Goal: Task Accomplishment & Management: Use online tool/utility

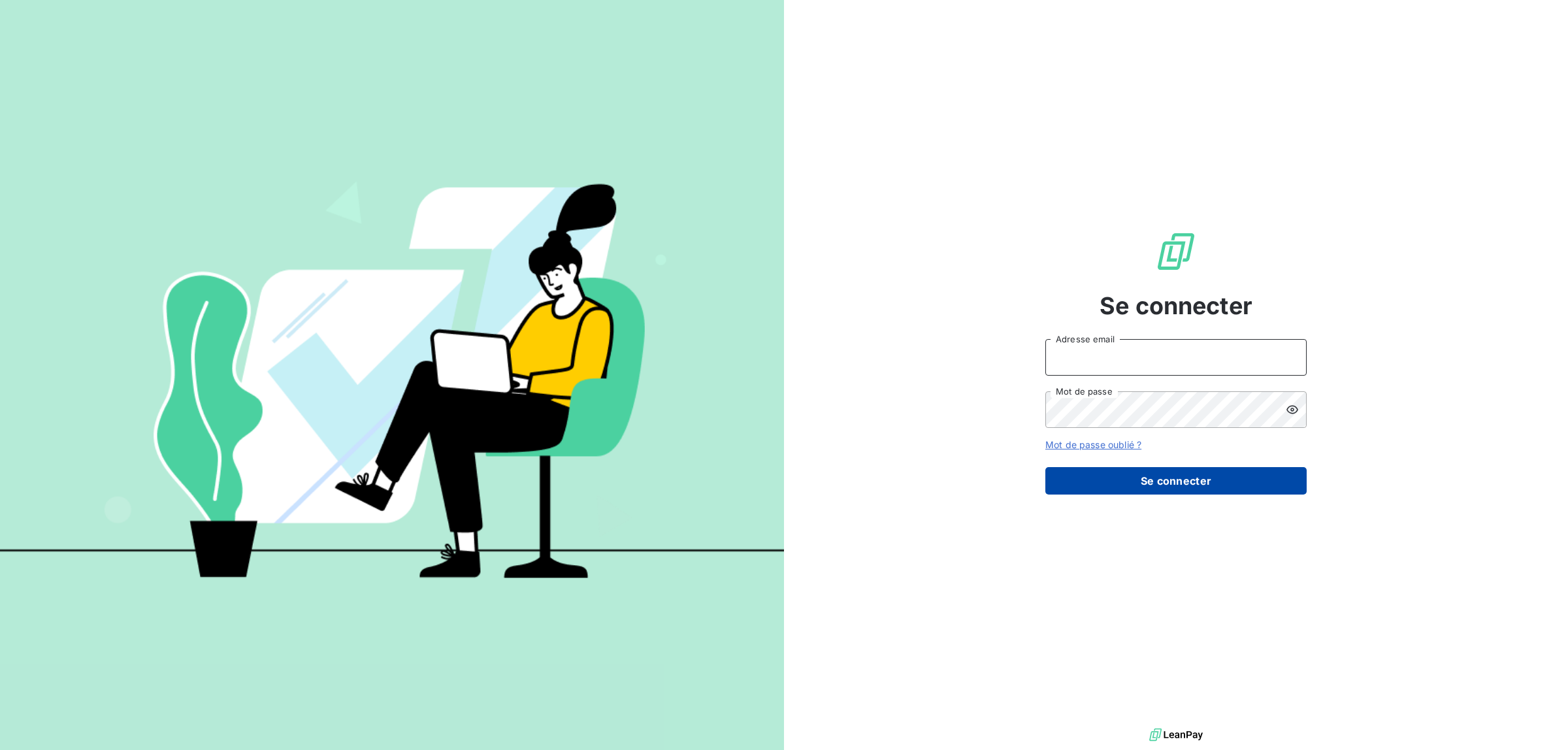
type input "[PERSON_NAME][EMAIL_ADDRESS][DOMAIN_NAME]"
click at [1128, 479] on button "Se connecter" at bounding box center [1176, 481] width 261 height 28
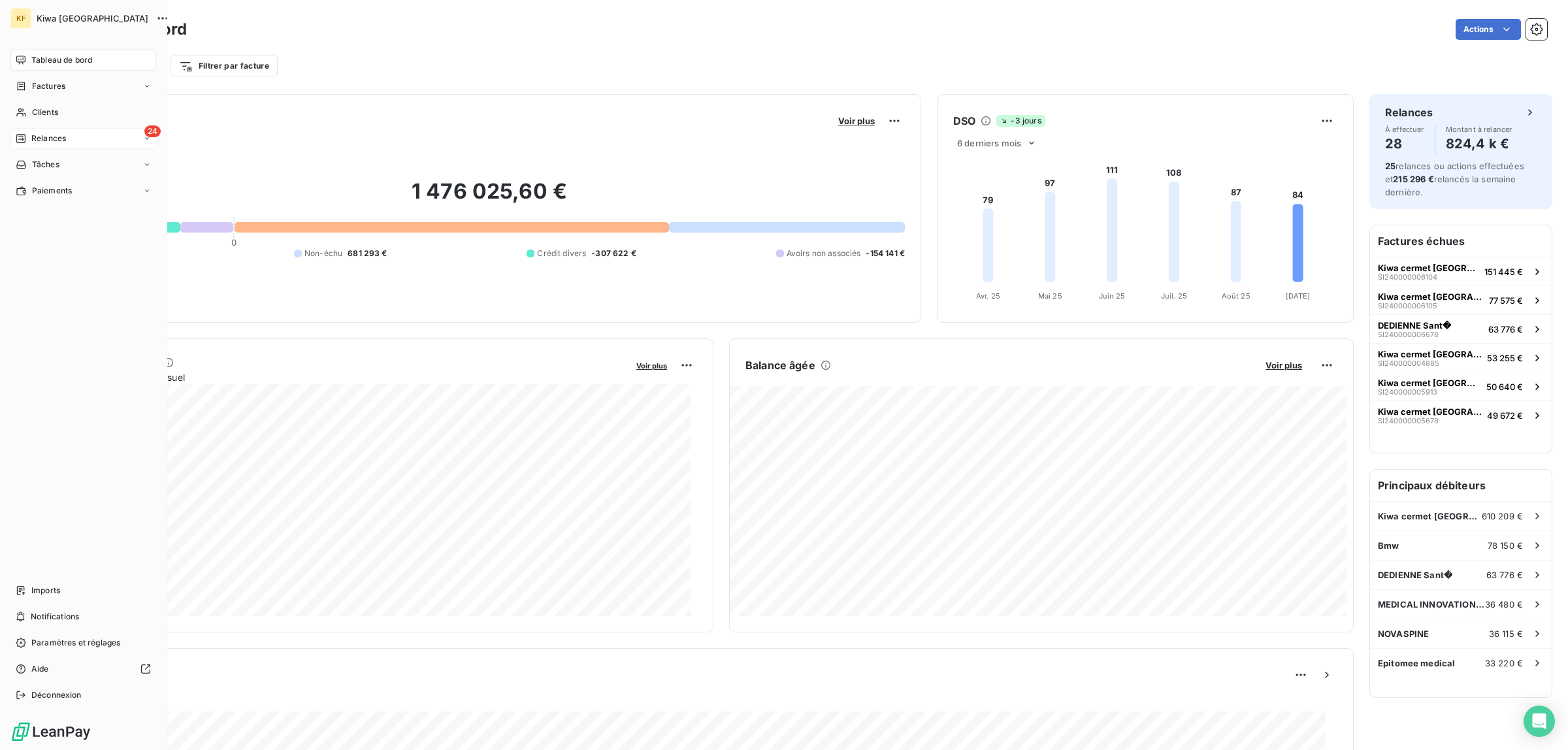
click at [31, 145] on div "24 Relances" at bounding box center [84, 138] width 145 height 21
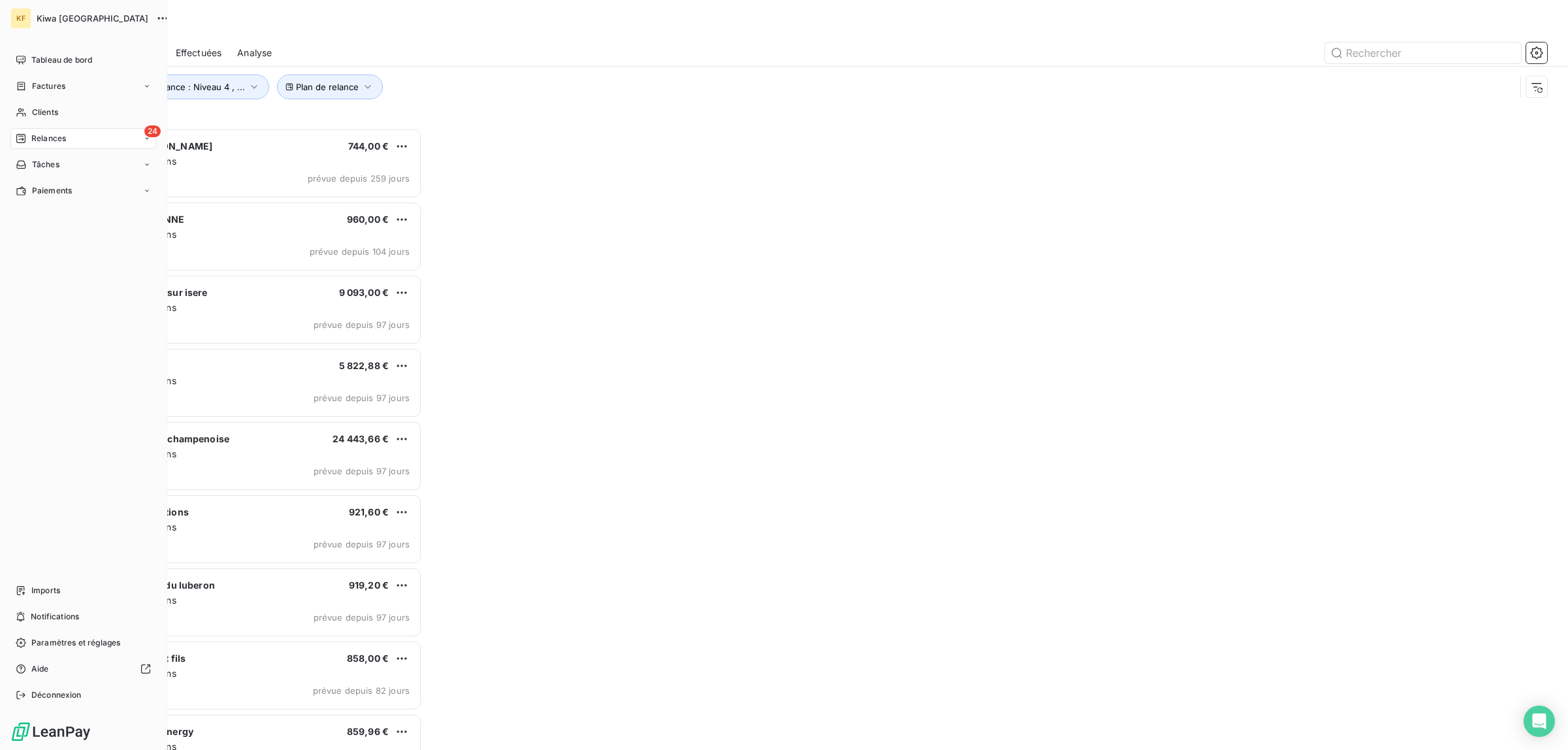
scroll to position [610, 347]
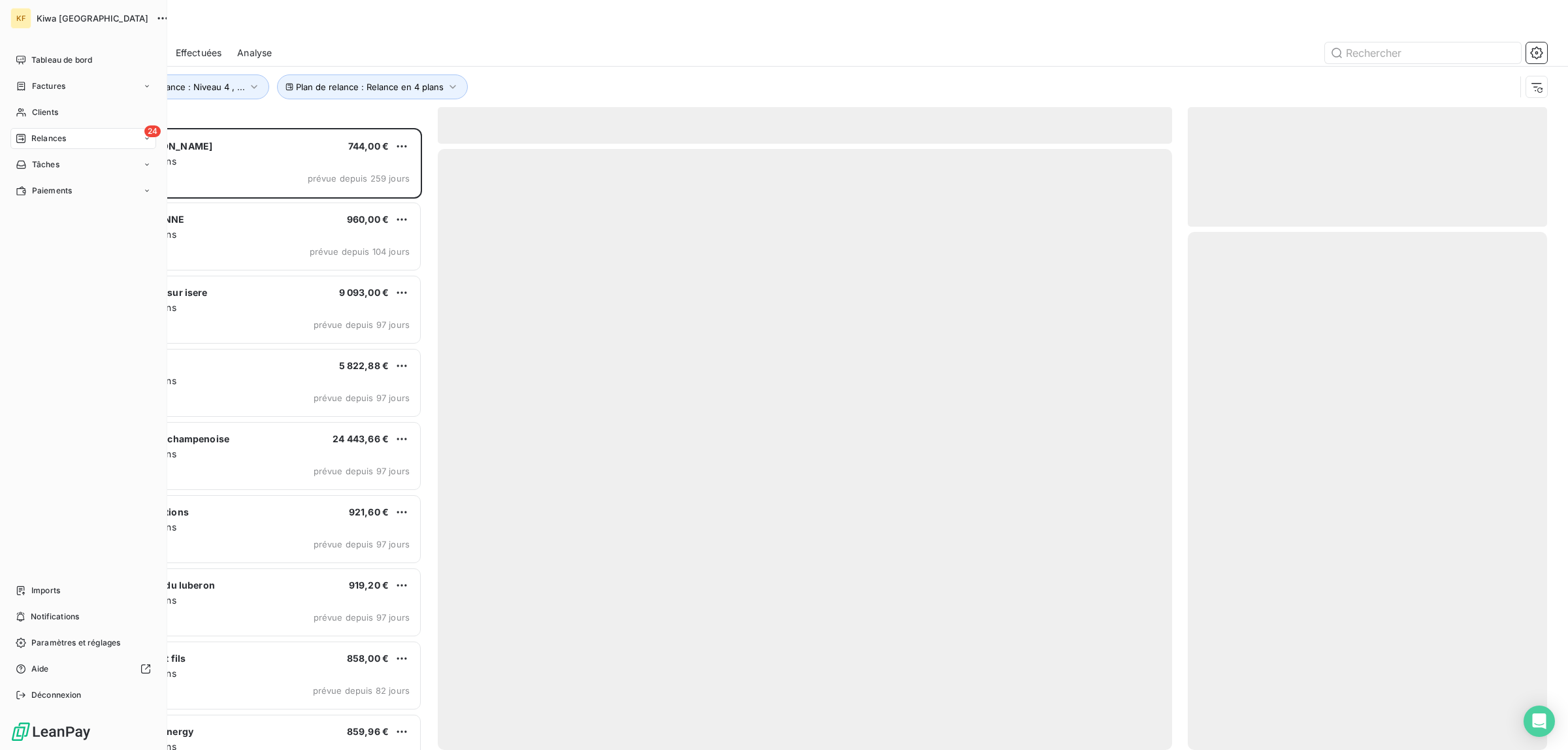
click at [57, 138] on span "Relances" at bounding box center [48, 138] width 35 height 12
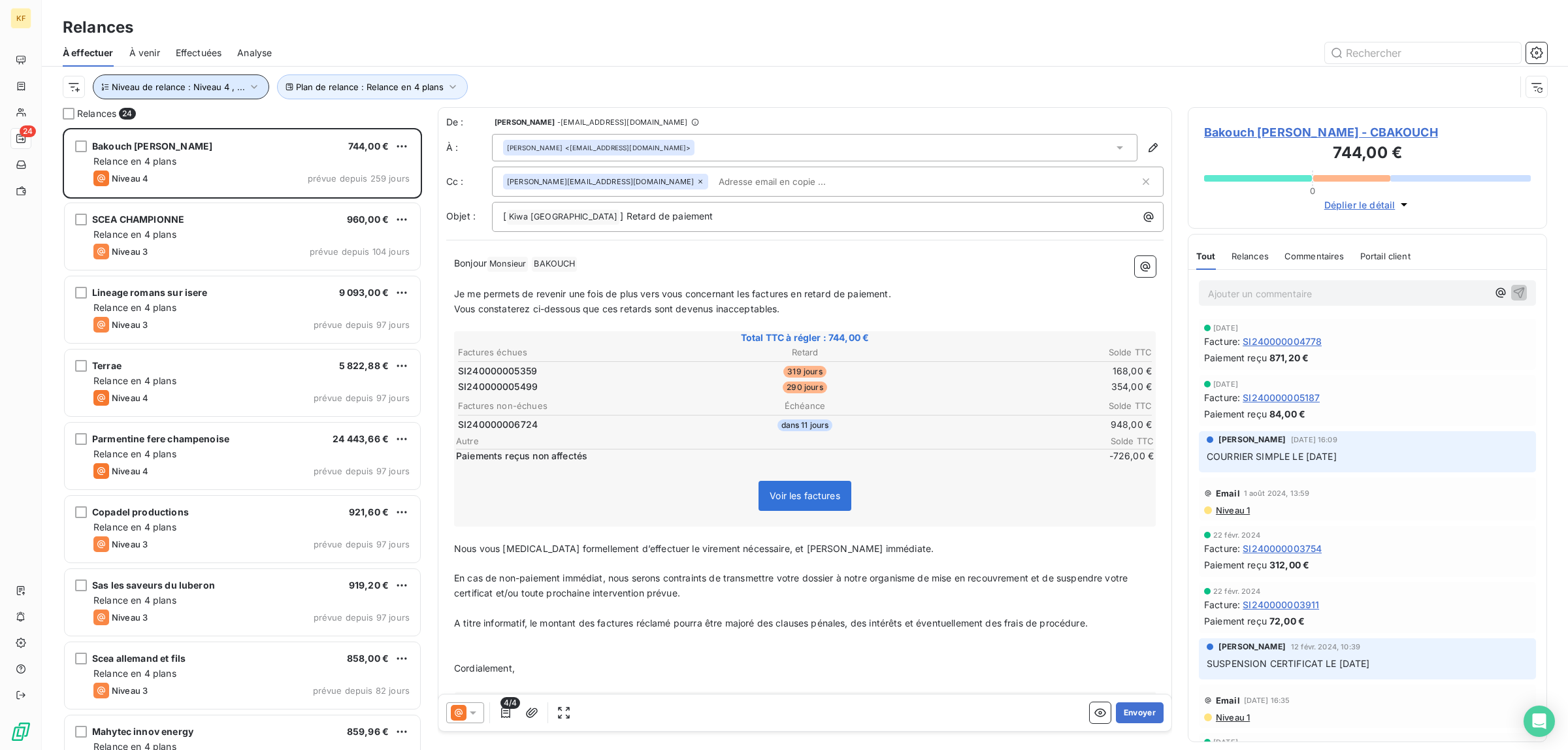
click at [204, 78] on button "Niveau de relance : Niveau 4 , ..." at bounding box center [181, 87] width 176 height 25
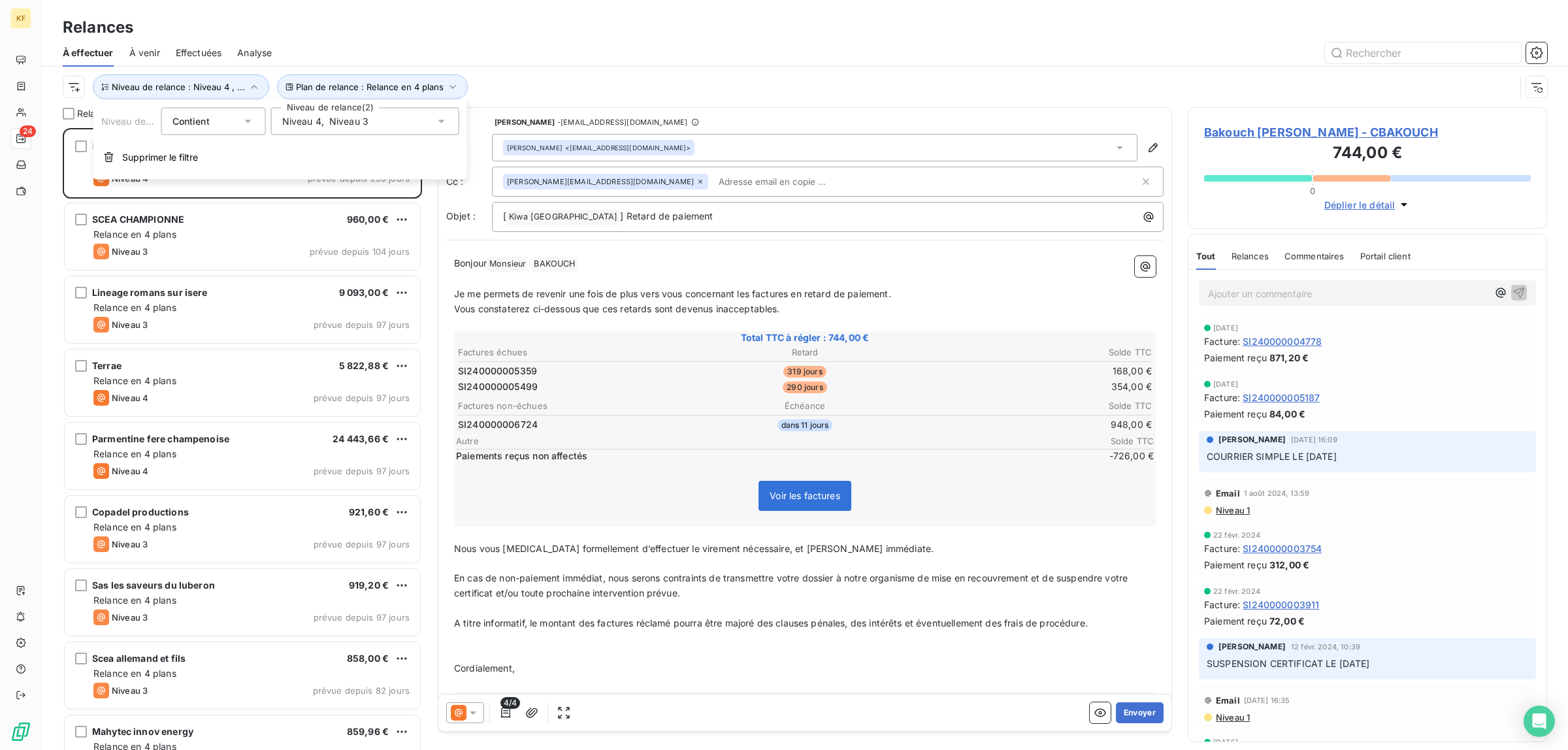
click at [402, 121] on div "Niveau 4 , Niveau 3" at bounding box center [366, 121] width 189 height 28
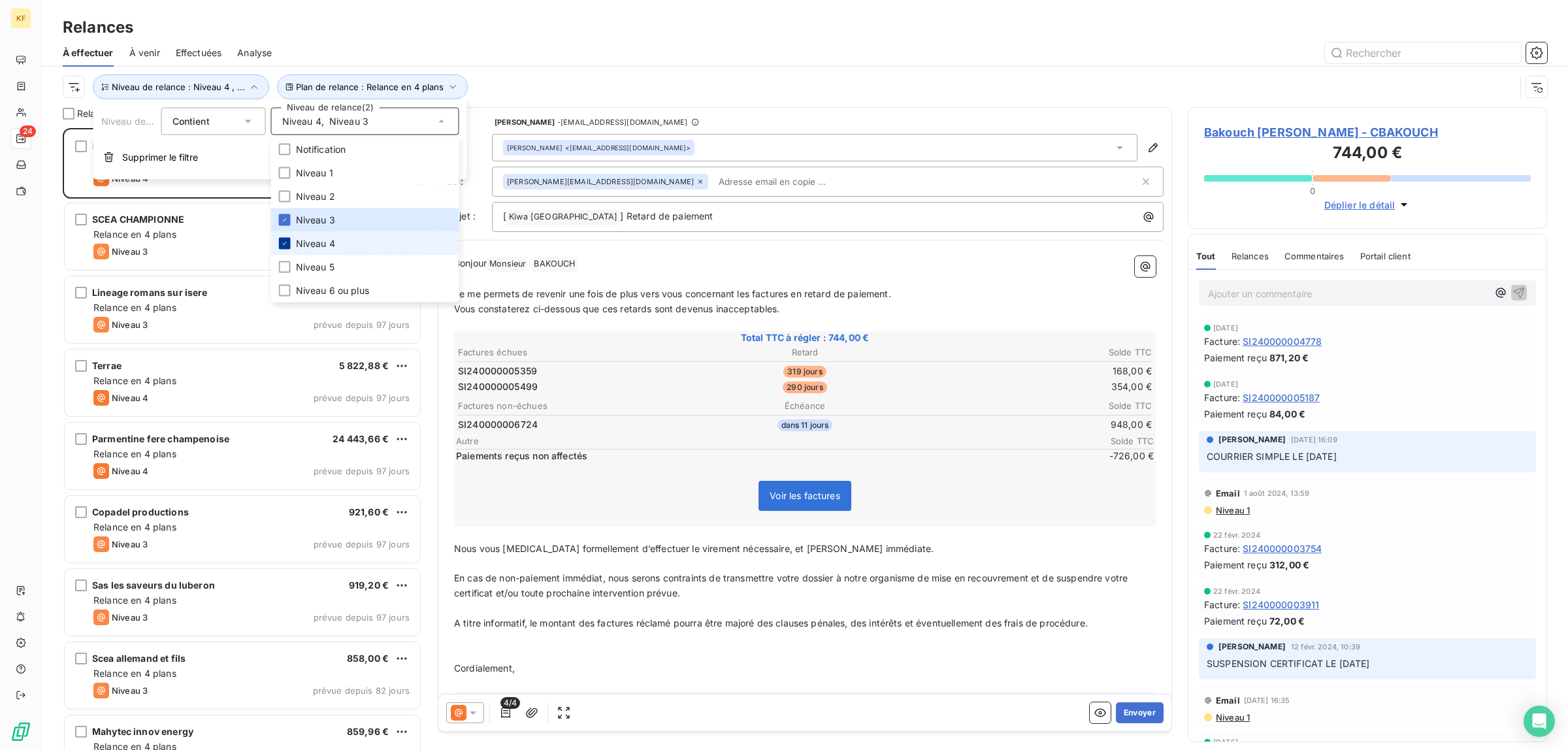
click at [285, 240] on icon at bounding box center [285, 243] width 8 height 8
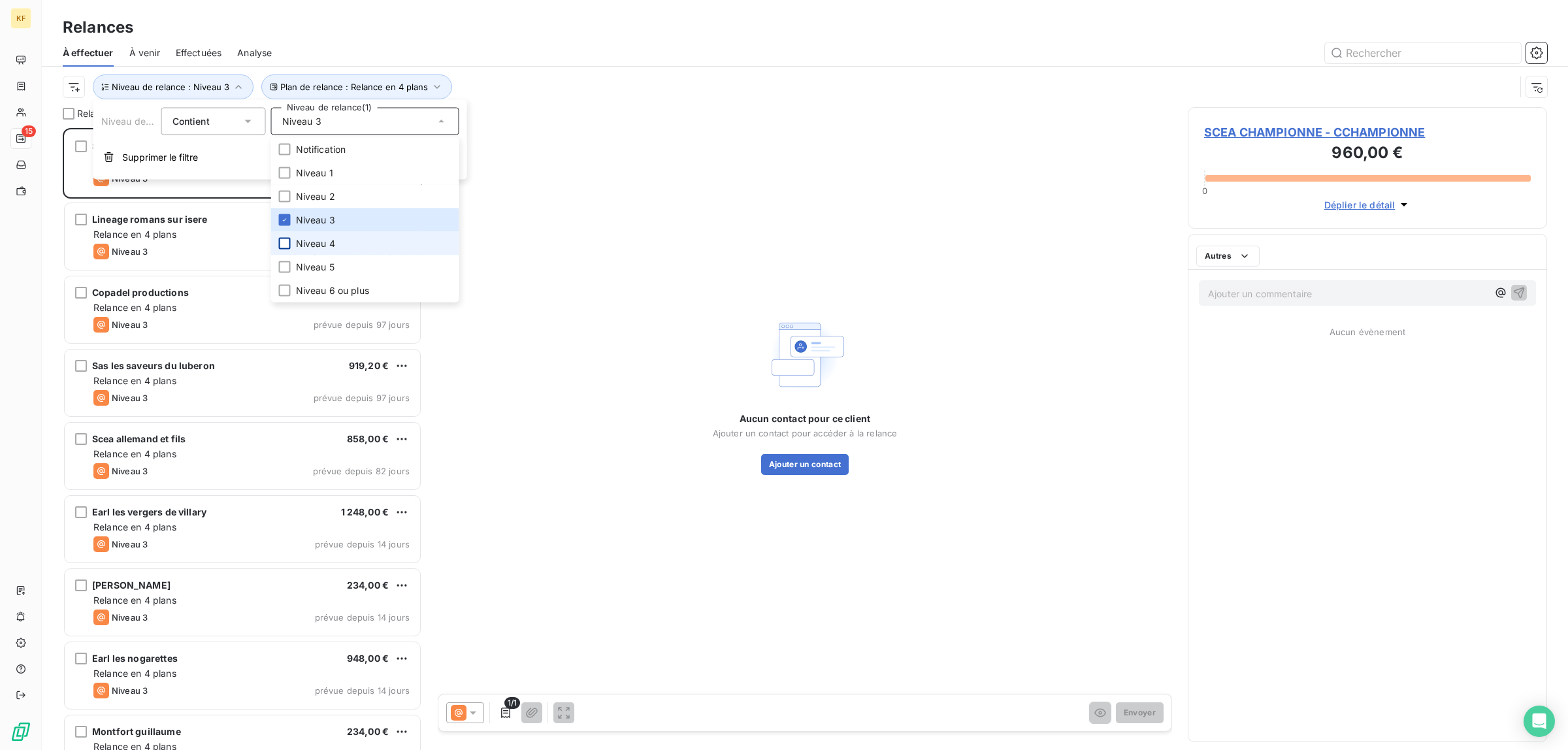
scroll to position [610, 347]
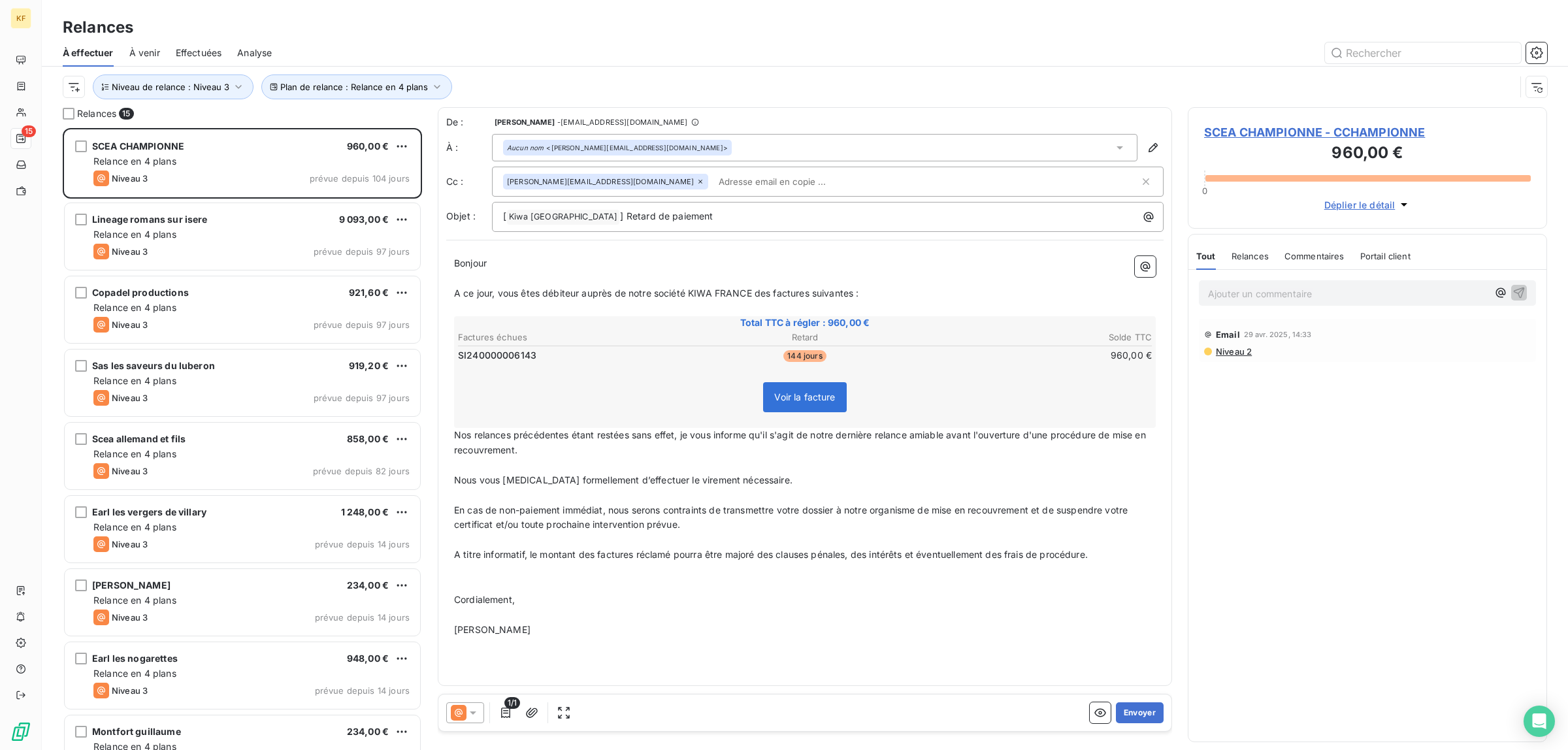
click at [774, 28] on div "Relances" at bounding box center [806, 27] width 1527 height 23
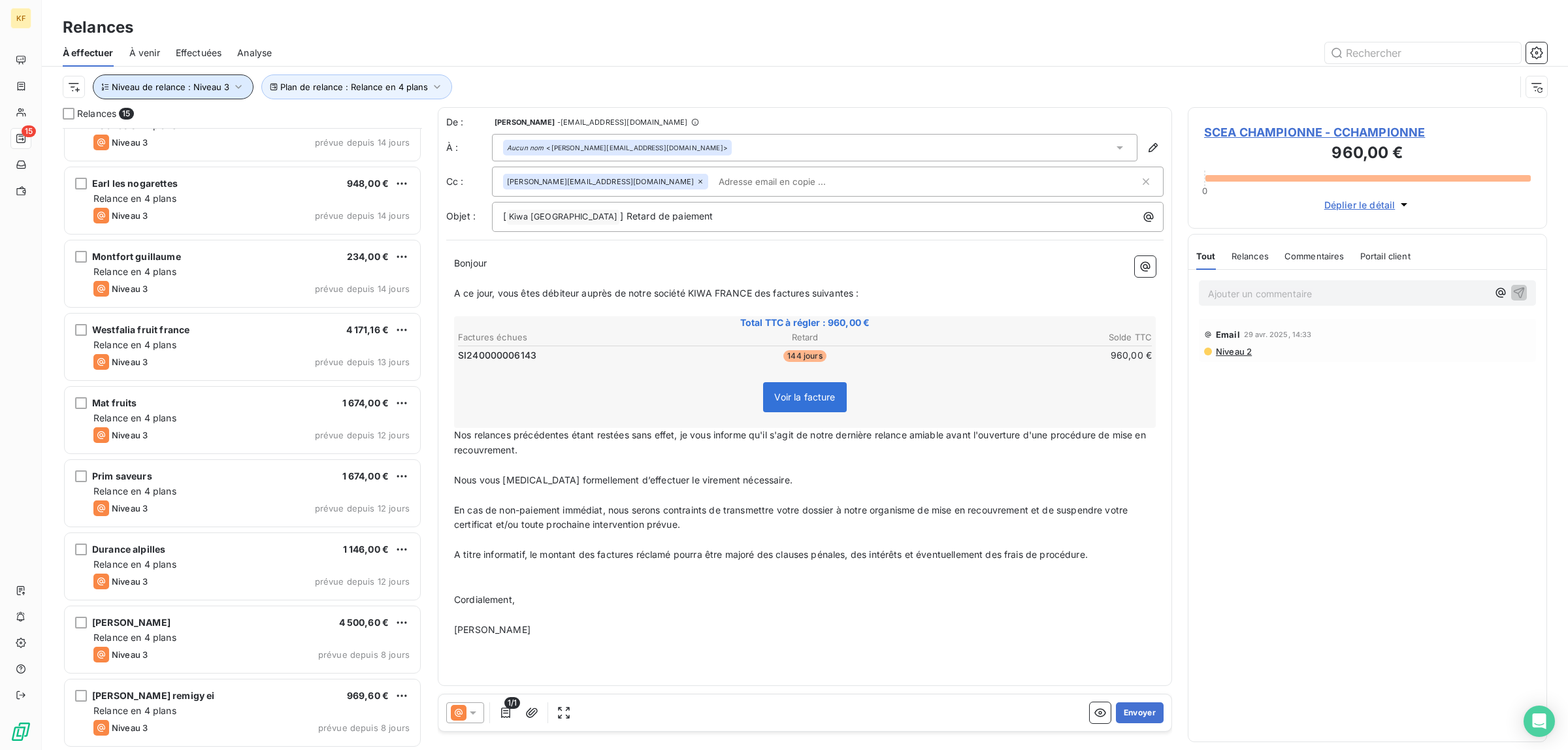
click at [210, 88] on span "Niveau de relance : Niveau 3" at bounding box center [170, 87] width 118 height 11
click at [428, 124] on div "Niveau 3" at bounding box center [366, 121] width 189 height 28
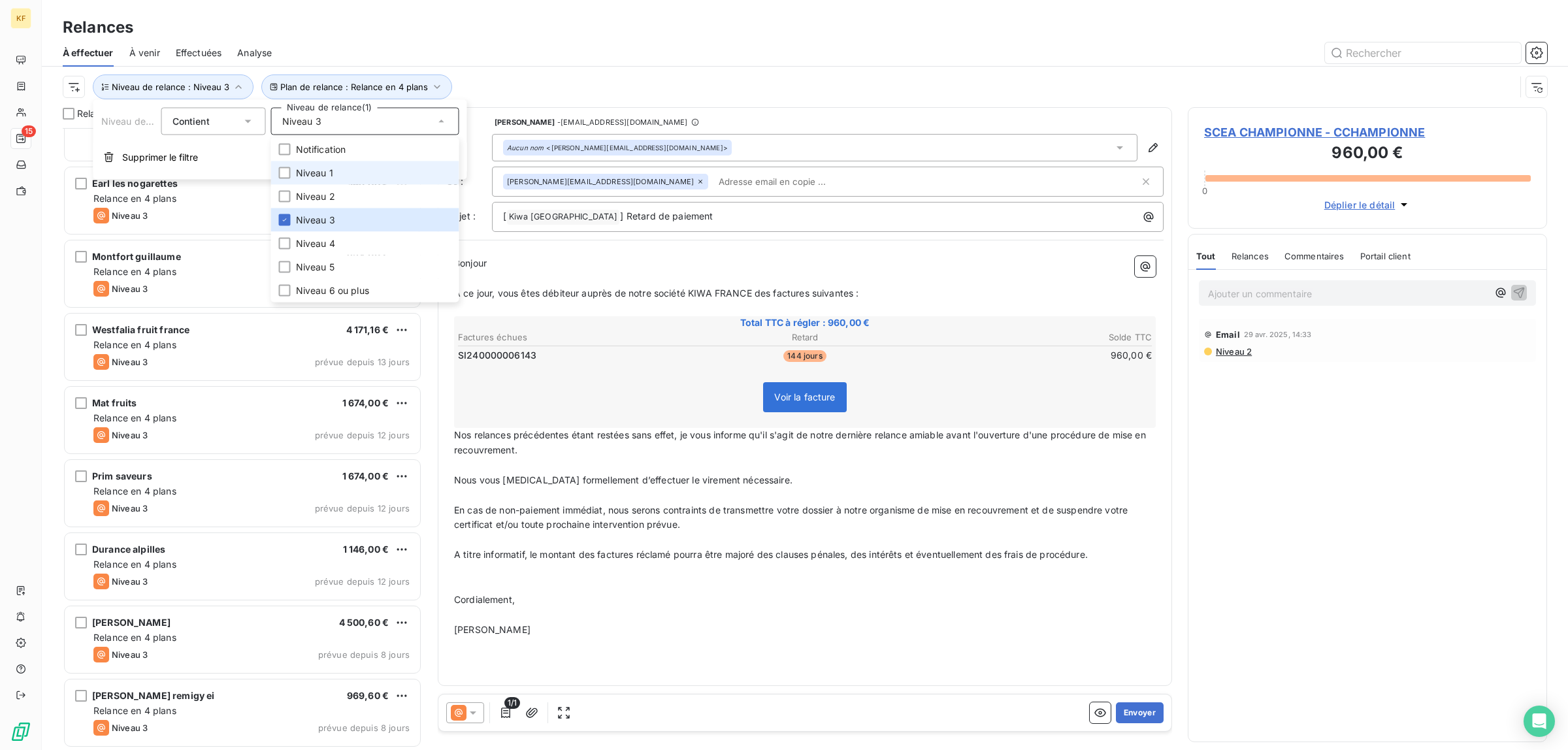
click at [318, 178] on span "Niveau 1" at bounding box center [314, 173] width 37 height 13
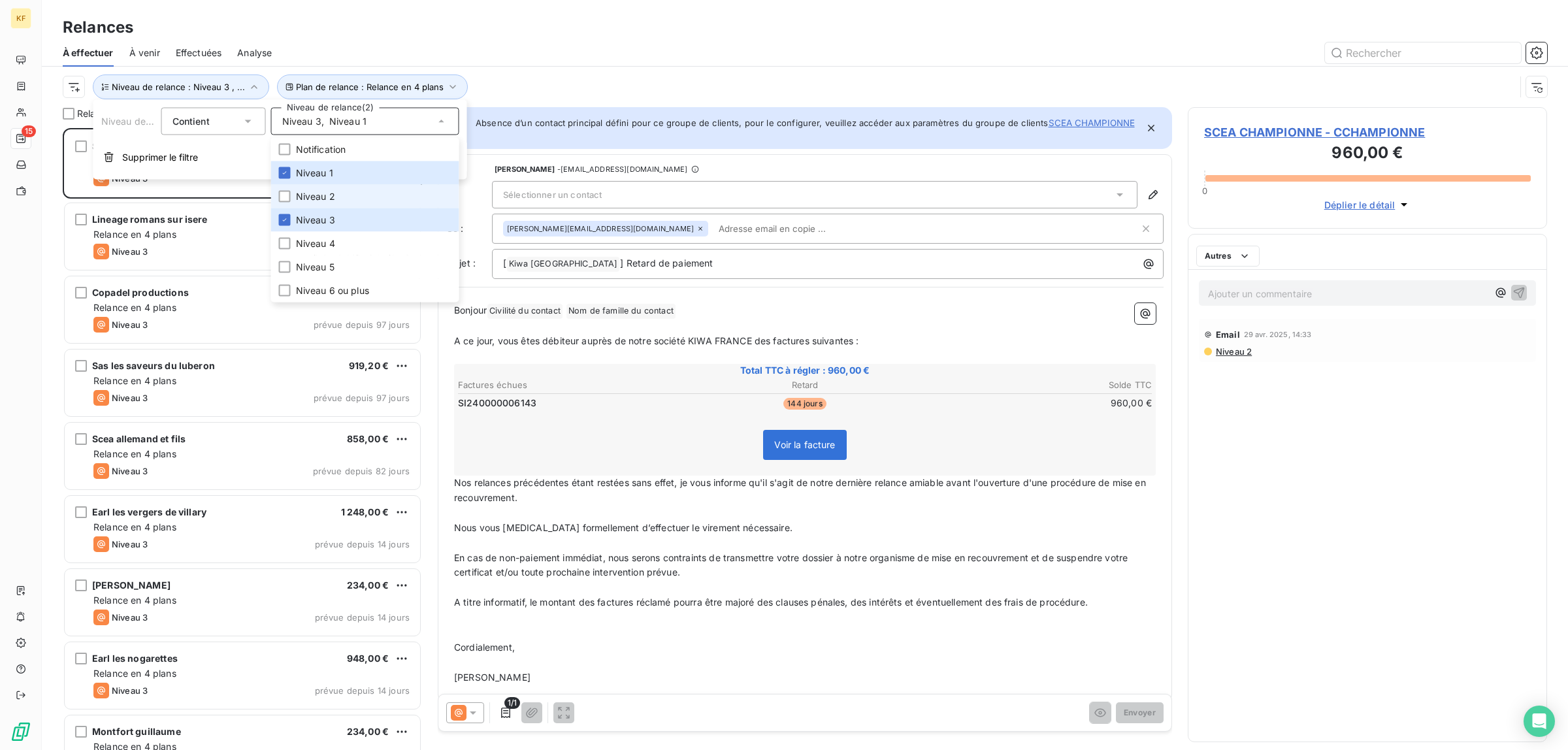
scroll to position [610, 347]
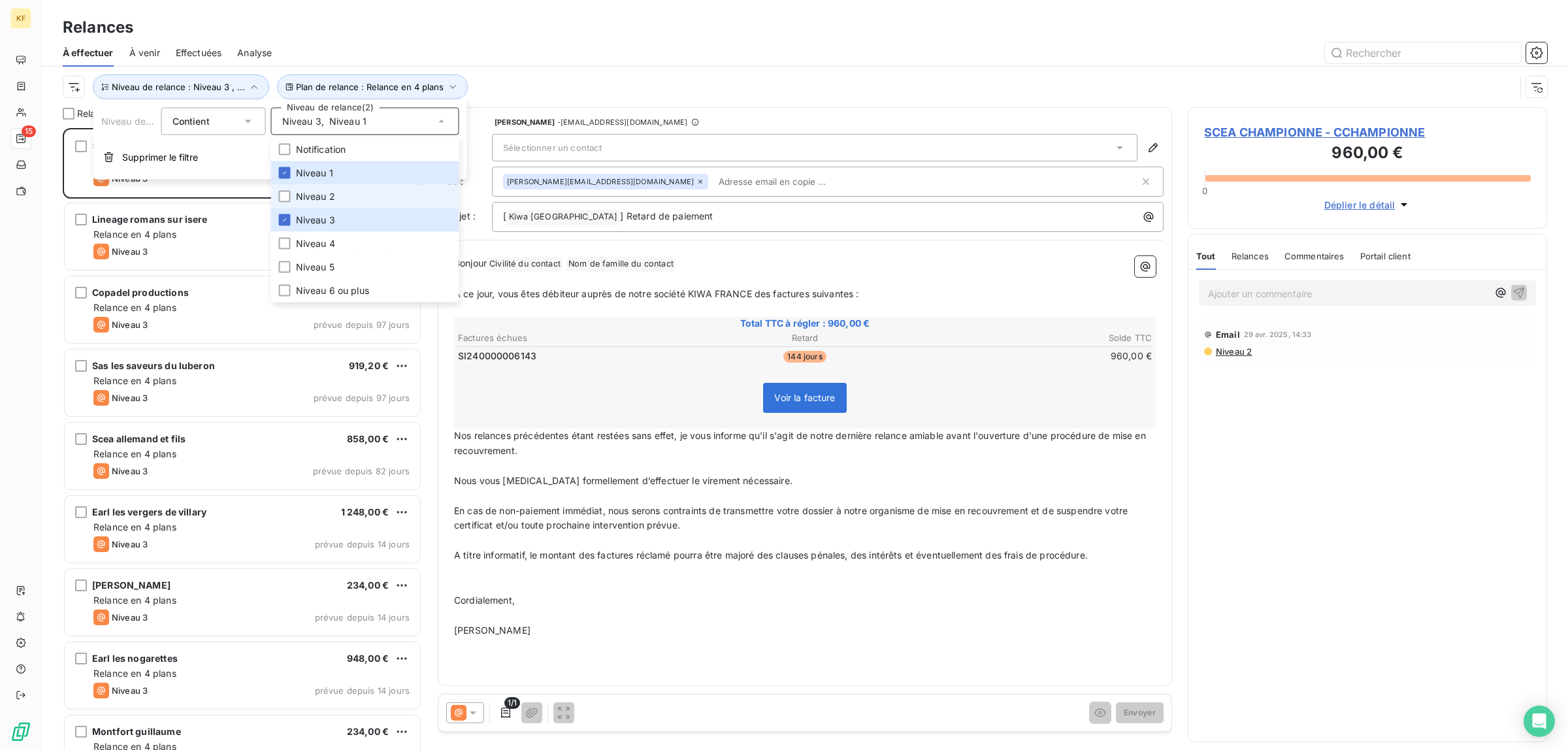
click at [304, 197] on span "Niveau 2" at bounding box center [316, 197] width 40 height 13
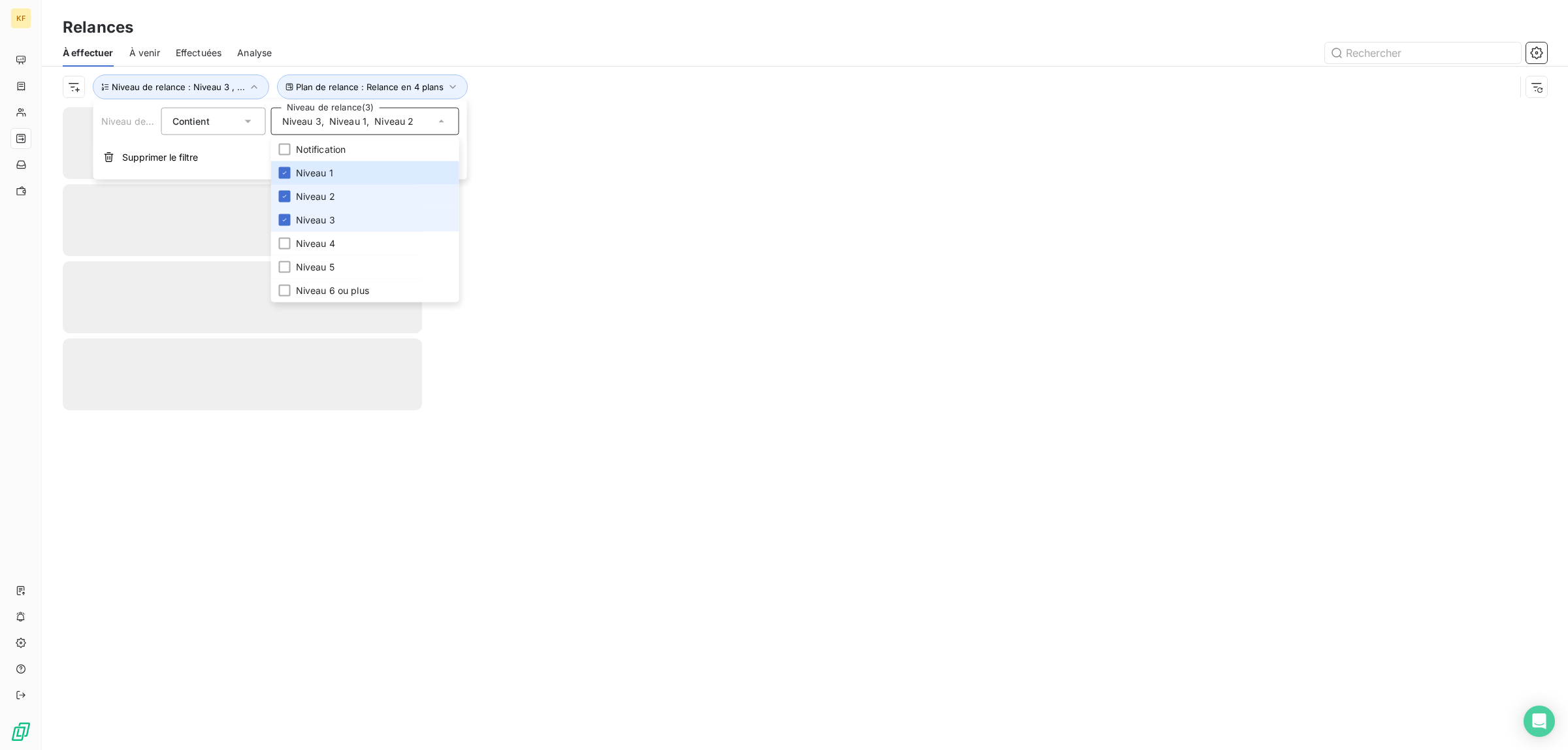
click at [319, 191] on span "Niveau 2" at bounding box center [316, 197] width 40 height 13
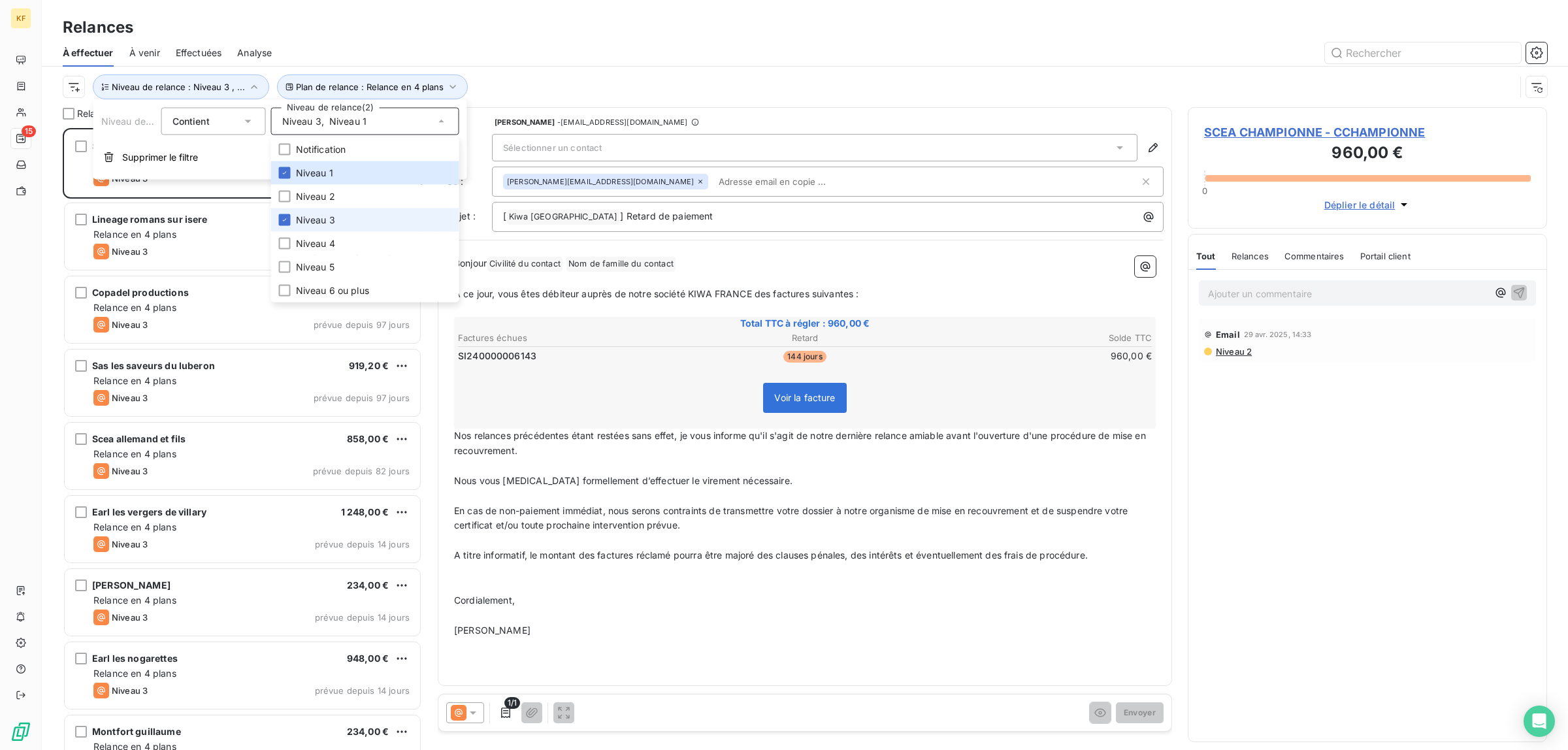
click at [302, 219] on span "Niveau 3" at bounding box center [316, 220] width 40 height 13
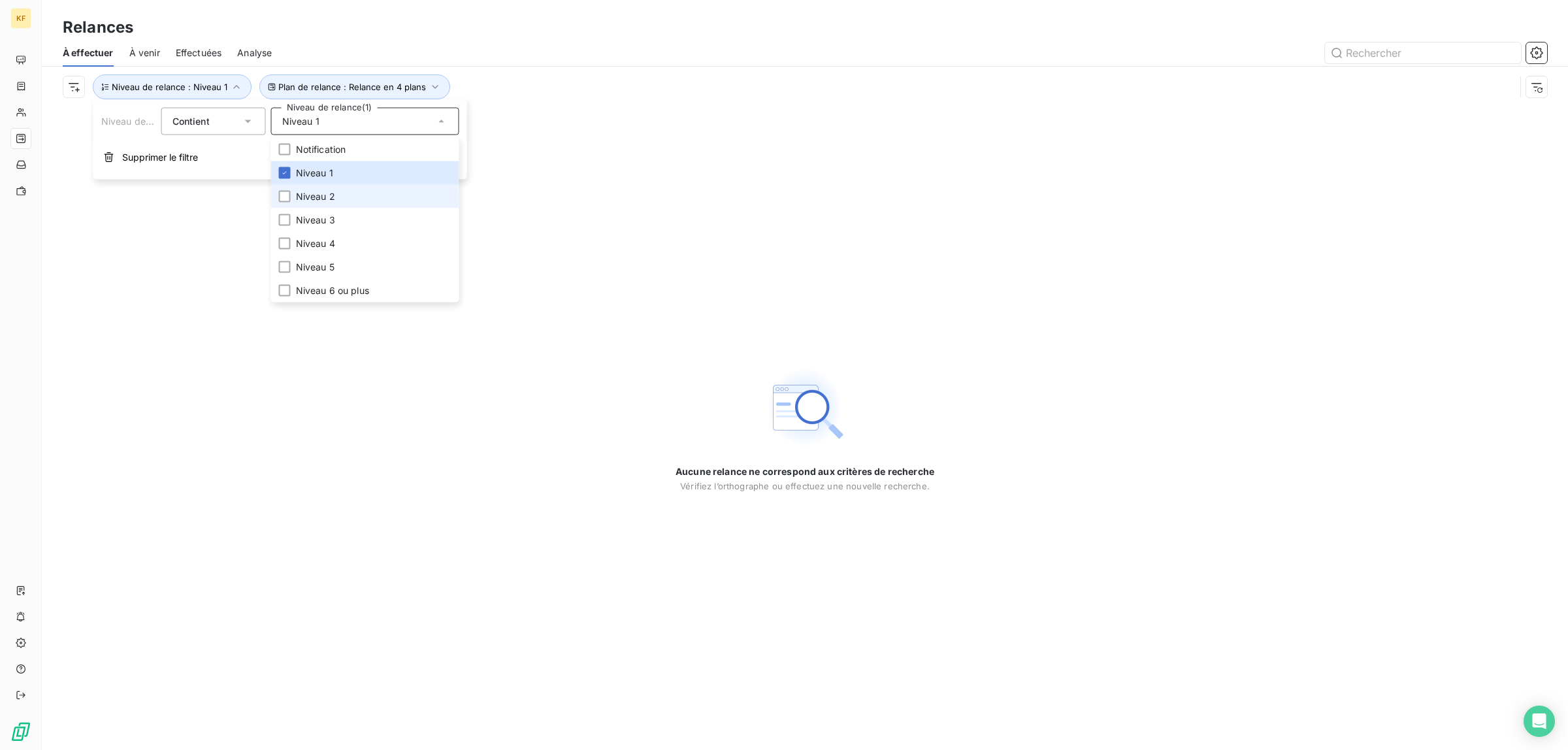
click at [323, 193] on span "Niveau 2" at bounding box center [316, 197] width 40 height 13
click at [323, 172] on span "Niveau 1" at bounding box center [314, 173] width 37 height 13
click at [311, 193] on span "Niveau 2" at bounding box center [316, 197] width 40 height 13
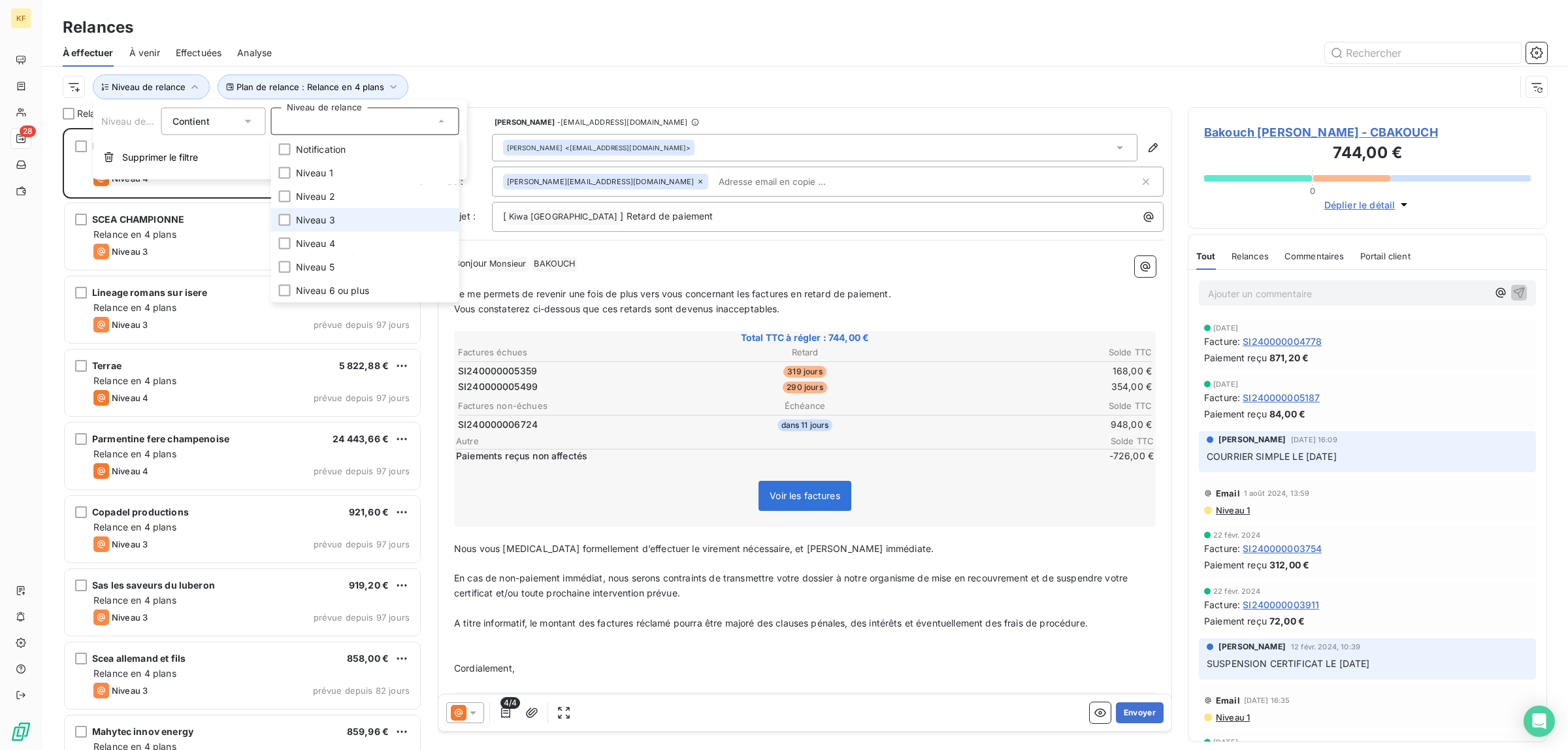
scroll to position [610, 347]
click at [311, 224] on span "Niveau 3" at bounding box center [316, 220] width 40 height 13
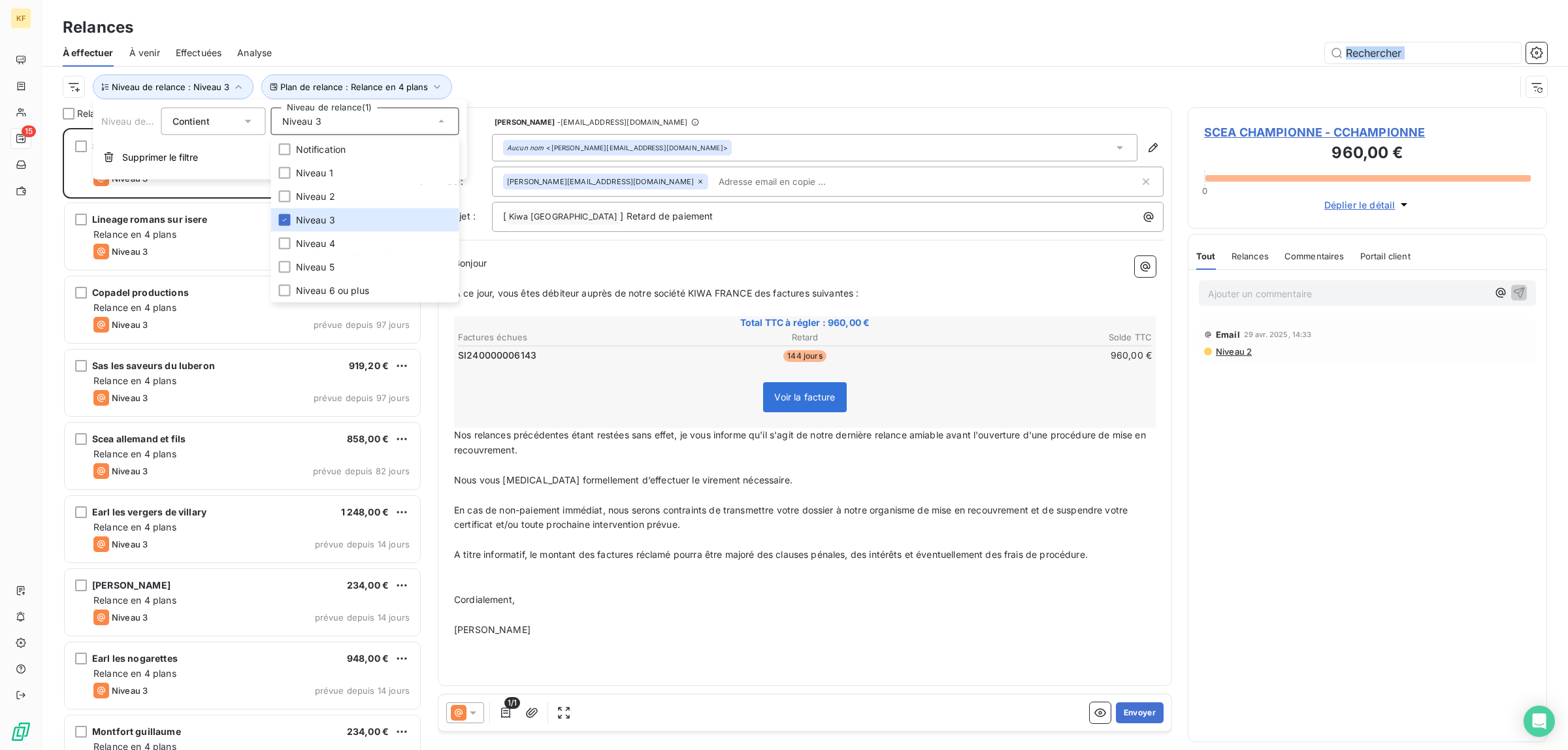
click at [550, 66] on div "À effectuer À venir Effectuées Analyse Plan de relance : Relance en 4 plans Niv…" at bounding box center [806, 74] width 1527 height 68
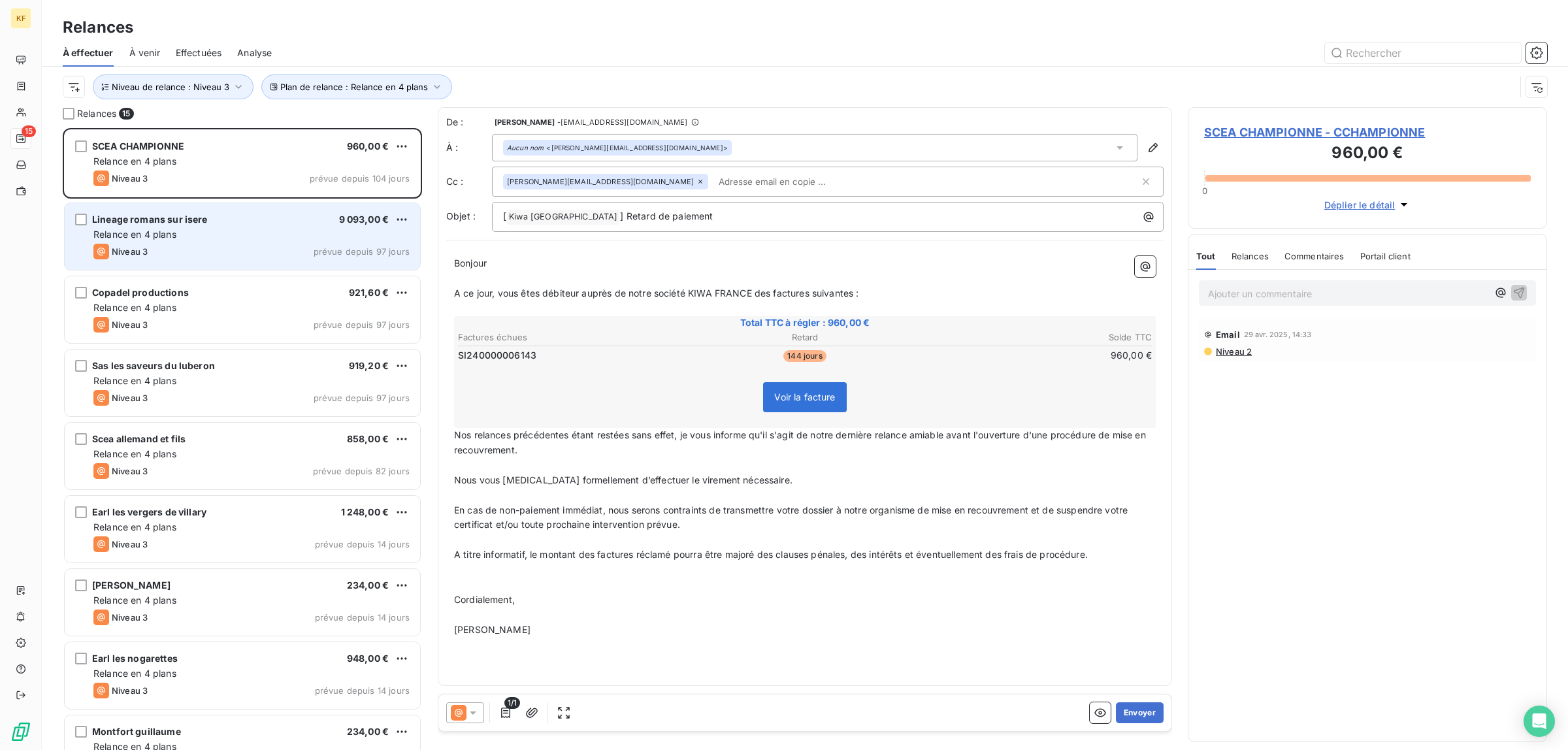
click at [233, 232] on div "Relance en 4 plans" at bounding box center [251, 234] width 316 height 13
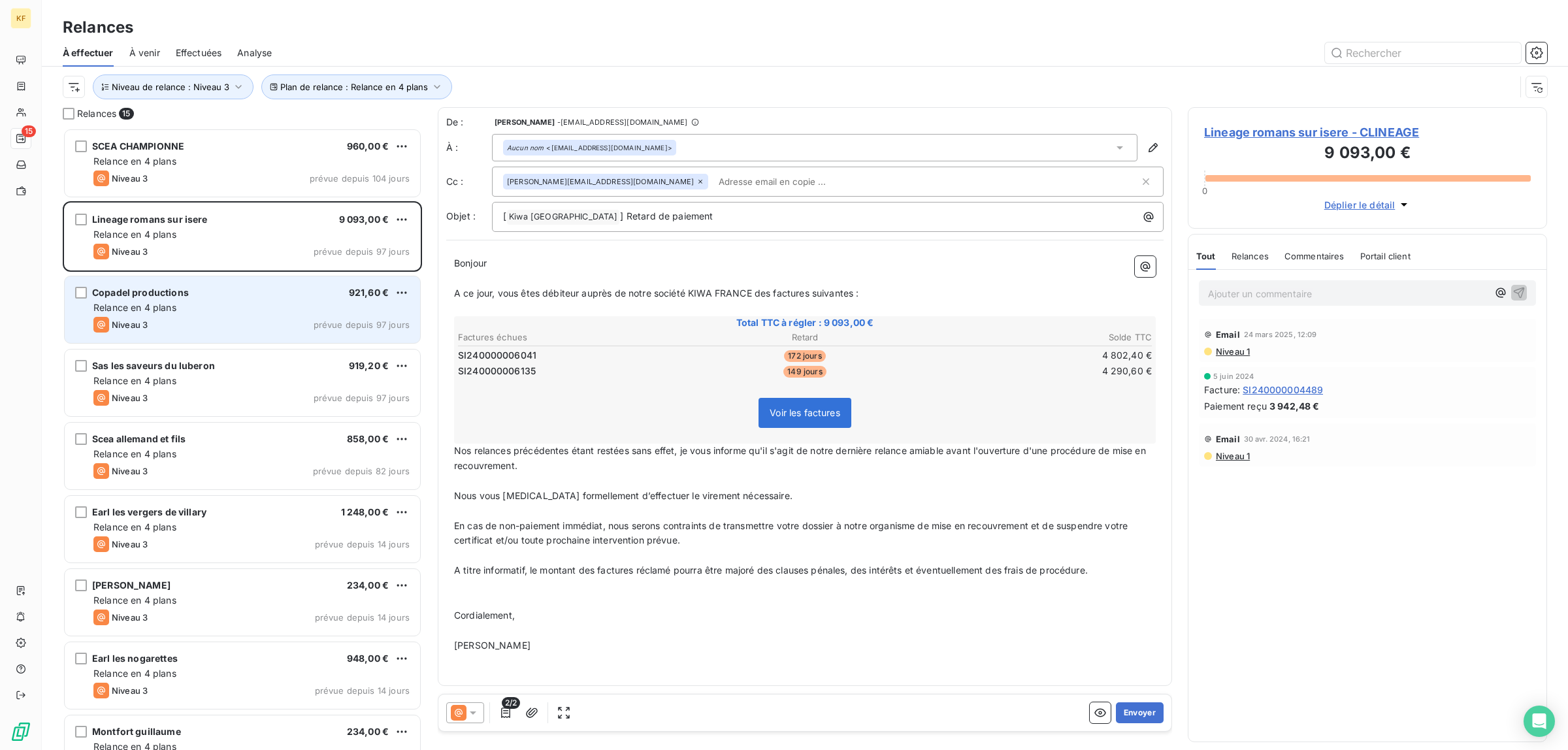
click at [193, 314] on div "Relance en 4 plans" at bounding box center [251, 307] width 316 height 13
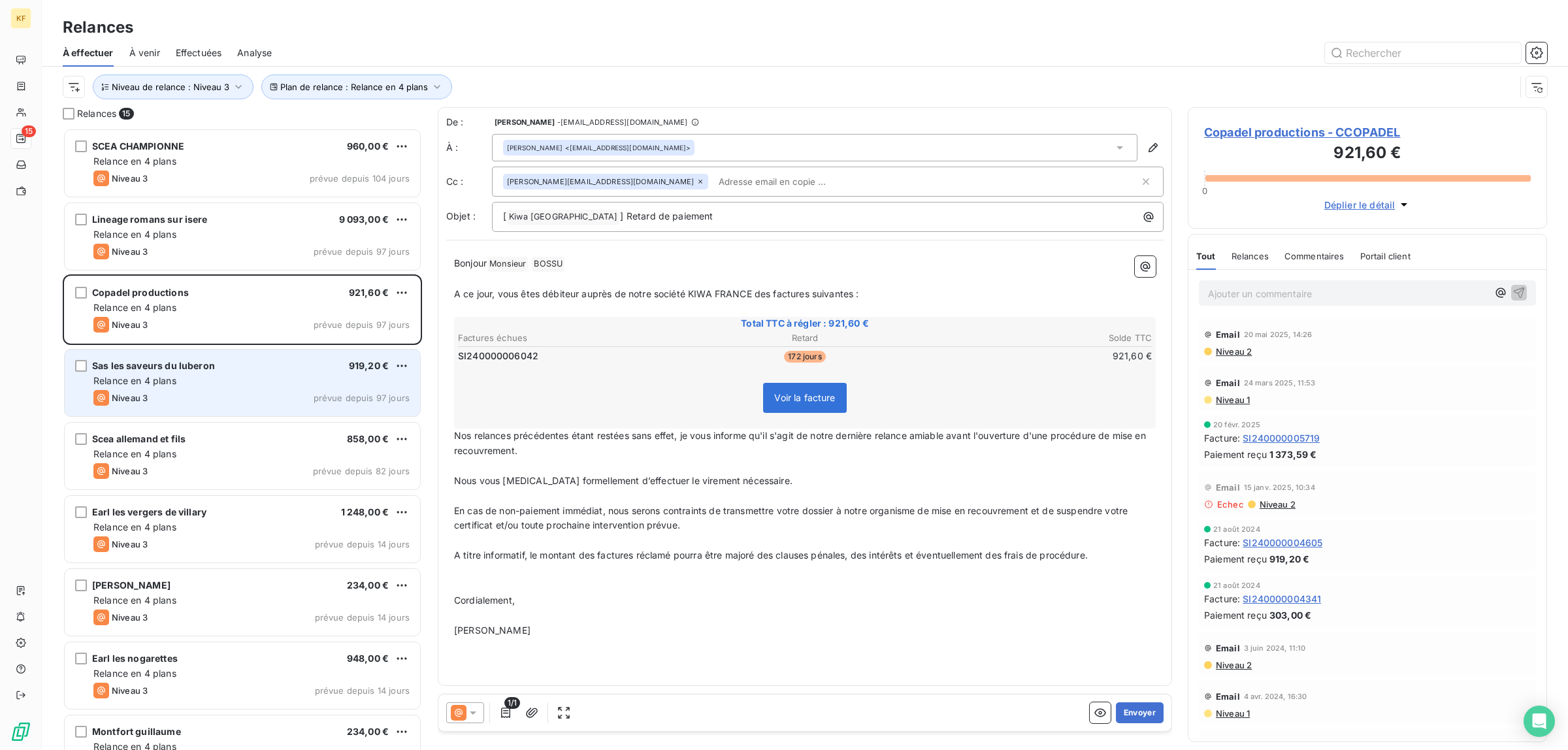
click at [195, 376] on div "Relance en 4 plans" at bounding box center [251, 381] width 316 height 13
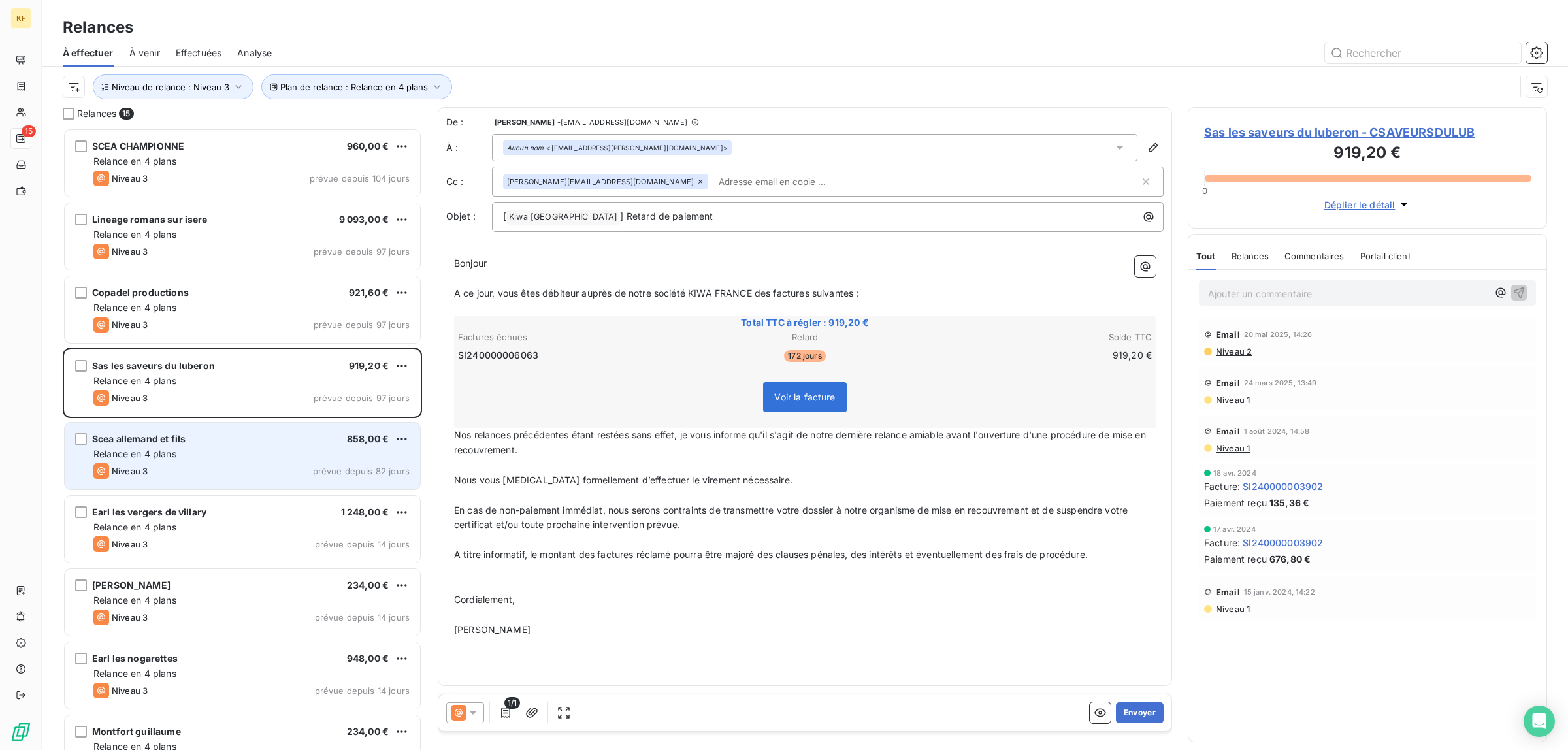
click at [206, 447] on div "Scea allemand et fils 858,00 € Relance en 4 plans Niveau 3 prévue depuis 82 jou…" at bounding box center [242, 456] width 356 height 66
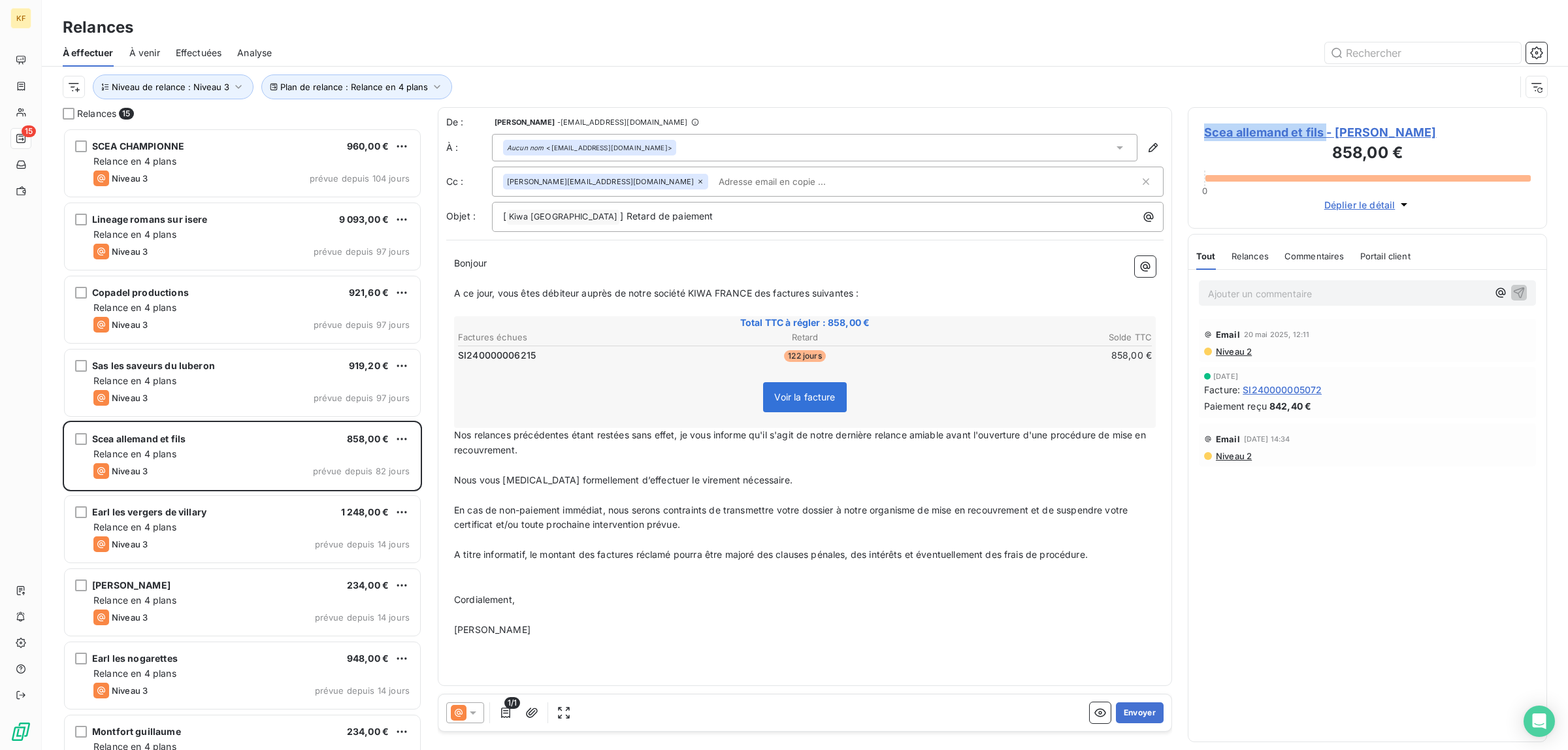
drag, startPoint x: 1198, startPoint y: 129, endPoint x: 1326, endPoint y: 125, distance: 128.1
click at [1326, 125] on div "Scea allemand et fils - [PERSON_NAME] 858,00 € 0 Déplier le détail" at bounding box center [1368, 167] width 359 height 121
copy span "Scea allemand et fils"
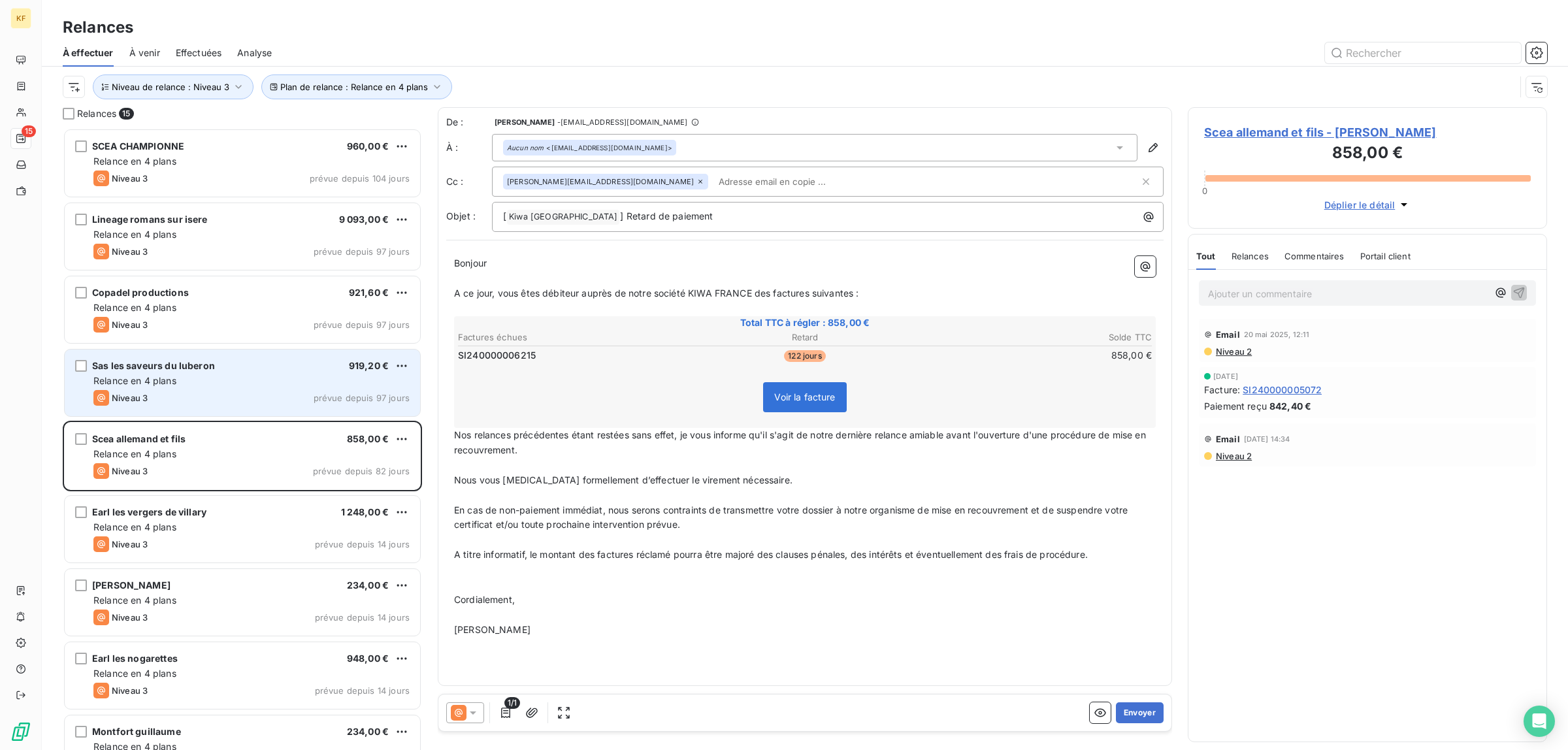
click at [201, 379] on div "Relance en 4 plans" at bounding box center [251, 381] width 316 height 13
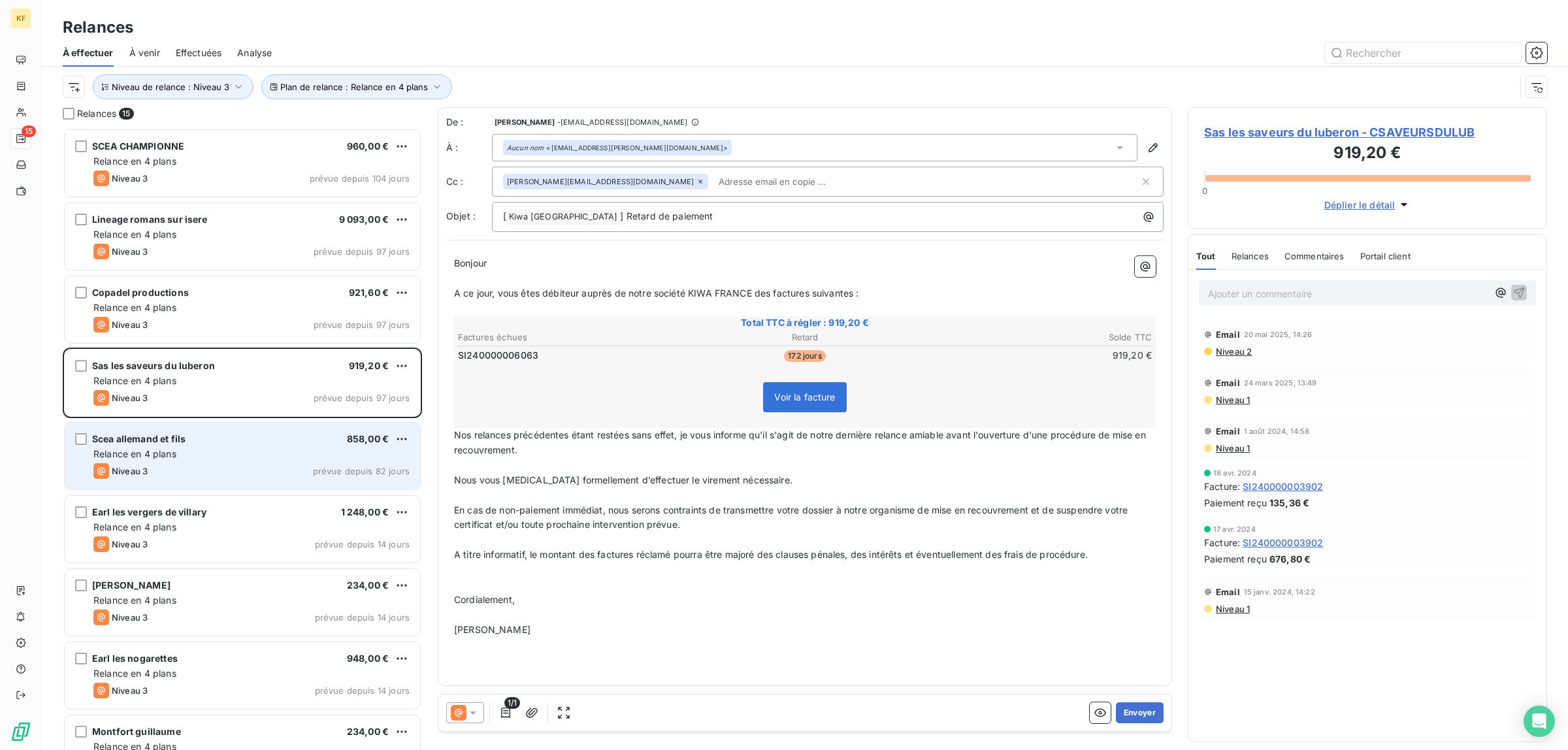
click at [198, 448] on div "Relance en 4 plans" at bounding box center [251, 454] width 316 height 13
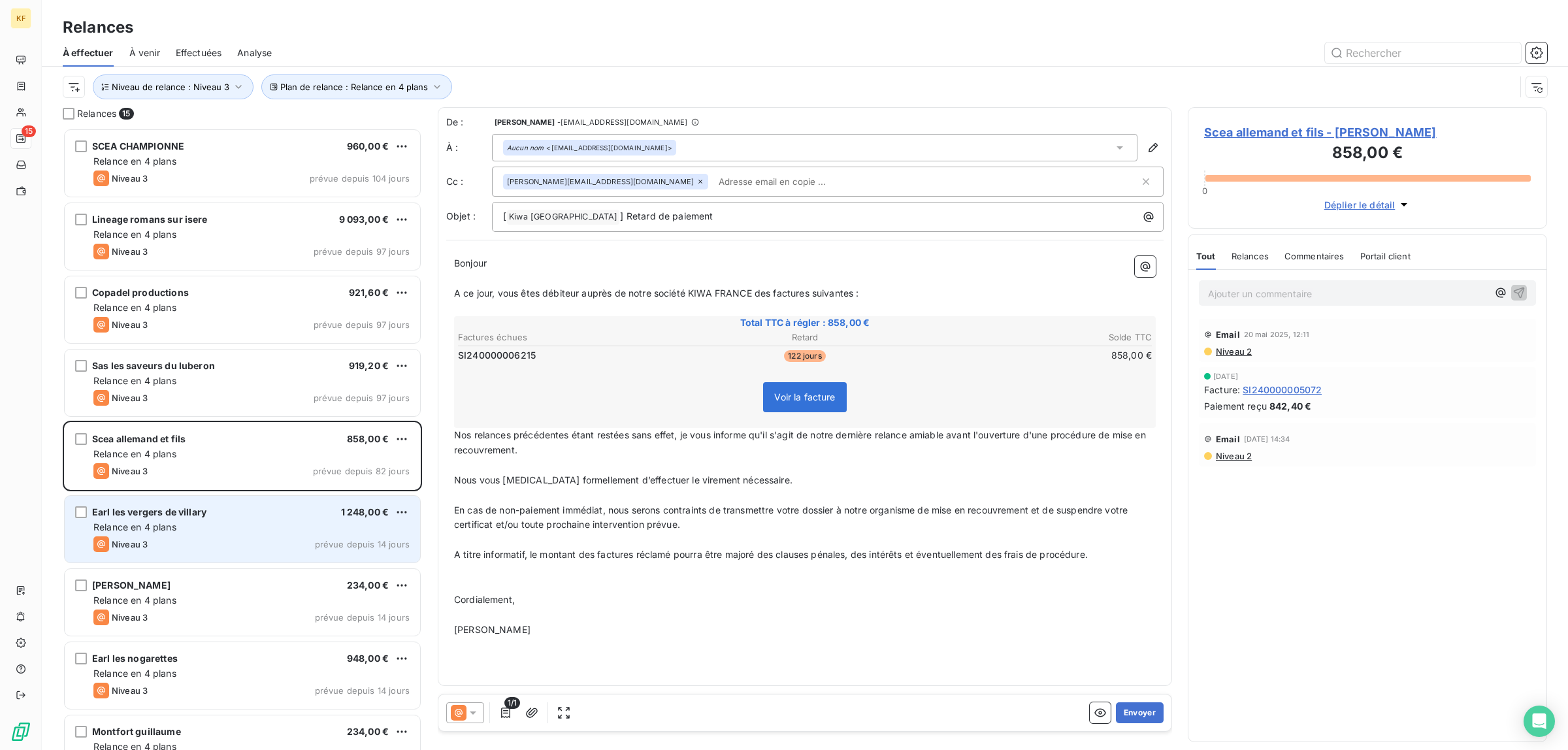
click at [233, 546] on div "Niveau 3 prévue depuis 14 jours" at bounding box center [251, 543] width 316 height 15
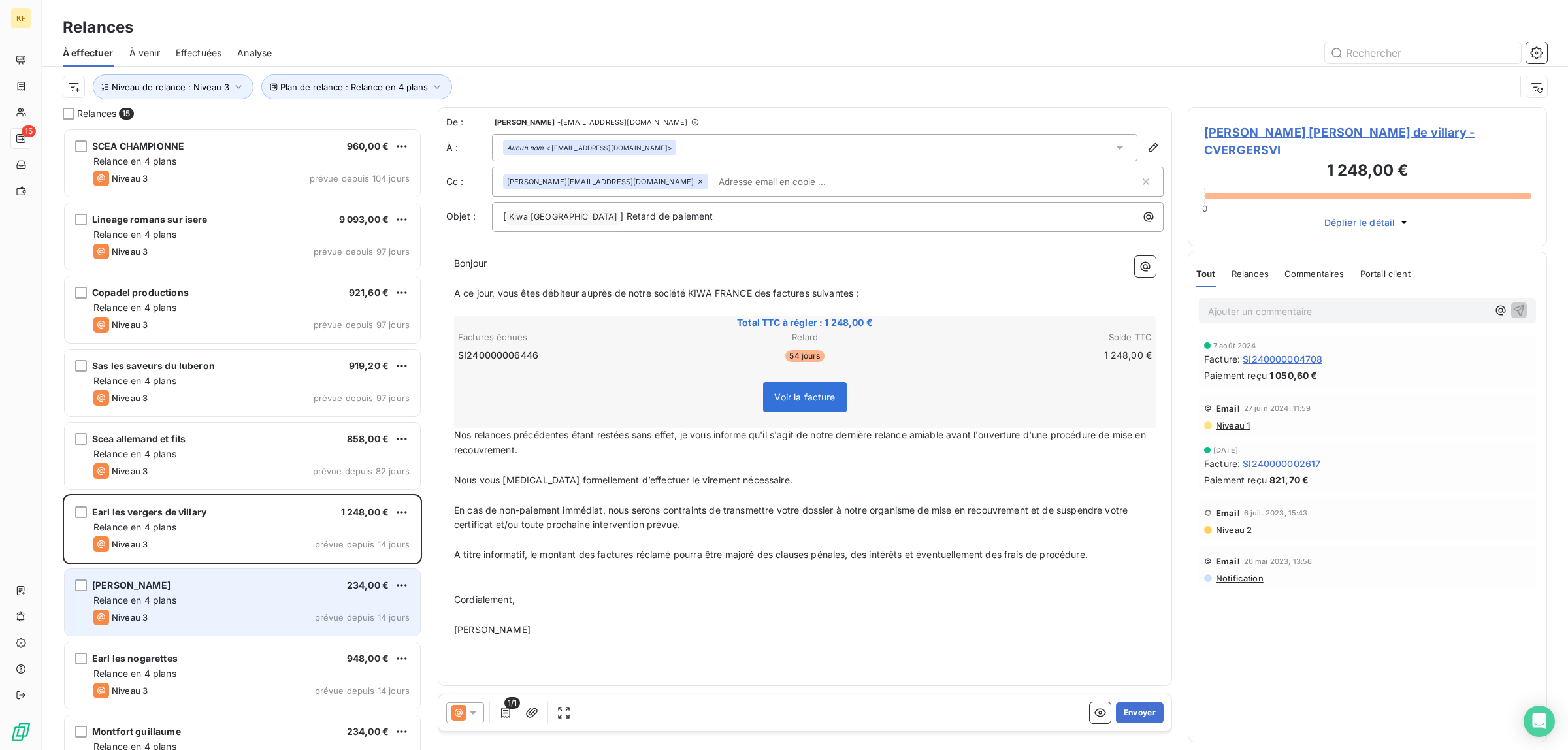
click at [224, 594] on div "[PERSON_NAME] 234,00 € Relance en 4 plans Niveau 3 prévue depuis 14 jours" at bounding box center [242, 603] width 356 height 66
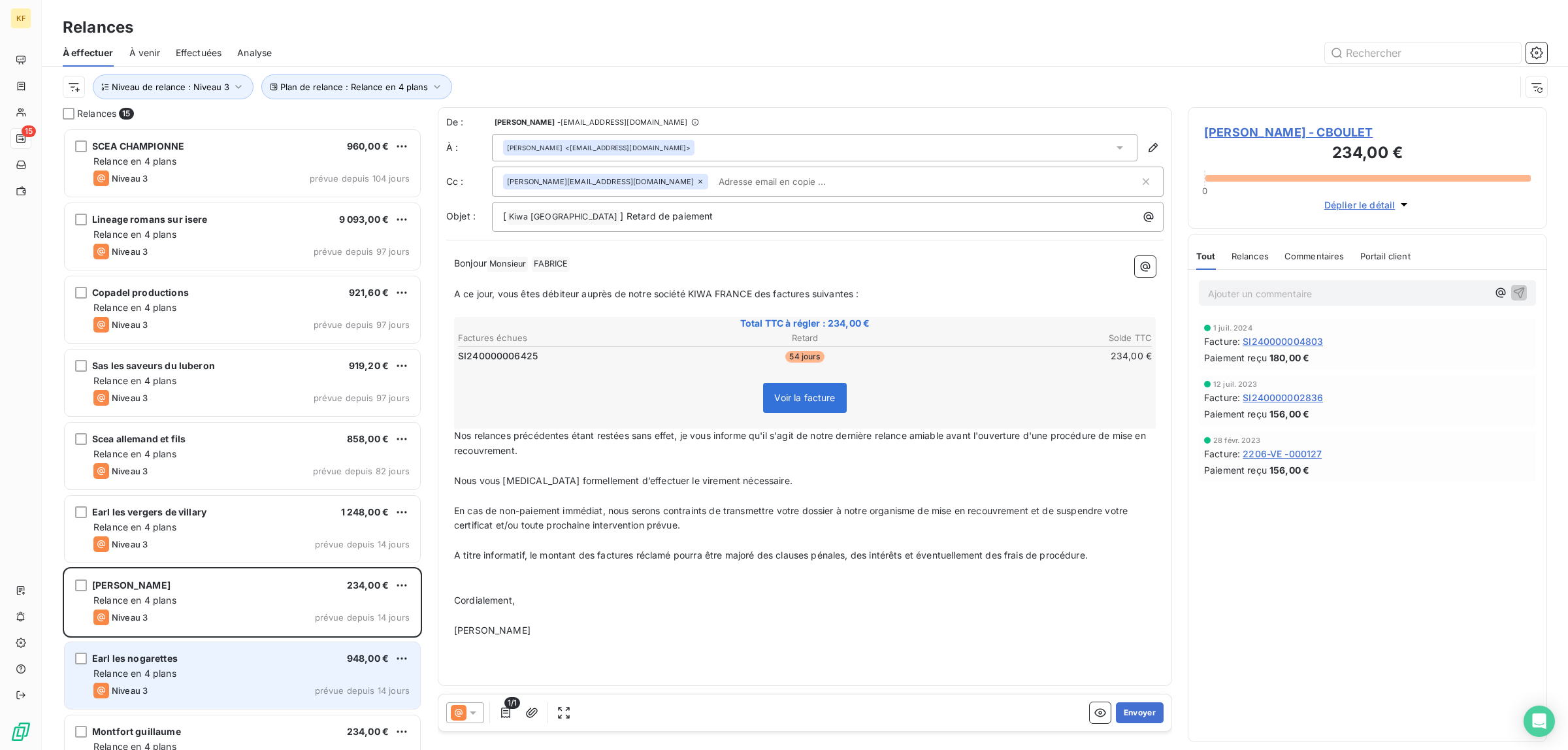
click at [240, 696] on div "Niveau 3 prévue depuis 14 jours" at bounding box center [251, 690] width 316 height 15
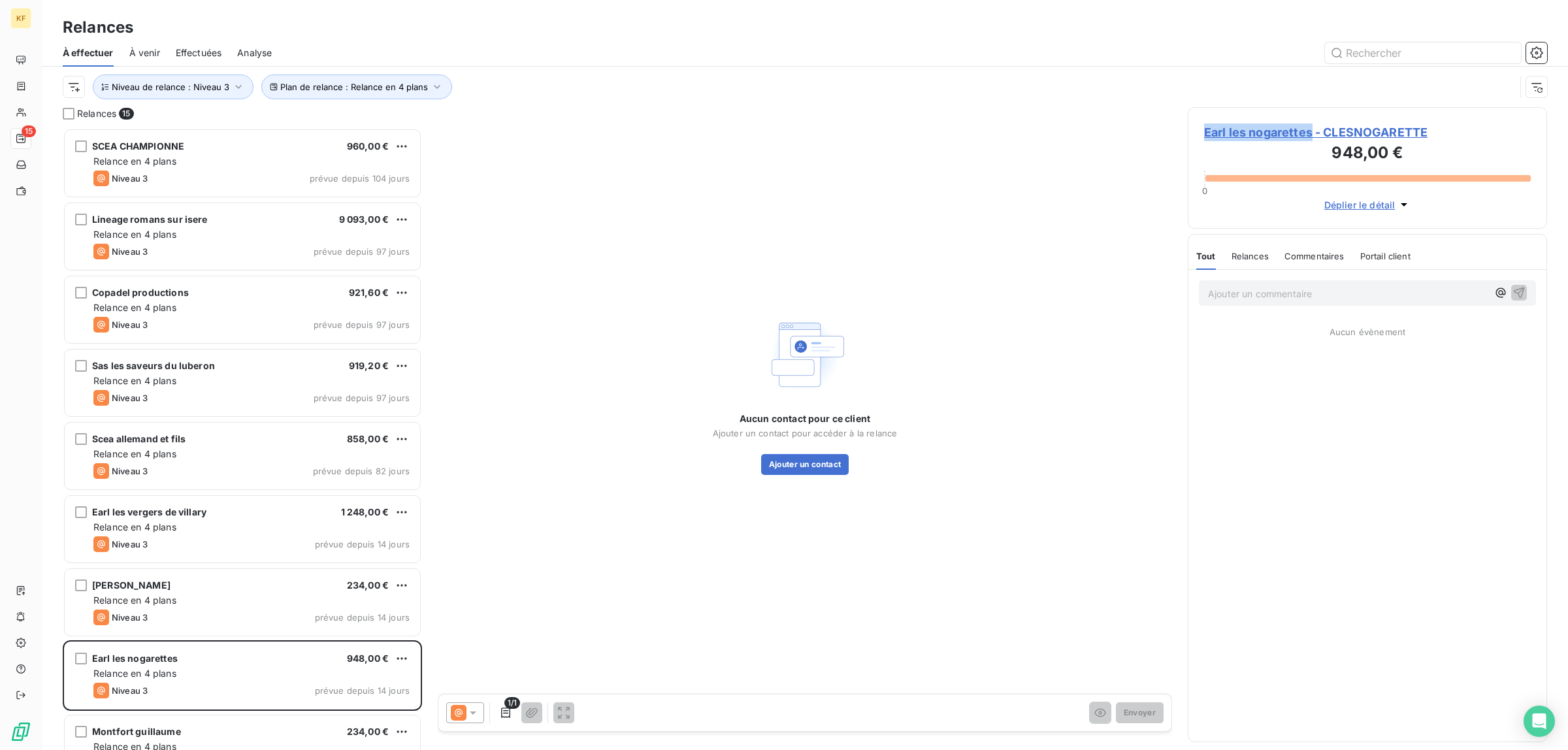
drag, startPoint x: 1196, startPoint y: 133, endPoint x: 1312, endPoint y: 138, distance: 116.1
click at [1312, 138] on div "Earl les nogarettes - CLESNOGARETTE 948,00 € 0 Déplier le détail" at bounding box center [1368, 167] width 359 height 121
copy span "Earl les nogarettes"
click at [815, 462] on button "Ajouter un contact" at bounding box center [806, 464] width 88 height 21
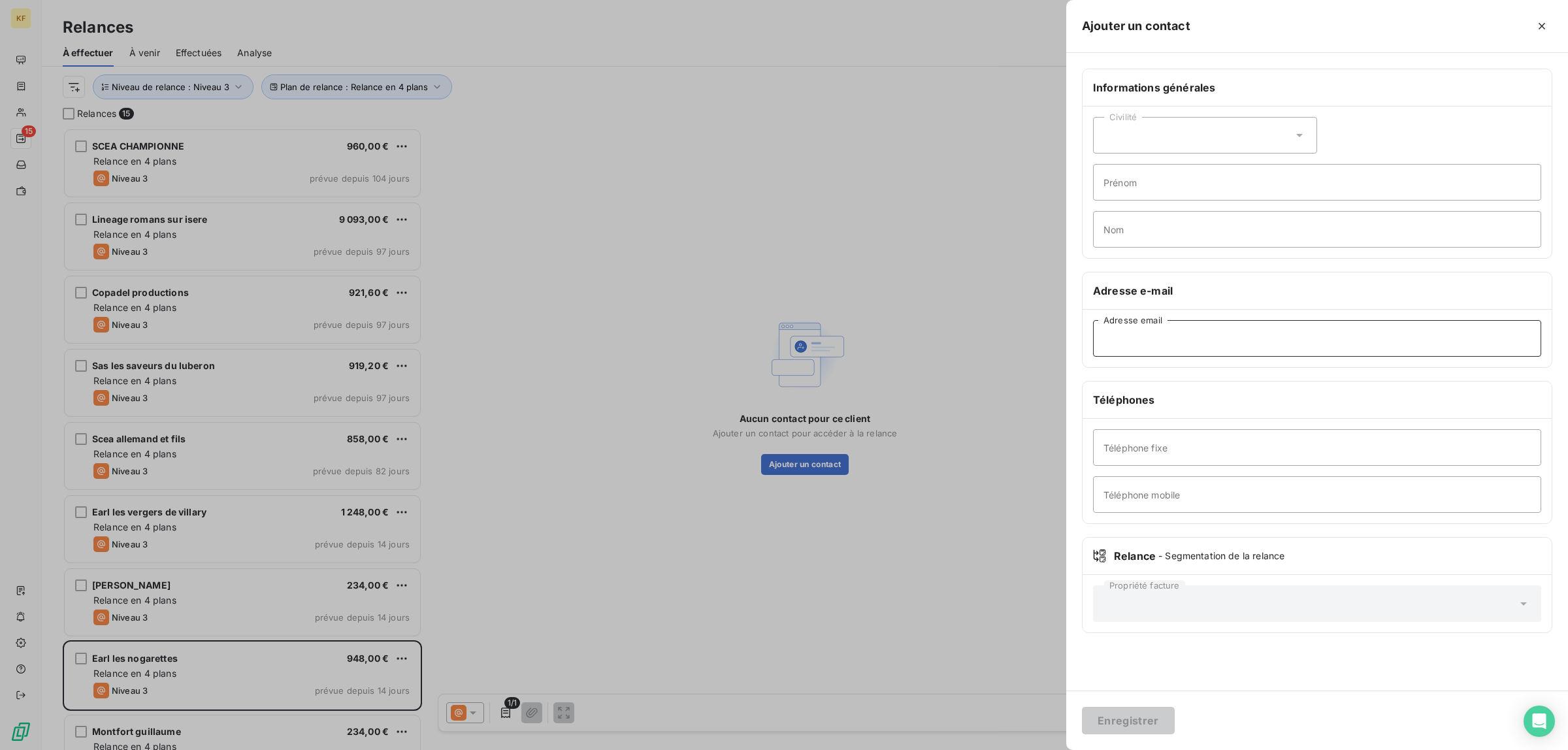
click at [1144, 338] on input "Adresse email" at bounding box center [1317, 339] width 448 height 37
paste input "[EMAIL_ADDRESS][PERSON_NAME][DOMAIN_NAME]"
type input "[EMAIL_ADDRESS][PERSON_NAME][DOMAIN_NAME]"
click at [1129, 710] on button "Enregistrer" at bounding box center [1128, 720] width 92 height 28
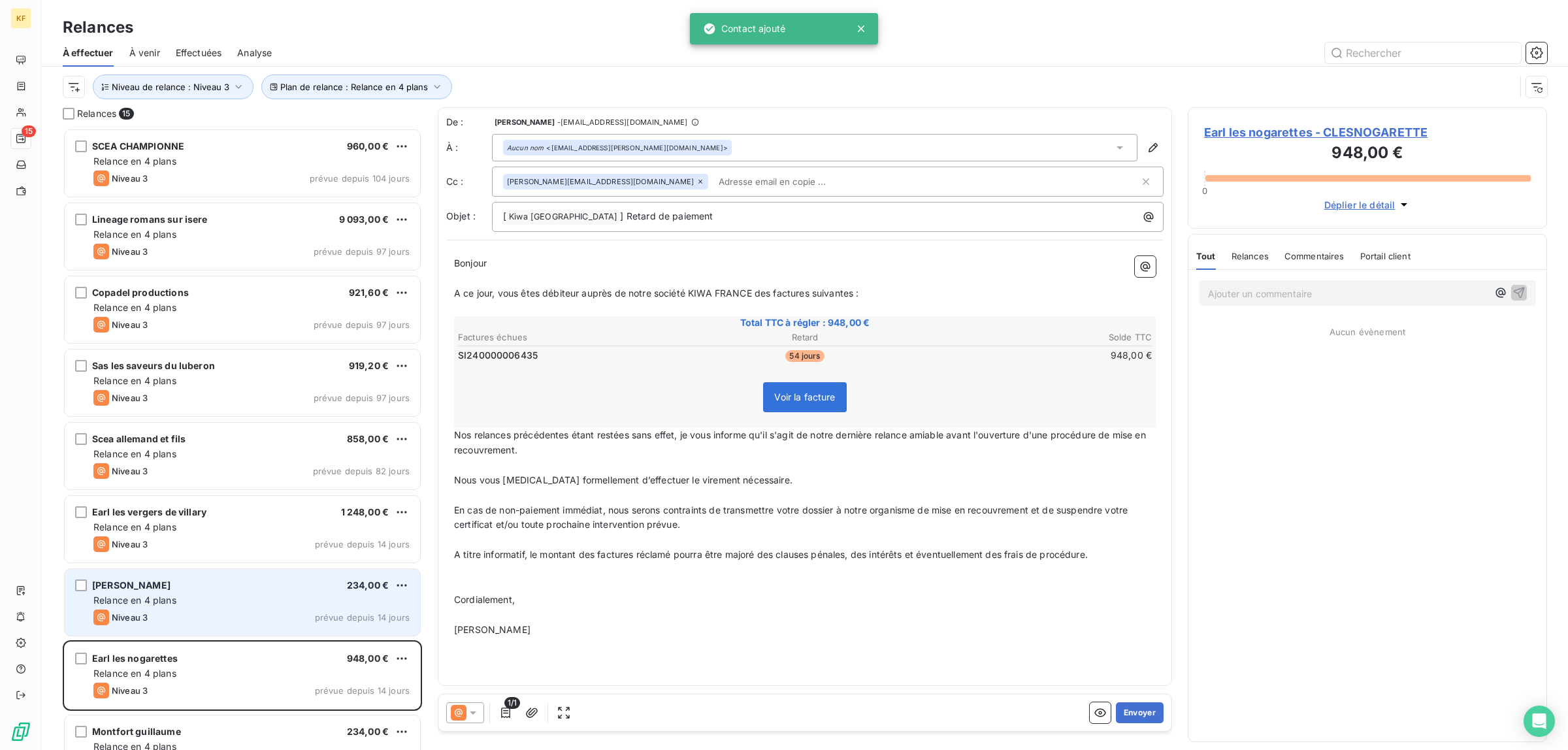
click at [253, 601] on div "Relance en 4 plans" at bounding box center [251, 600] width 316 height 13
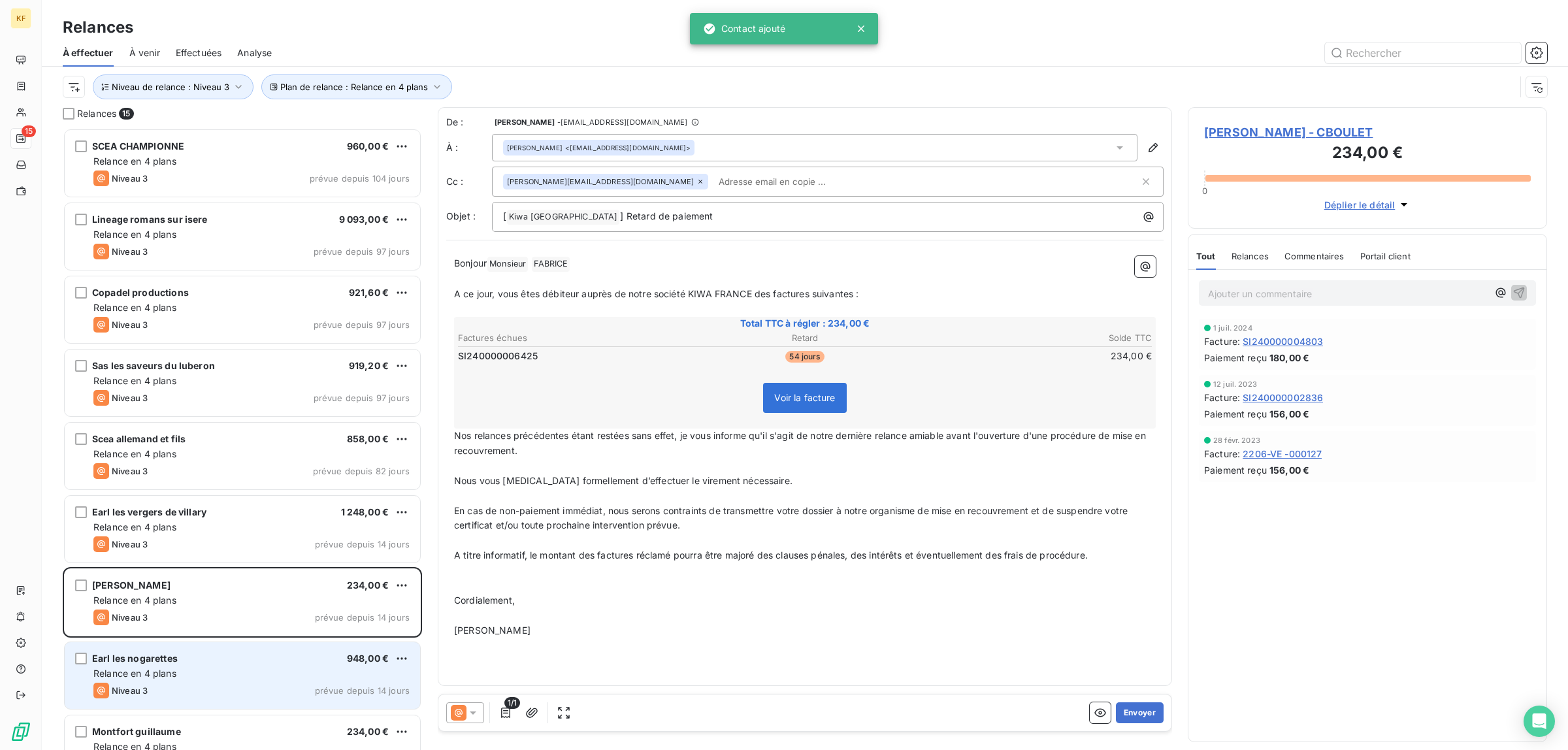
click at [233, 682] on div "Earl les nogarettes 948,00 € Relance en 4 plans Niveau 3 prévue depuis 14 jours" at bounding box center [242, 675] width 356 height 66
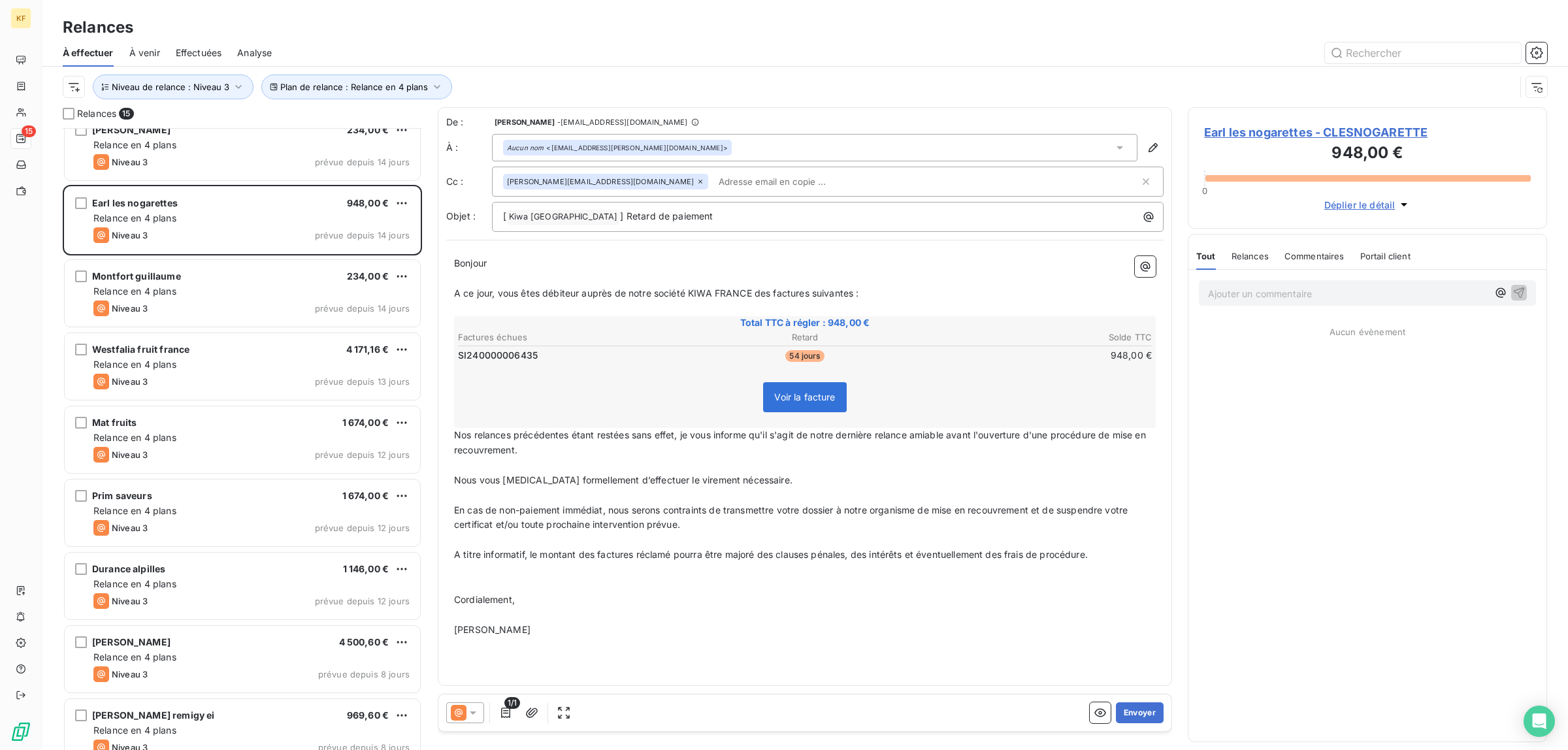
scroll to position [476, 0]
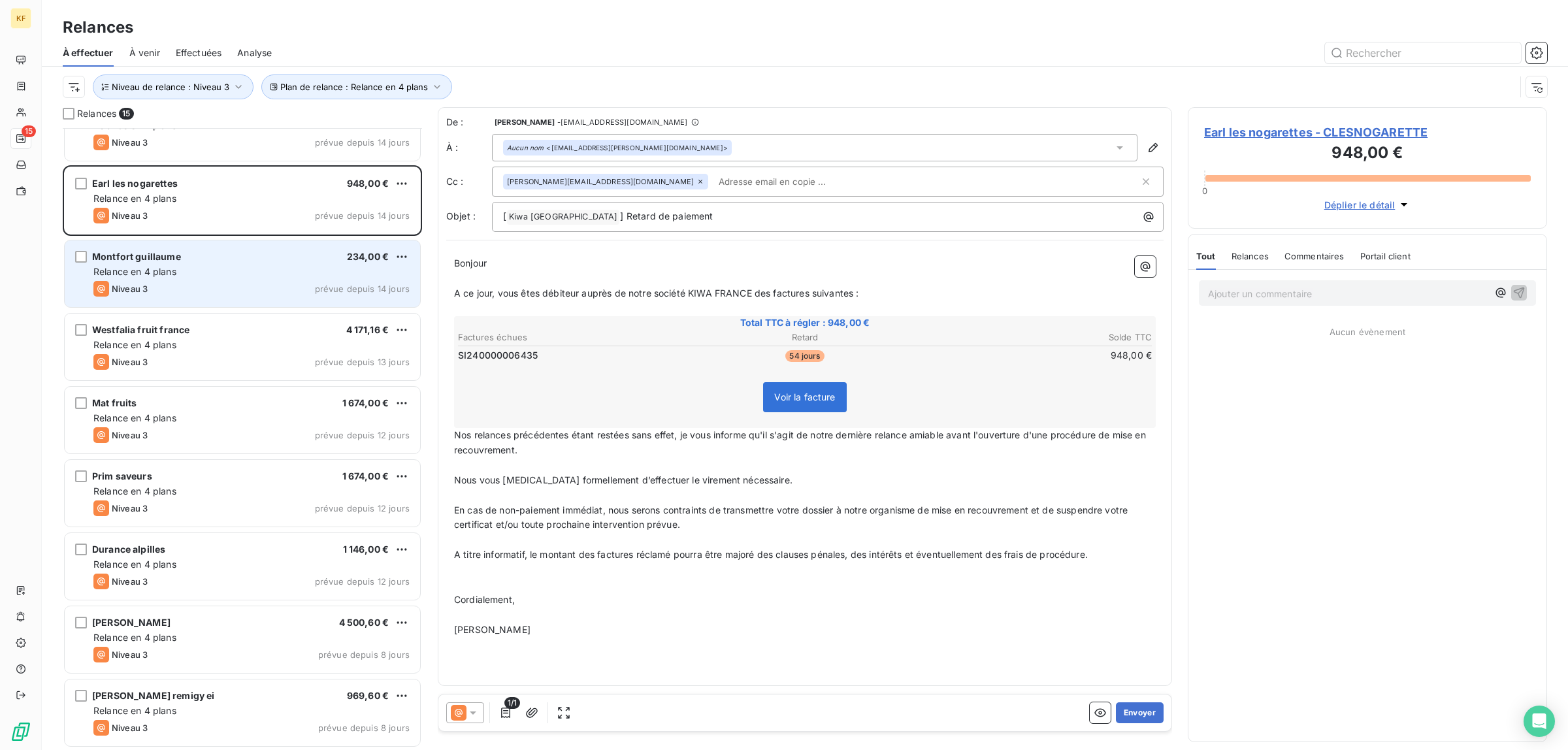
click at [222, 293] on div "Niveau 3 prévue depuis 14 jours" at bounding box center [251, 288] width 316 height 15
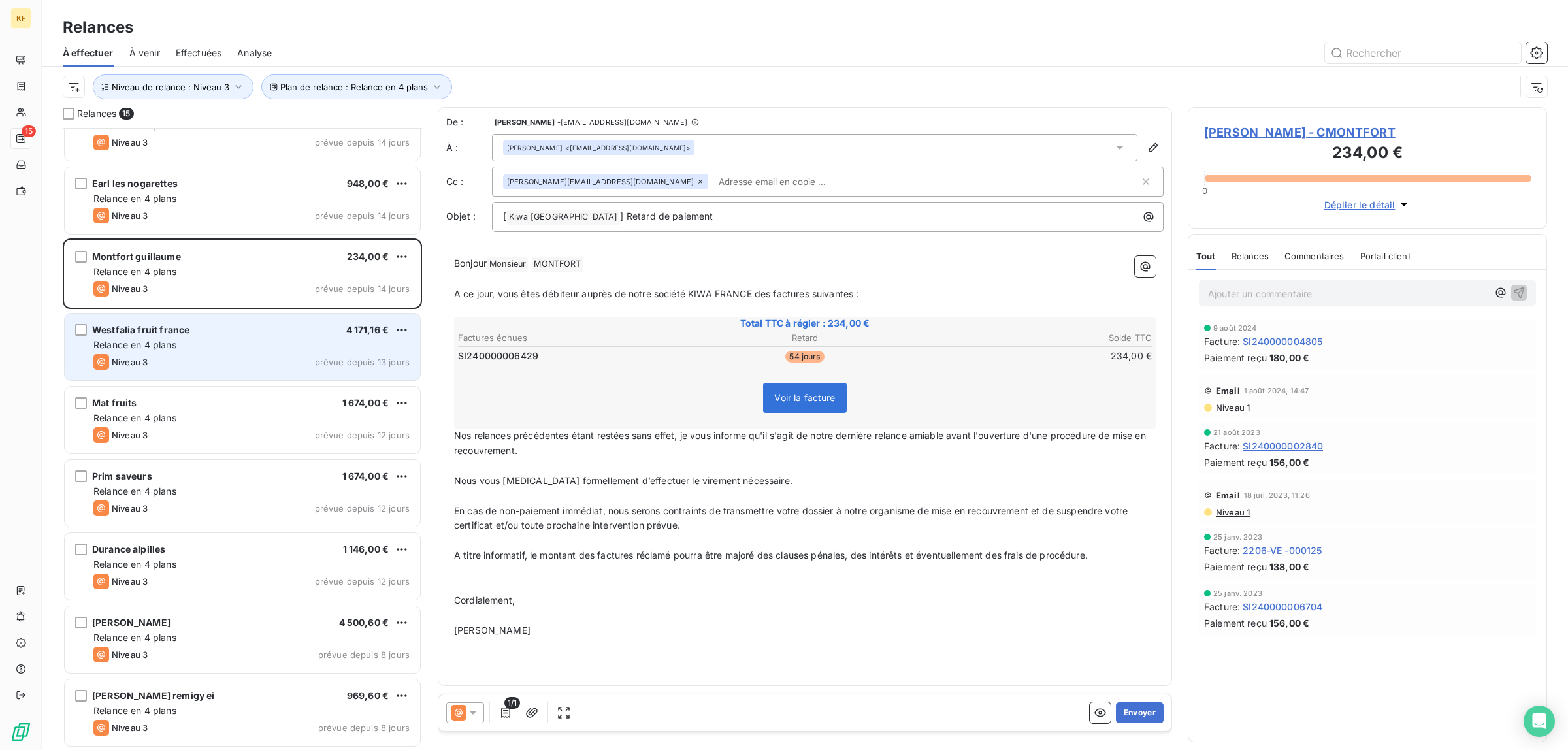
click at [263, 354] on div "Niveau 3 prévue depuis 13 jours" at bounding box center [251, 361] width 316 height 15
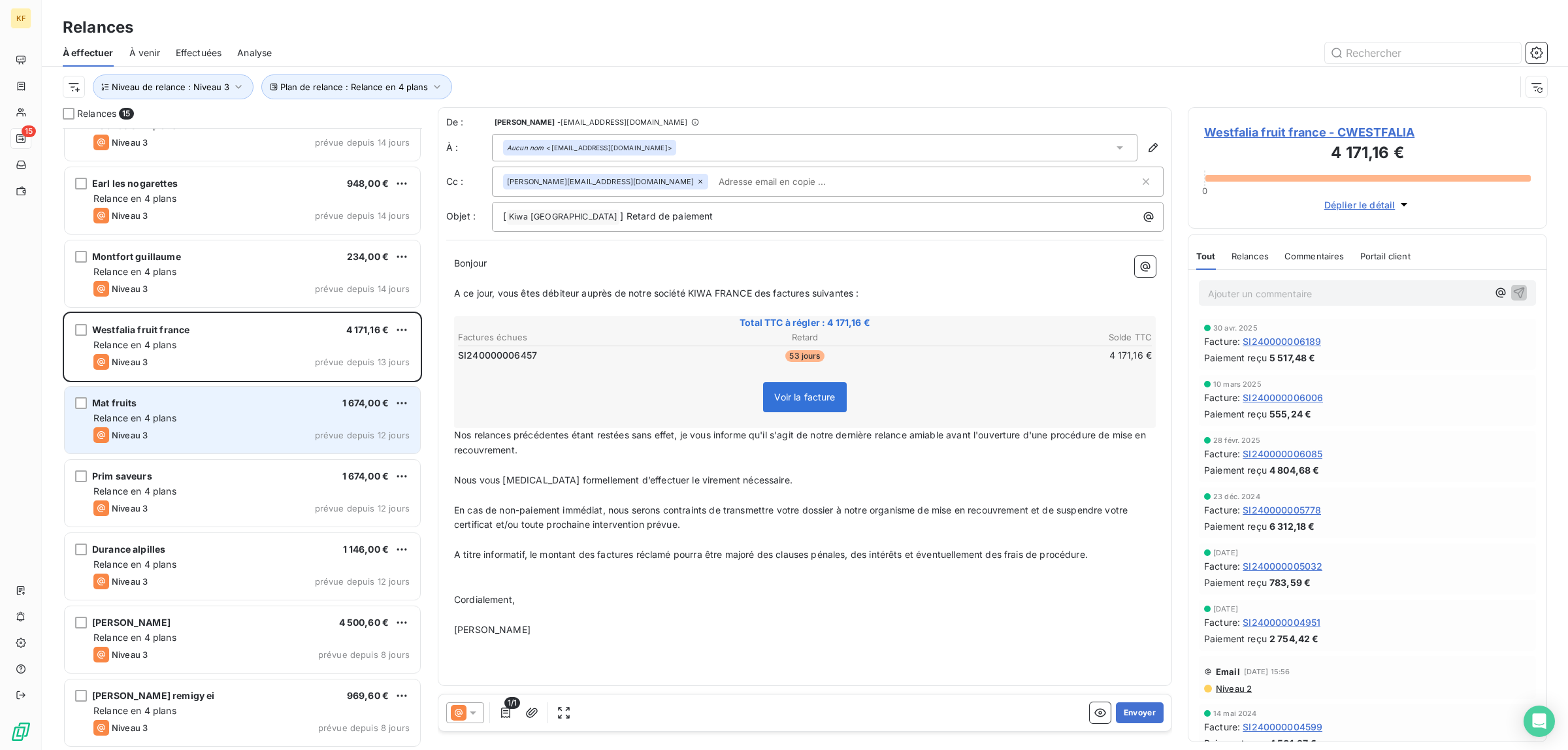
click at [245, 391] on div "Mat fruits 1 674,00 € Relance en 4 plans Niveau 3 prévue depuis 12 jours" at bounding box center [242, 420] width 356 height 66
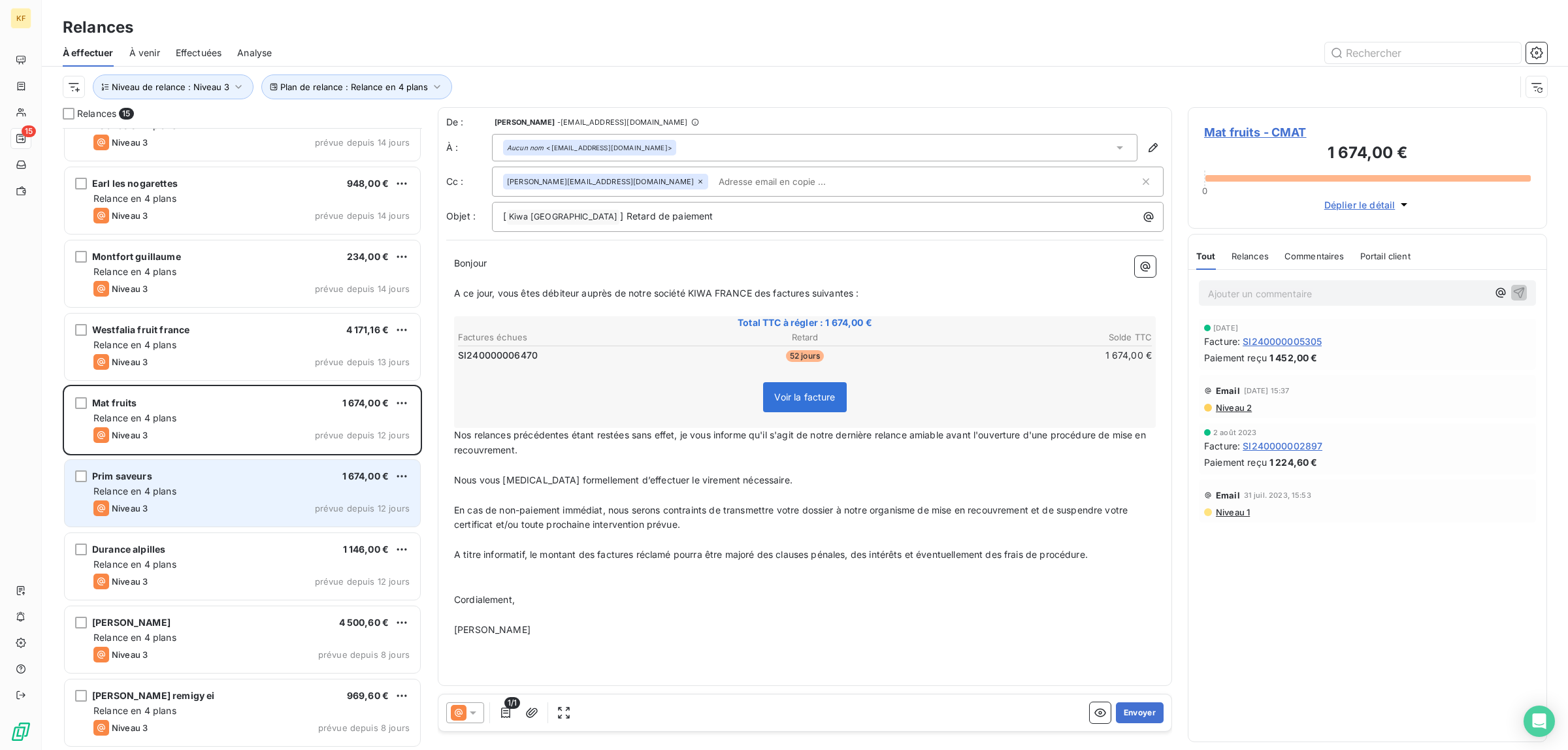
click at [311, 494] on div "Relance en 4 plans" at bounding box center [251, 491] width 316 height 13
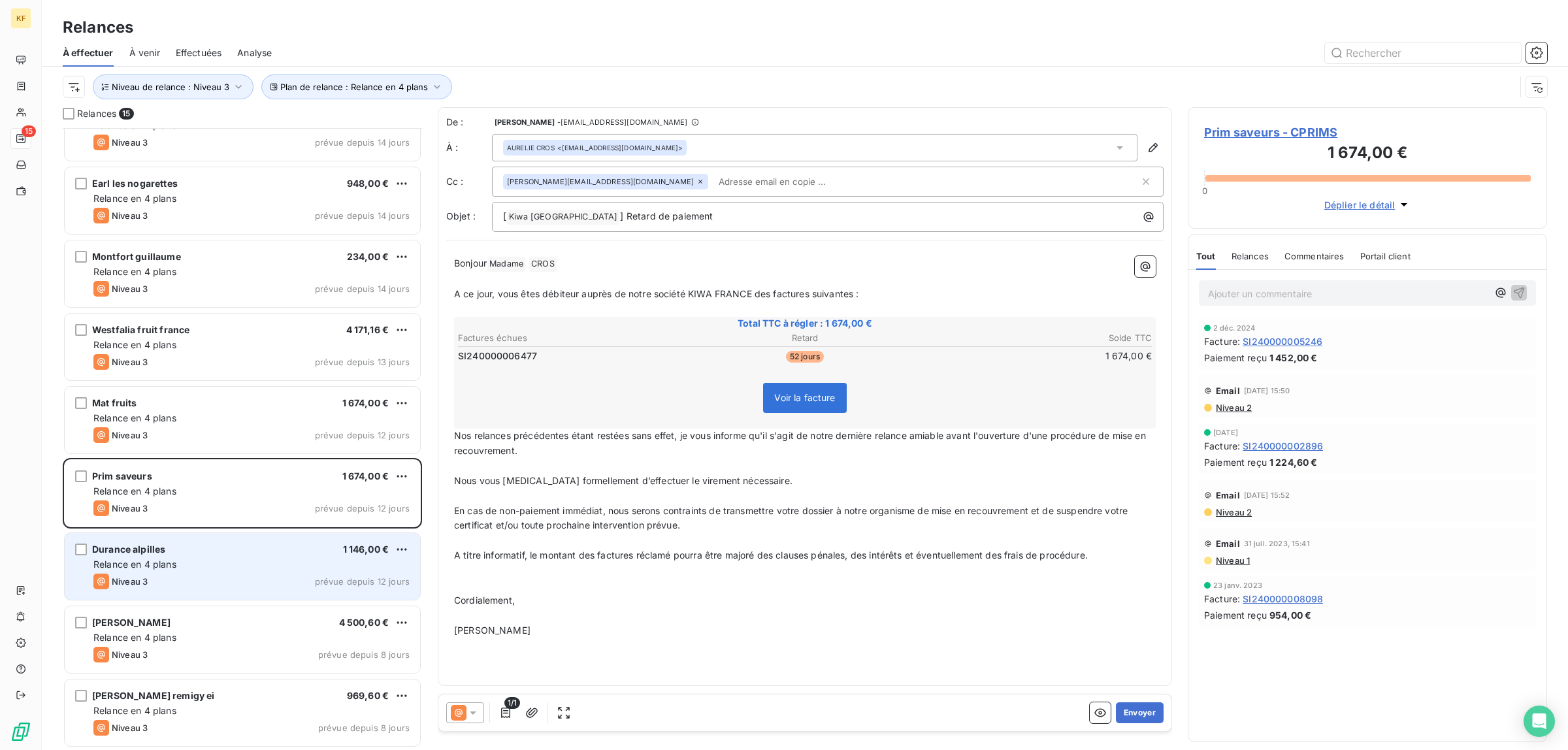
click at [221, 556] on div "Durance alpilles 1 146,00 € Relance en 4 plans Niveau 3 prévue depuis 12 jours" at bounding box center [242, 567] width 356 height 66
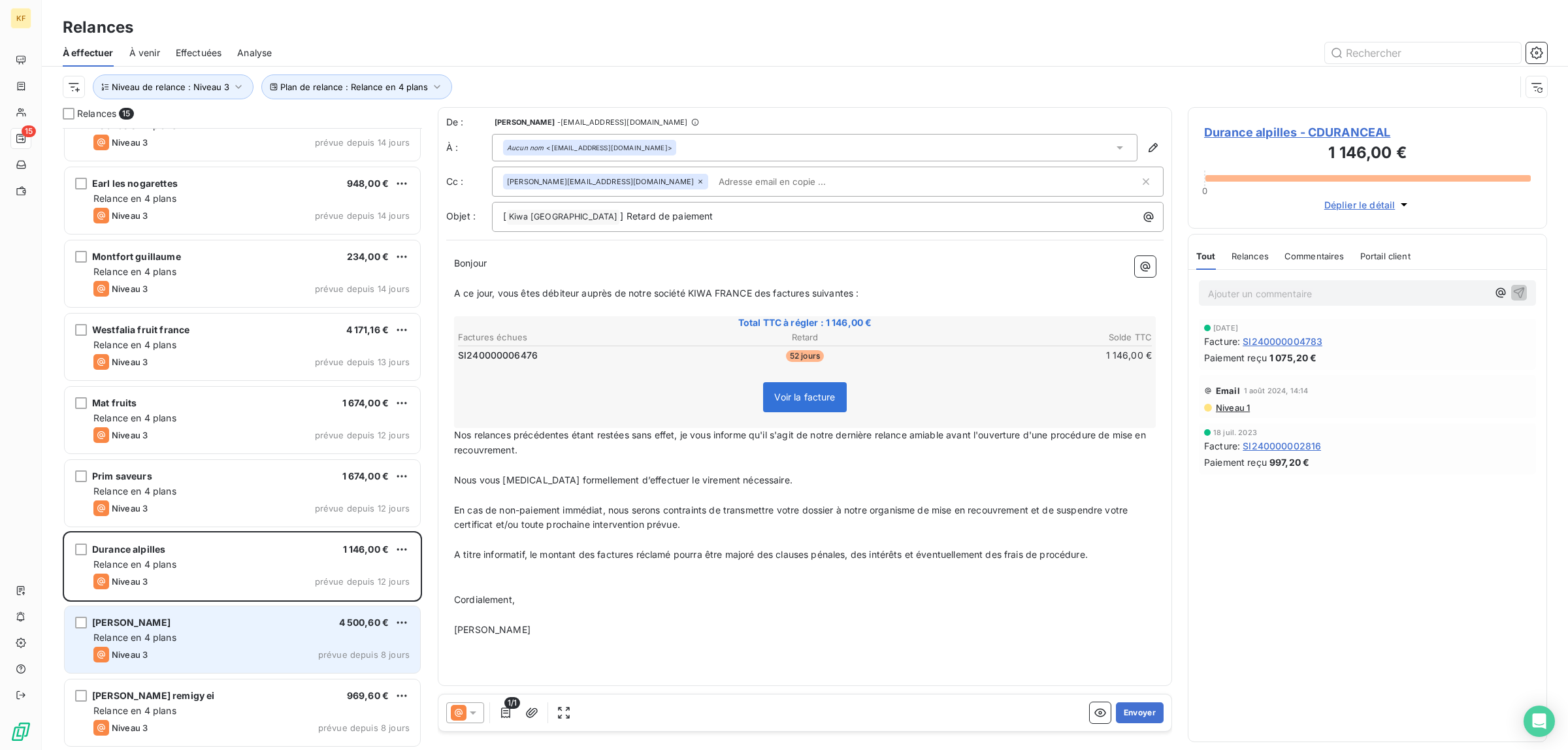
click at [184, 618] on div "[PERSON_NAME] sud 4 500,60 €" at bounding box center [251, 622] width 316 height 12
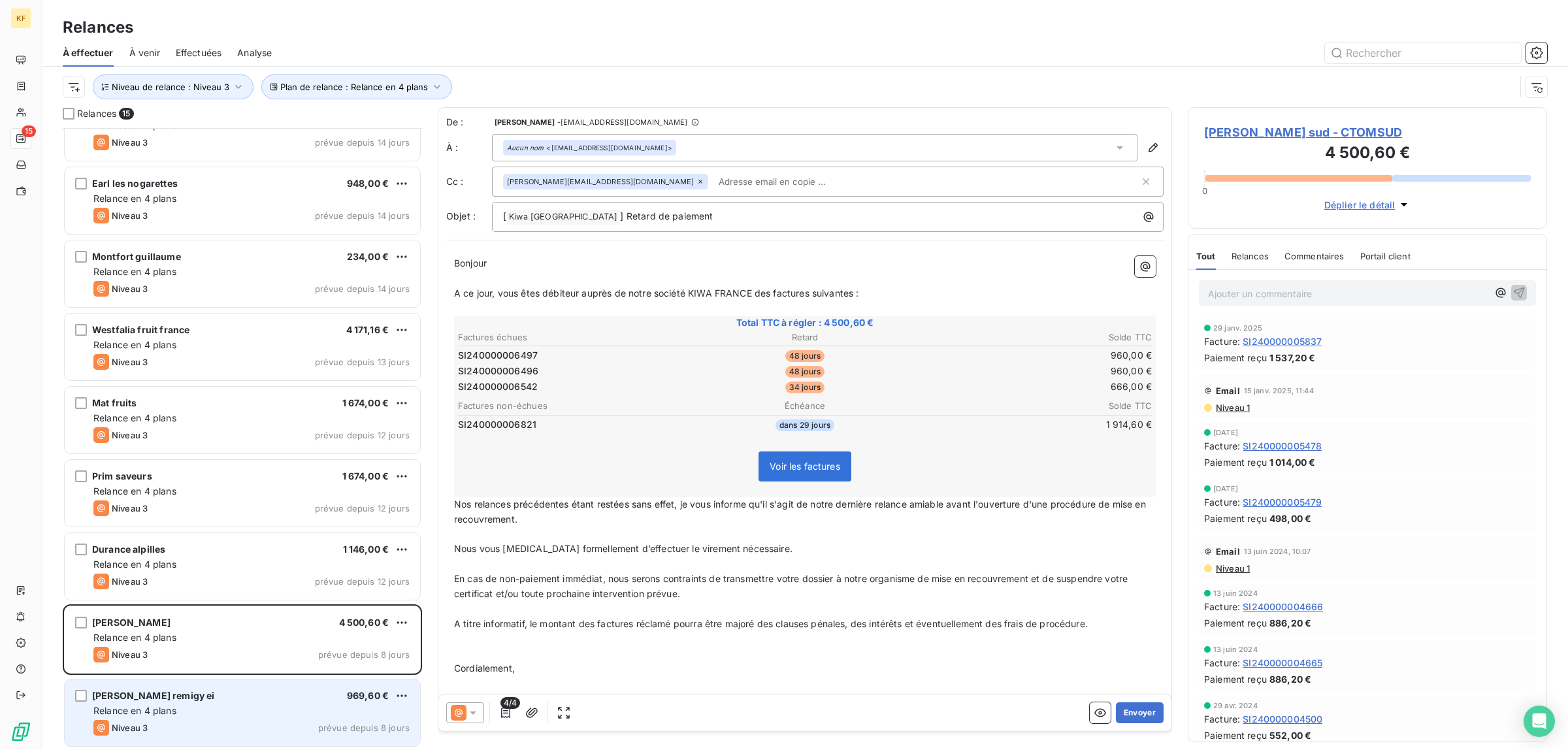
click at [193, 709] on div "Relance en 4 plans" at bounding box center [251, 710] width 316 height 13
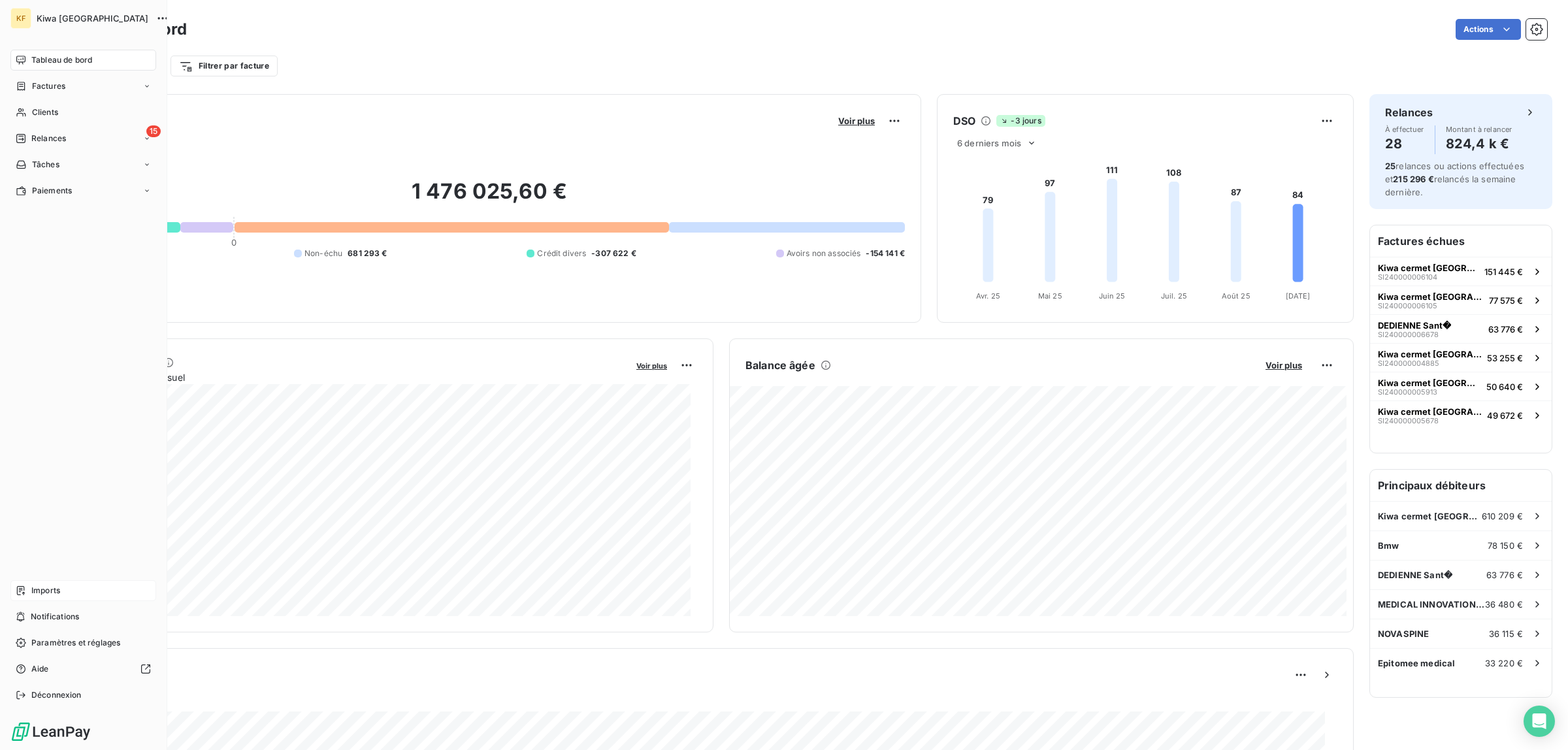
click at [60, 590] on div "Imports" at bounding box center [84, 590] width 145 height 21
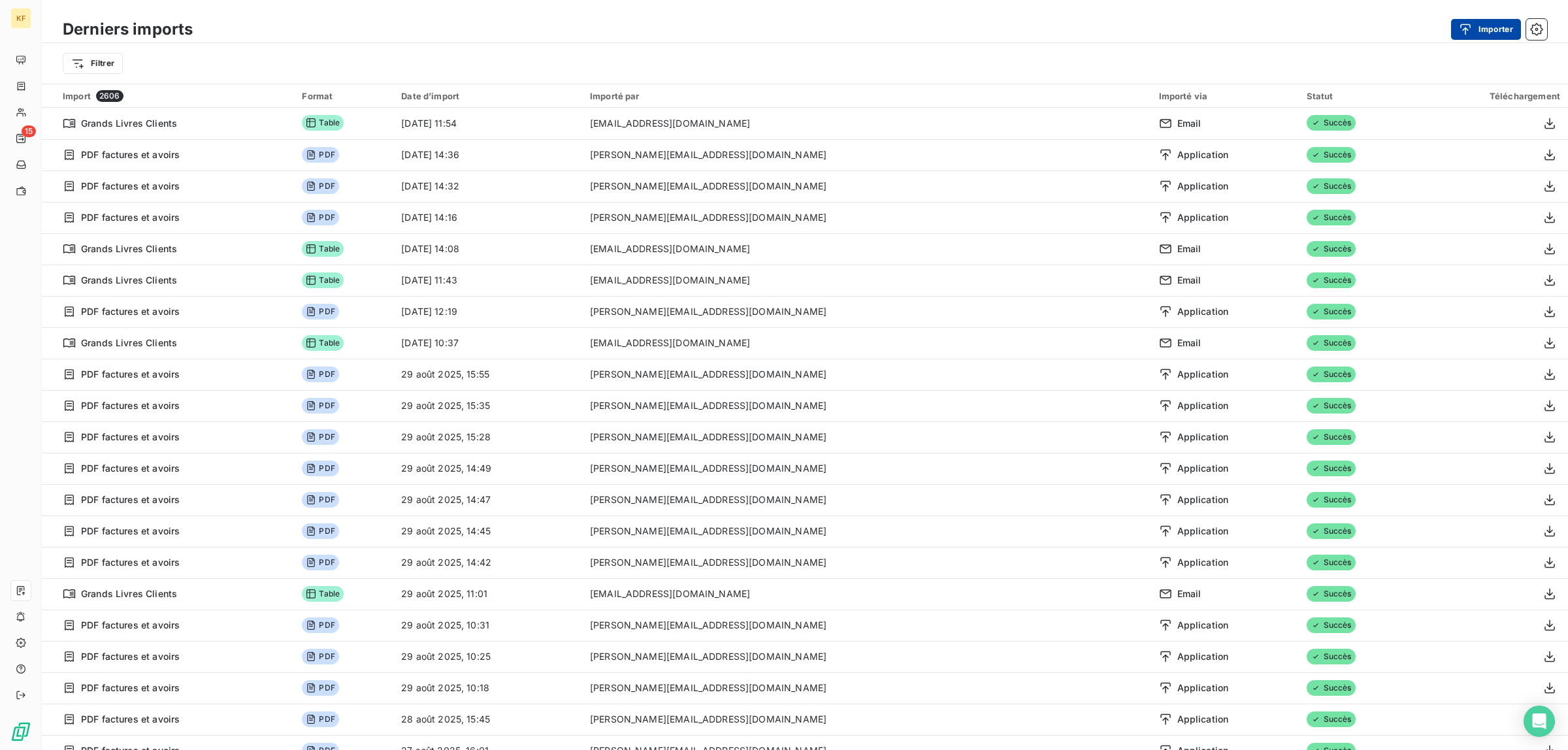
click at [1504, 38] on button "Importer" at bounding box center [1486, 29] width 70 height 21
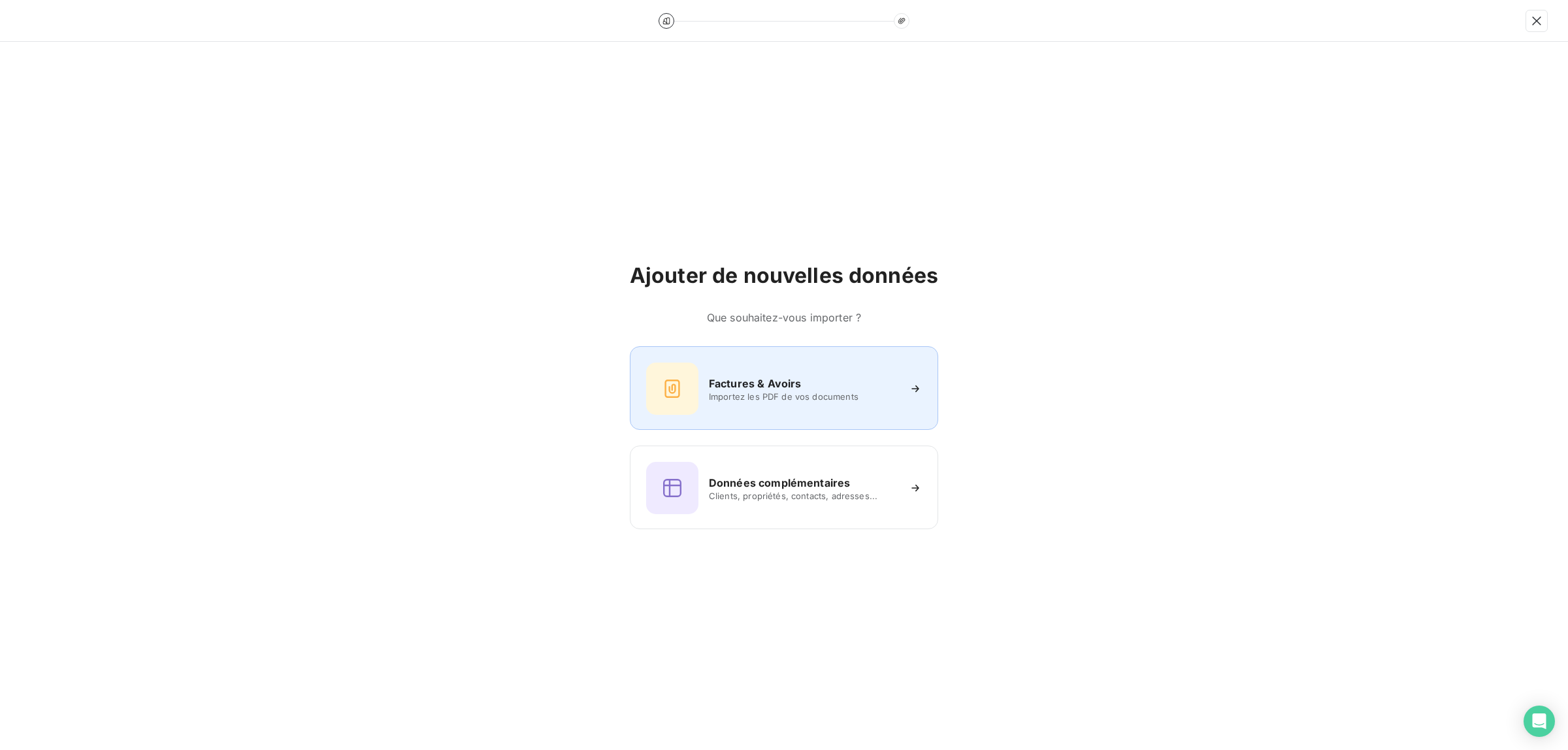
click at [752, 384] on h6 "Factures & Avoirs" at bounding box center [754, 383] width 92 height 15
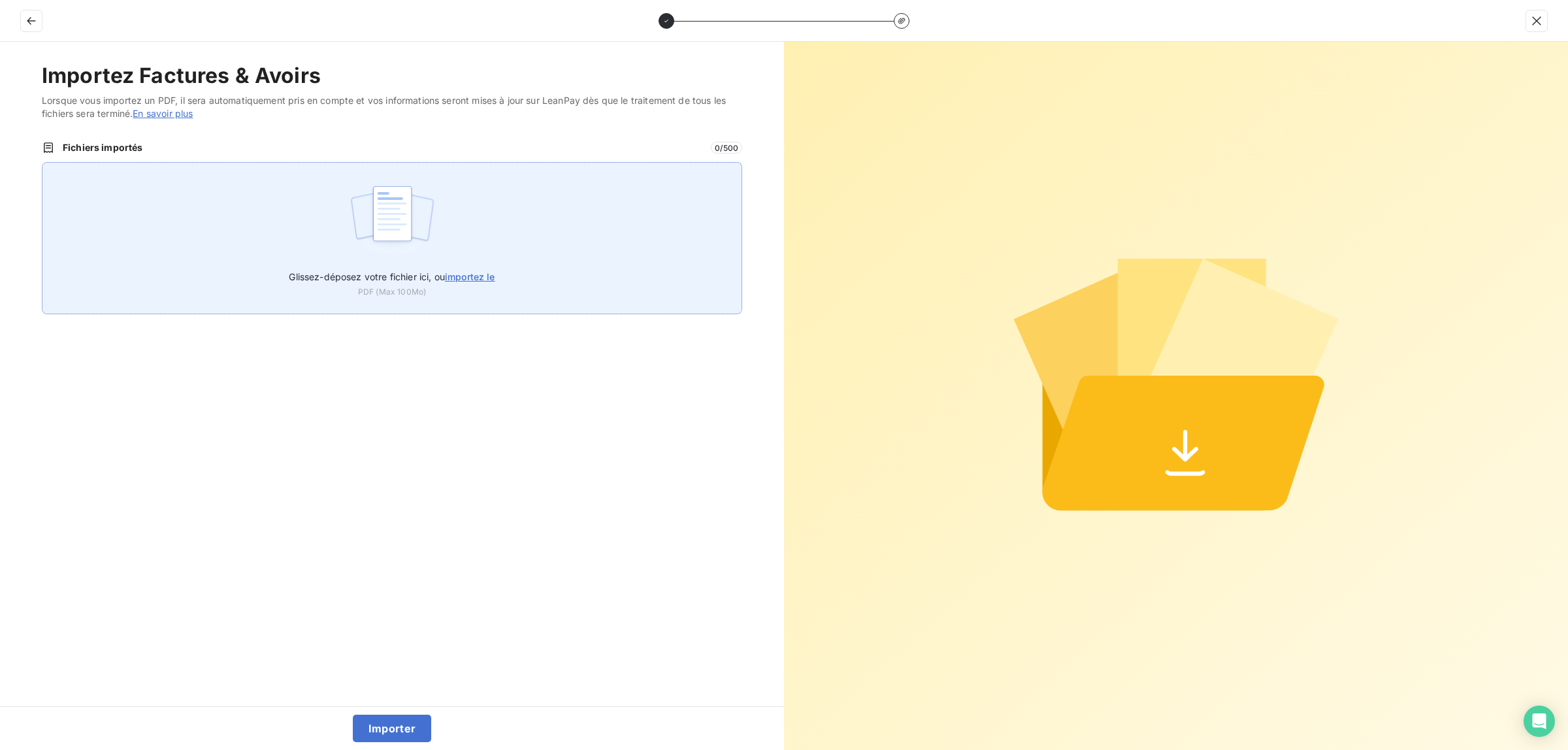
click at [477, 275] on span "importez le" at bounding box center [470, 277] width 50 height 11
click at [42, 163] on input "Glissez-déposez votre fichier ici, ou importez le" at bounding box center [42, 162] width 1 height 1
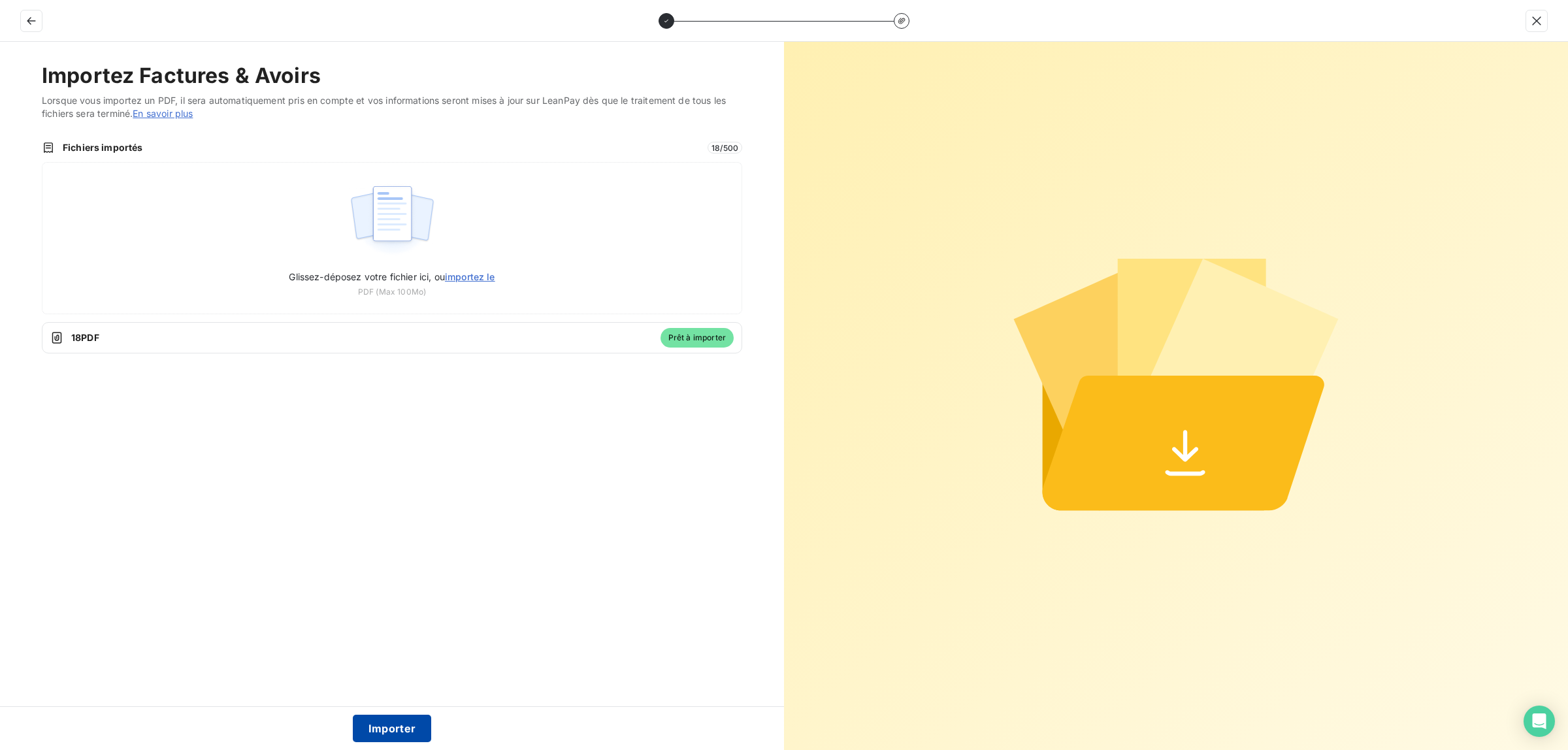
click at [393, 722] on button "Importer" at bounding box center [392, 728] width 79 height 28
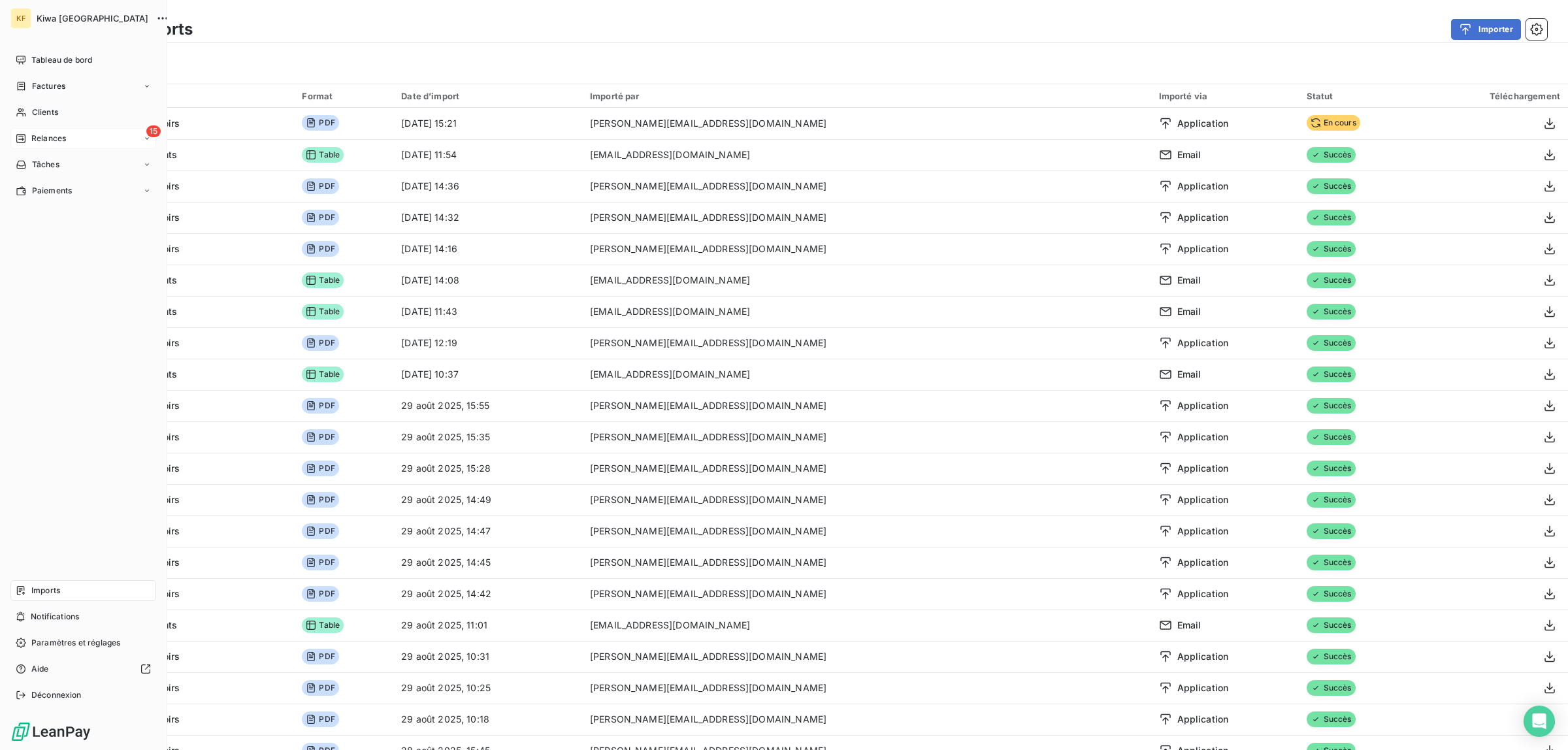
click at [34, 131] on div "15 Relances" at bounding box center [84, 138] width 145 height 21
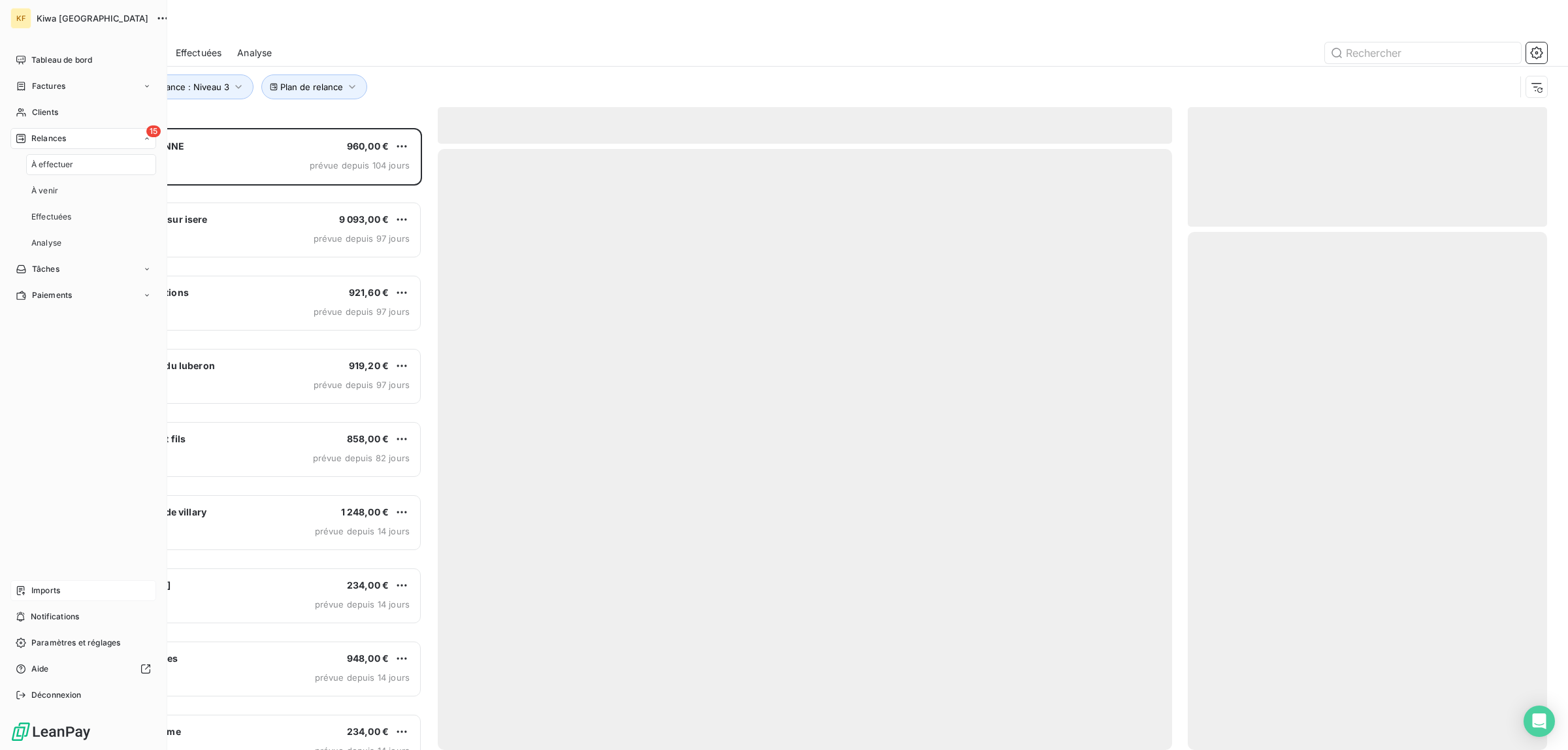
click at [57, 162] on span "À effectuer" at bounding box center [52, 164] width 42 height 12
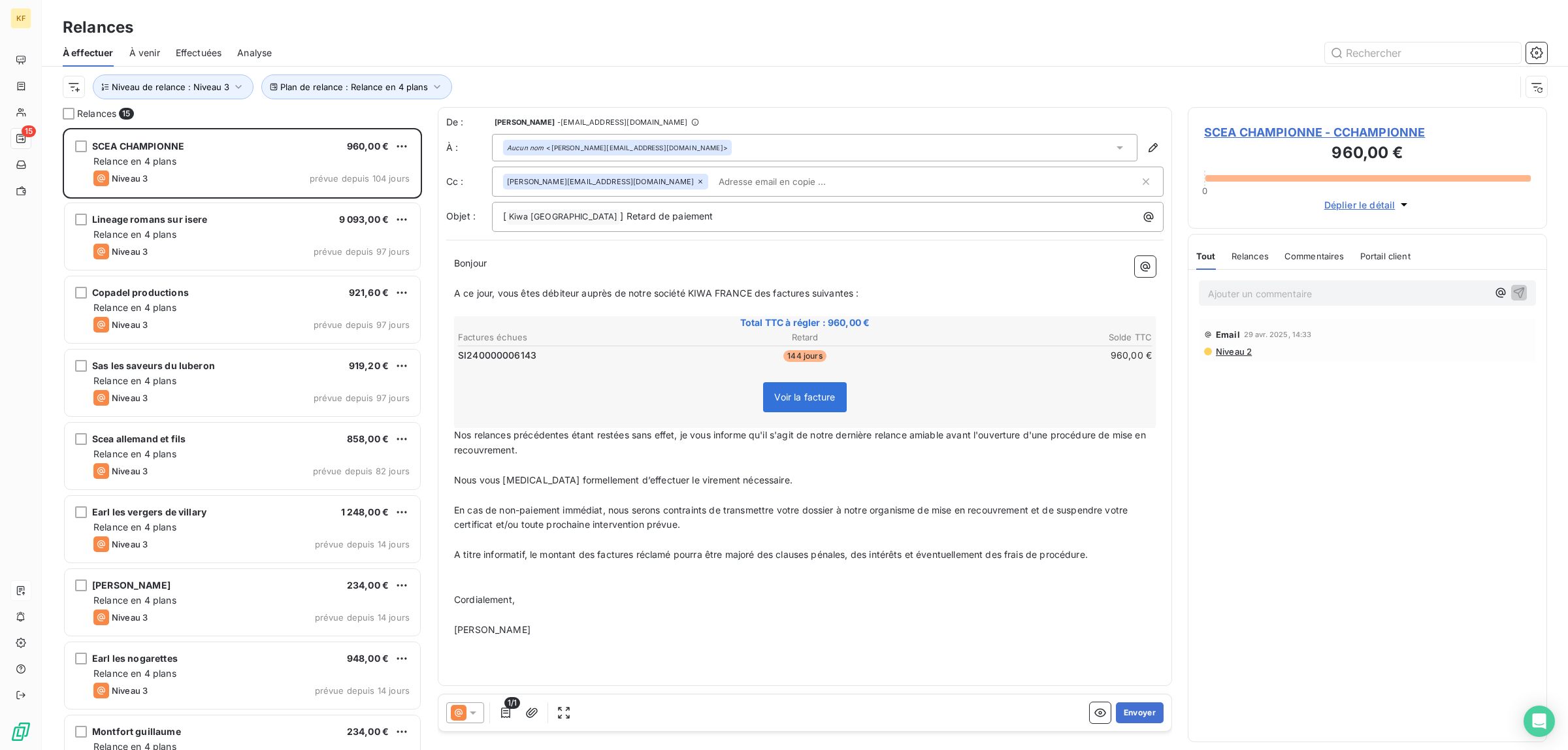
click at [1102, 730] on div "1/1 Envoyer" at bounding box center [805, 712] width 733 height 37
click at [1094, 717] on icon "button" at bounding box center [1100, 713] width 13 height 13
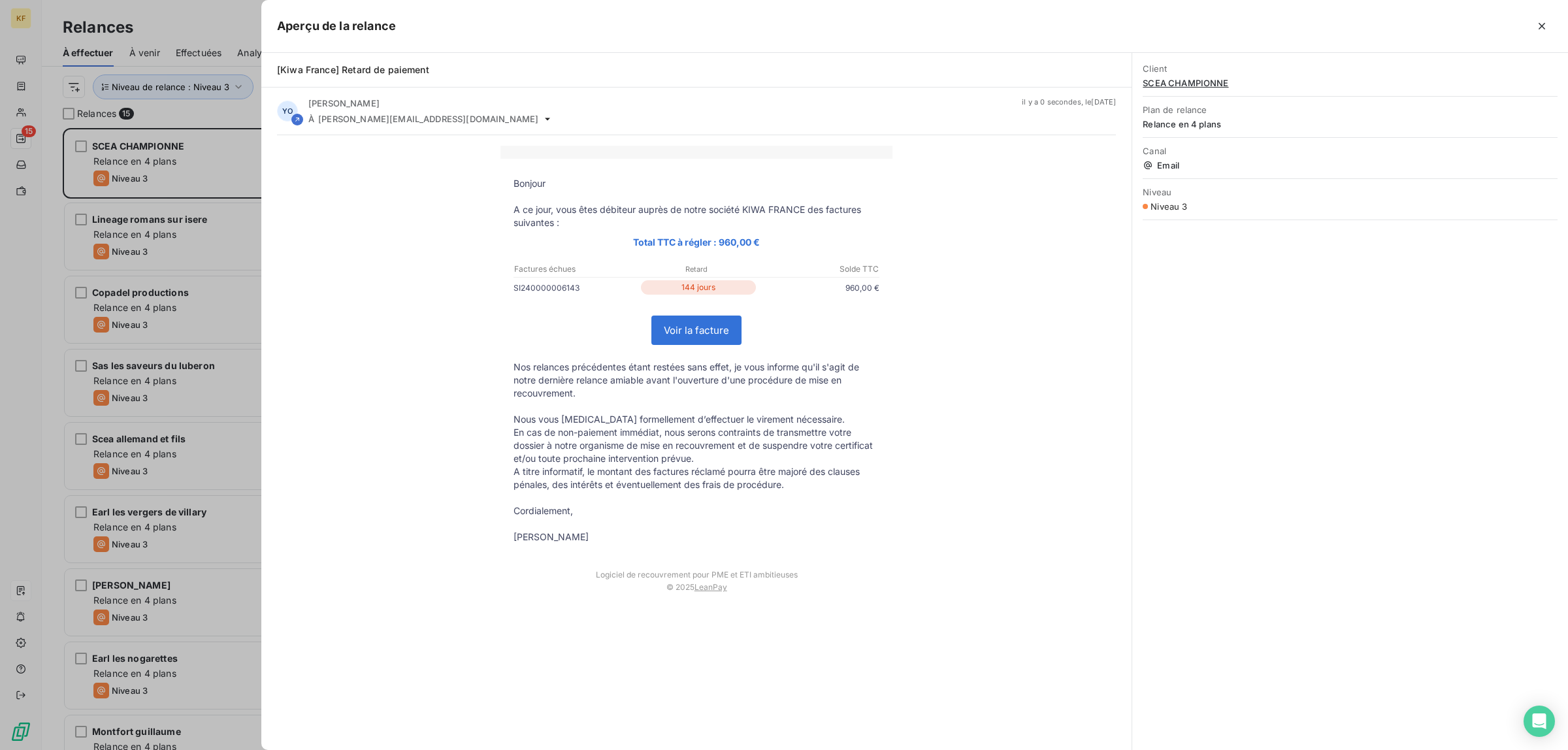
click at [694, 335] on link "Voir la facture" at bounding box center [696, 330] width 89 height 28
click at [153, 224] on div at bounding box center [784, 375] width 1568 height 750
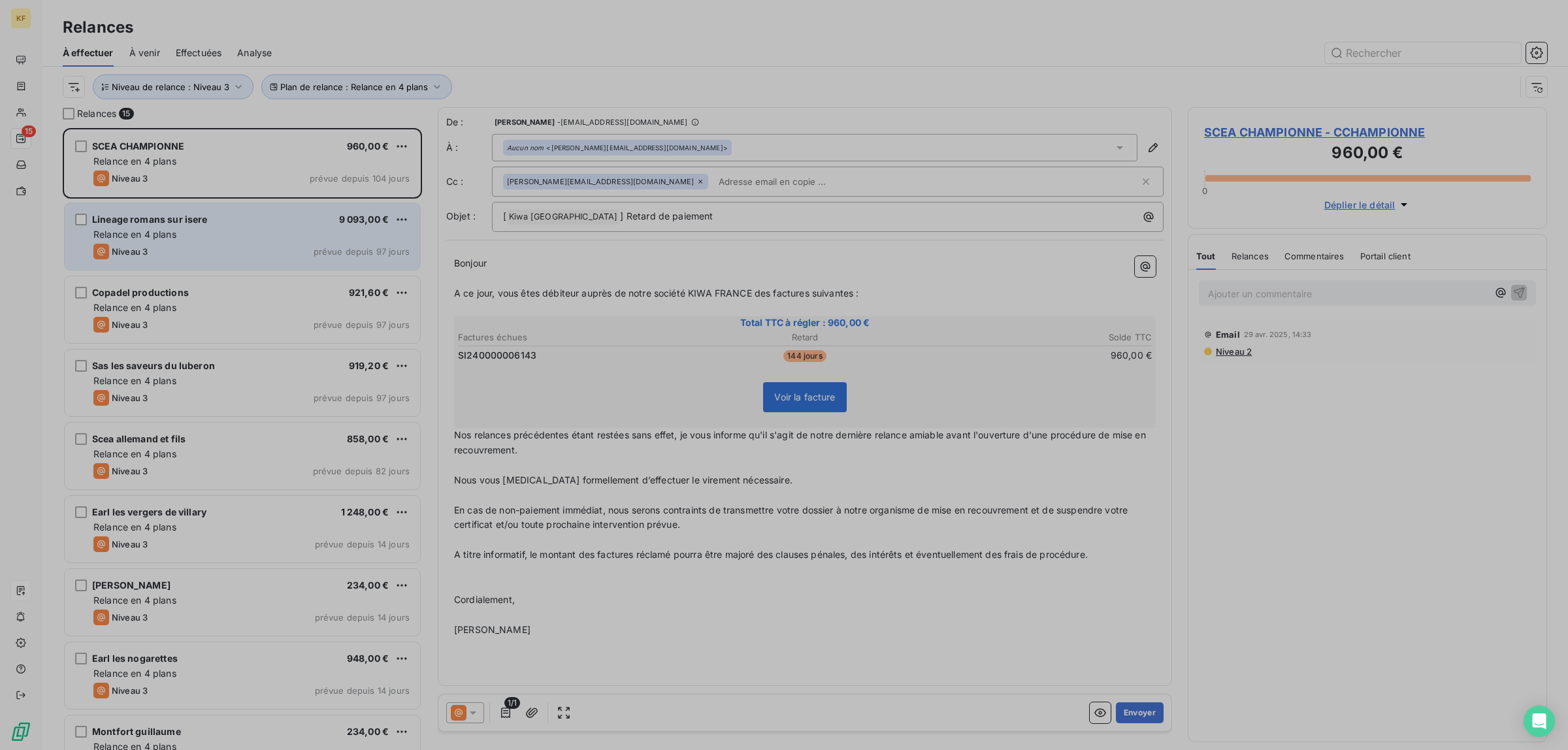
click at [203, 230] on div "Relance en 4 plans" at bounding box center [251, 234] width 316 height 13
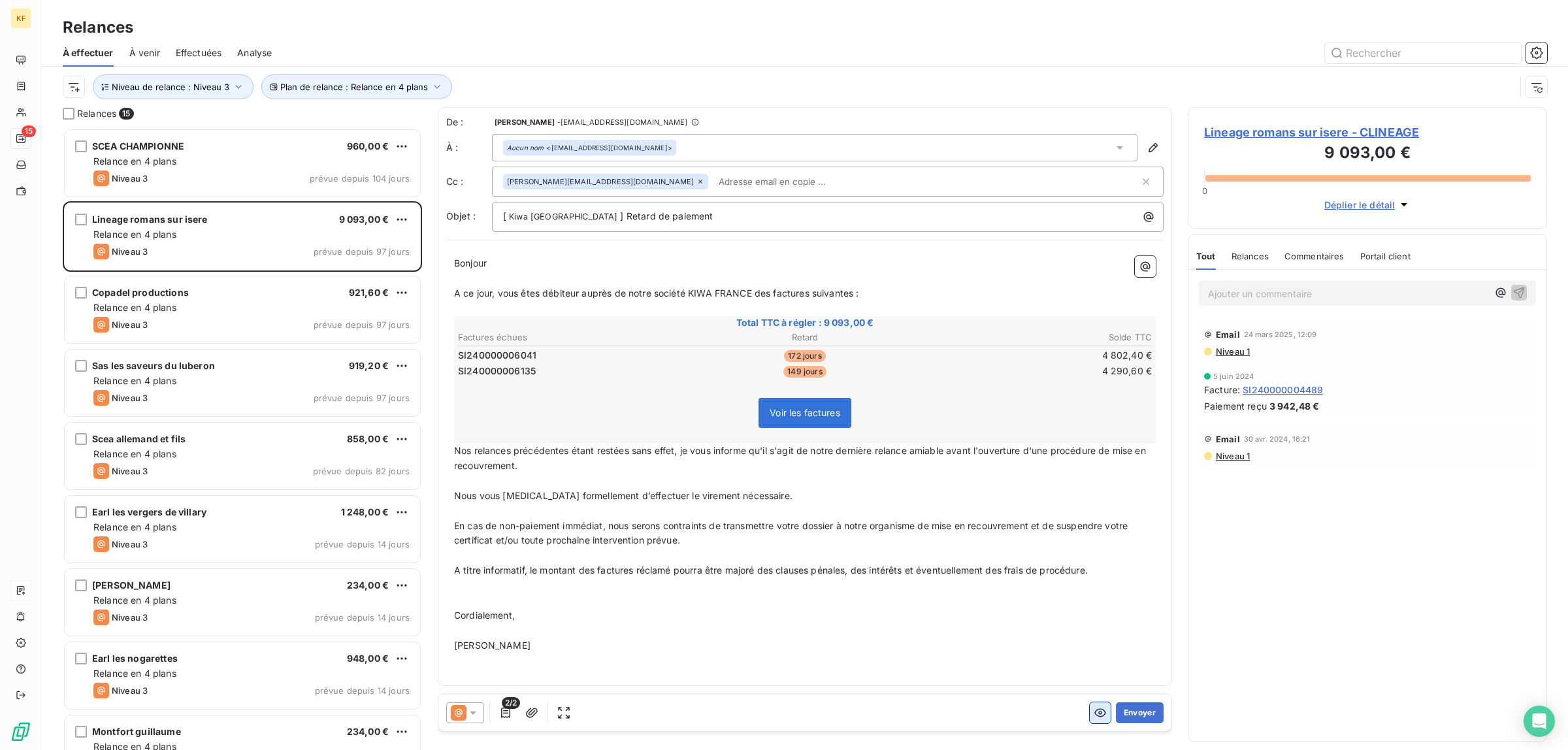
click at [1098, 719] on icon "button" at bounding box center [1100, 713] width 13 height 13
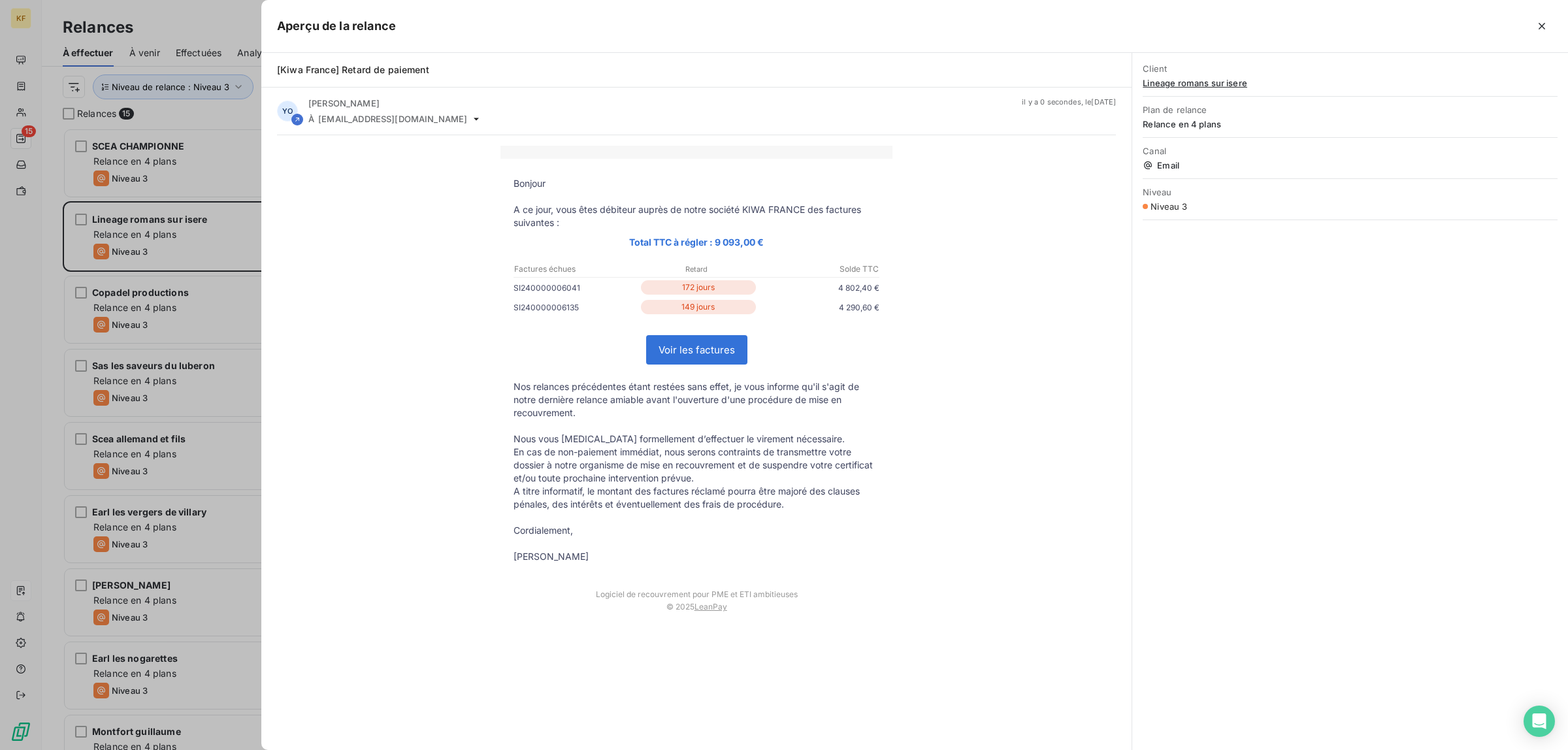
click at [710, 344] on link "Voir les factures" at bounding box center [696, 349] width 100 height 28
click at [4, 344] on div at bounding box center [784, 375] width 1568 height 750
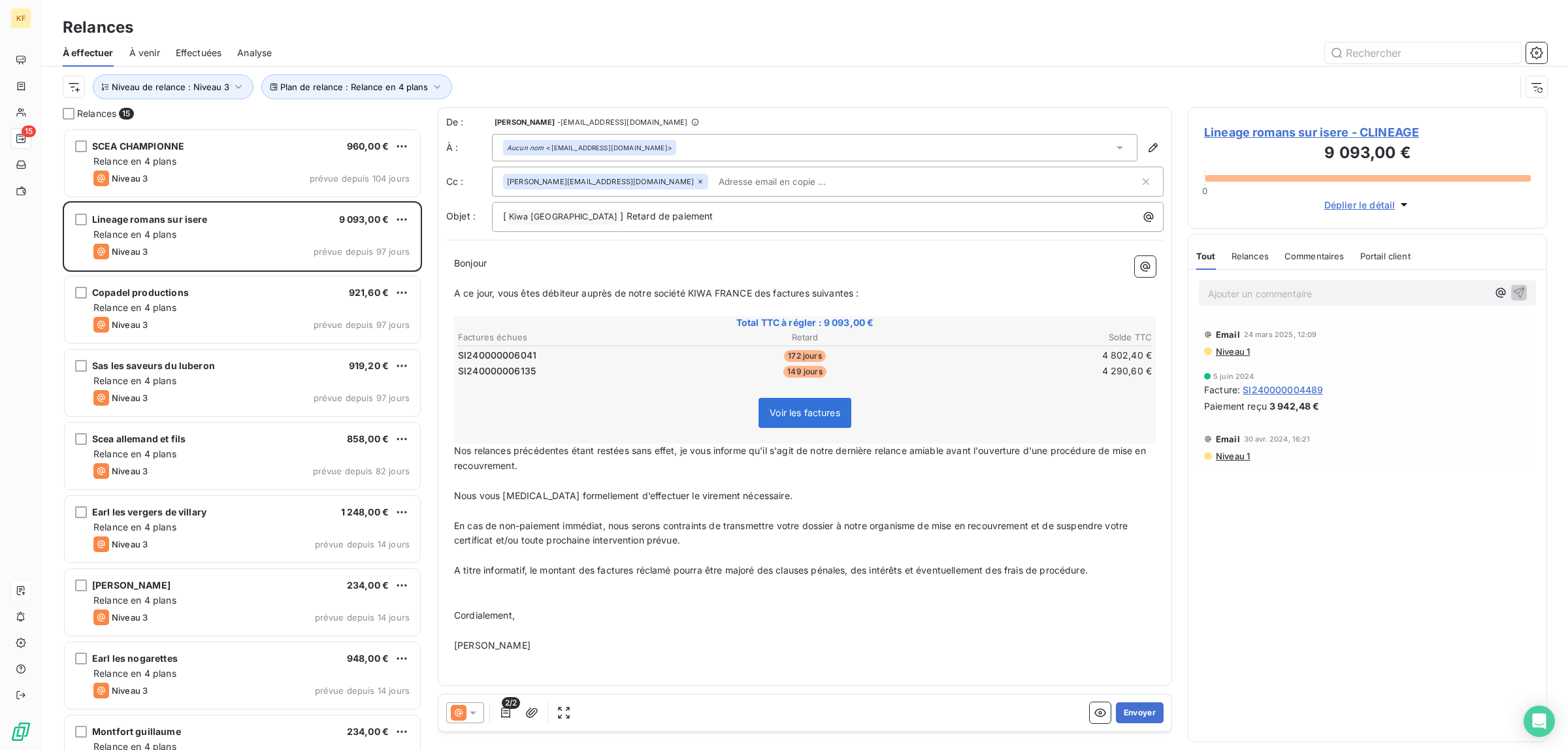
click at [277, 269] on div "Lineage romans sur isere 9 093,00 € Relance en 4 plans Niveau 3 prévue depuis 9…" at bounding box center [242, 236] width 356 height 66
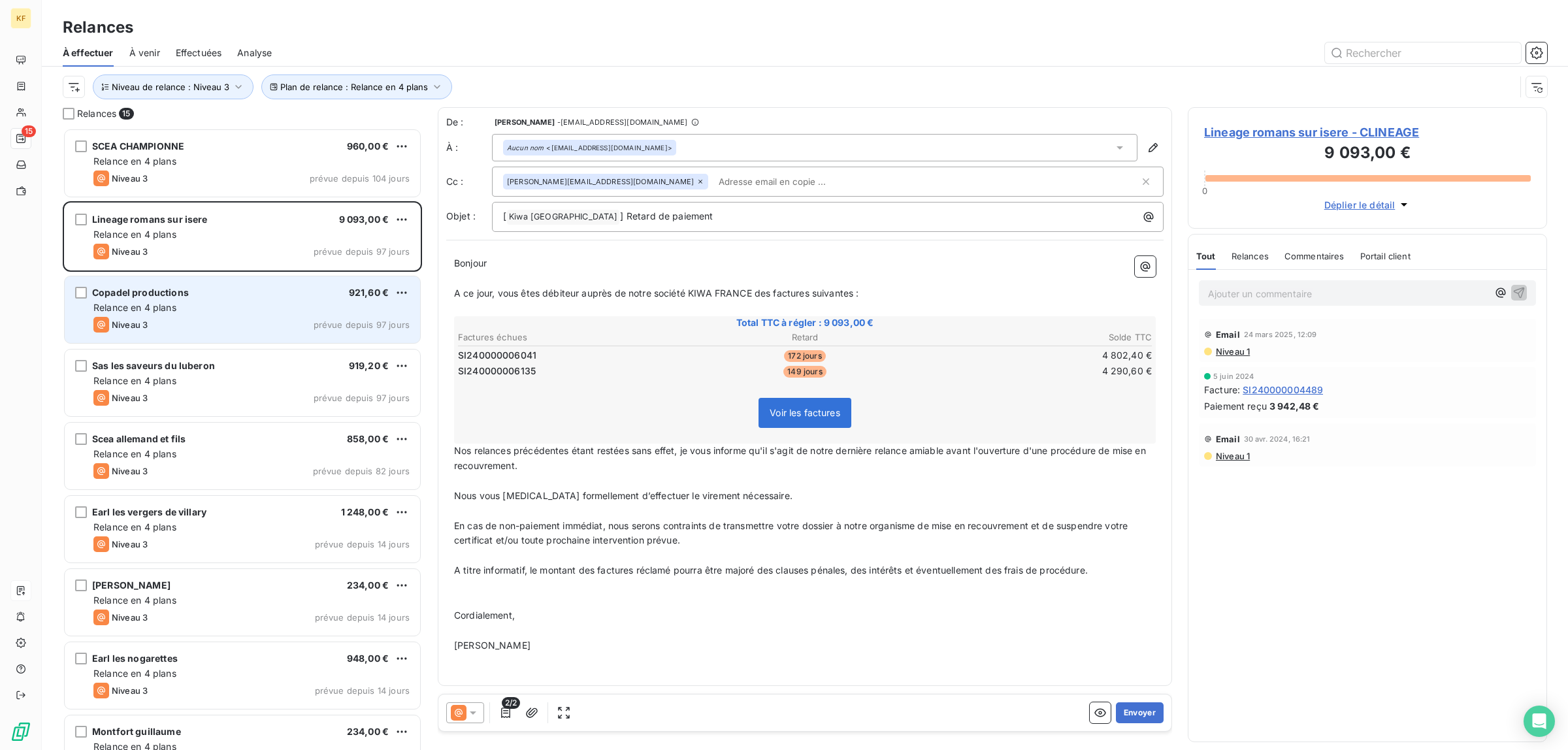
click at [255, 304] on div "Relance en 4 plans" at bounding box center [251, 307] width 316 height 13
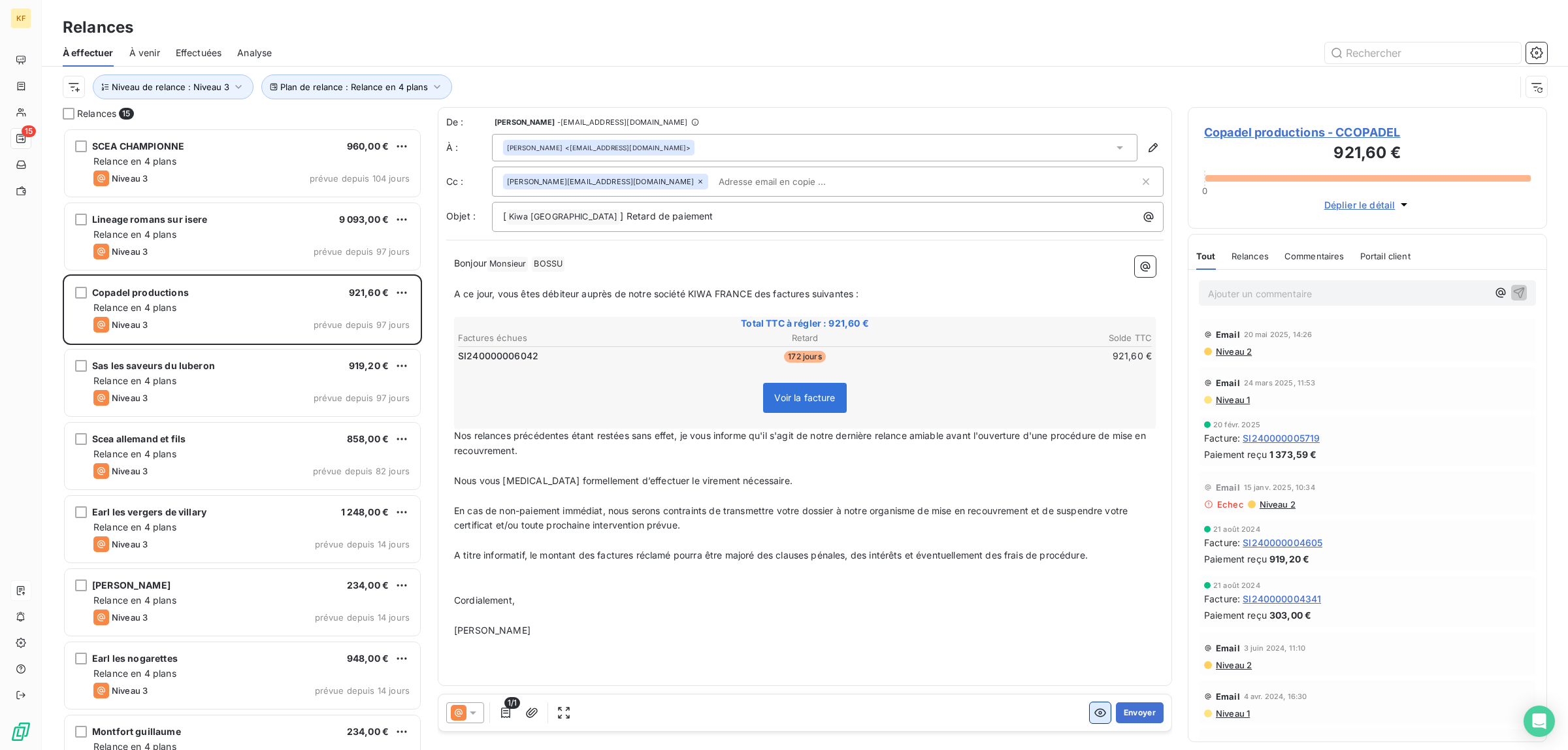
click at [1100, 717] on icon "button" at bounding box center [1100, 713] width 13 height 13
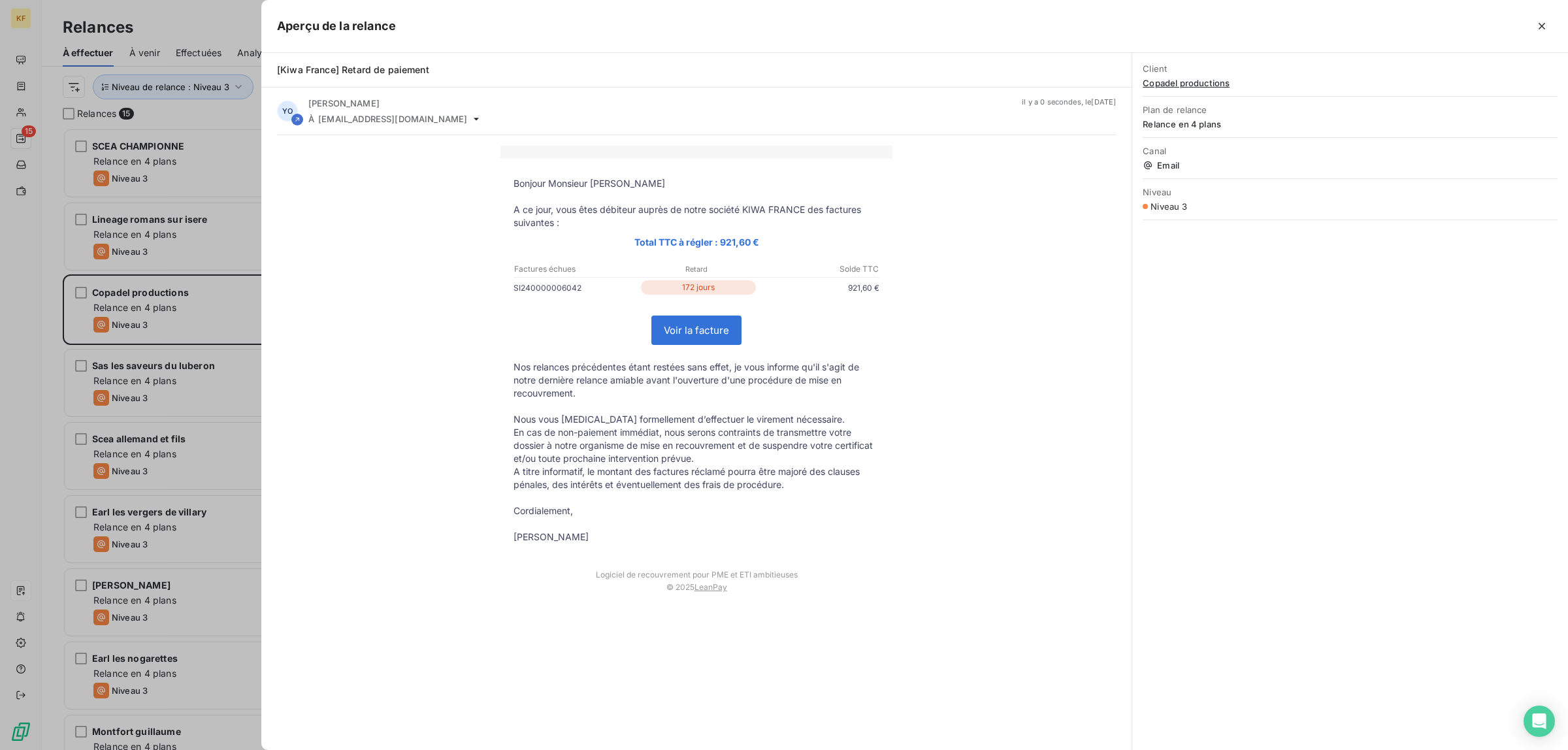
click at [687, 341] on link "Voir la facture" at bounding box center [696, 330] width 89 height 28
click at [147, 423] on div at bounding box center [784, 375] width 1568 height 750
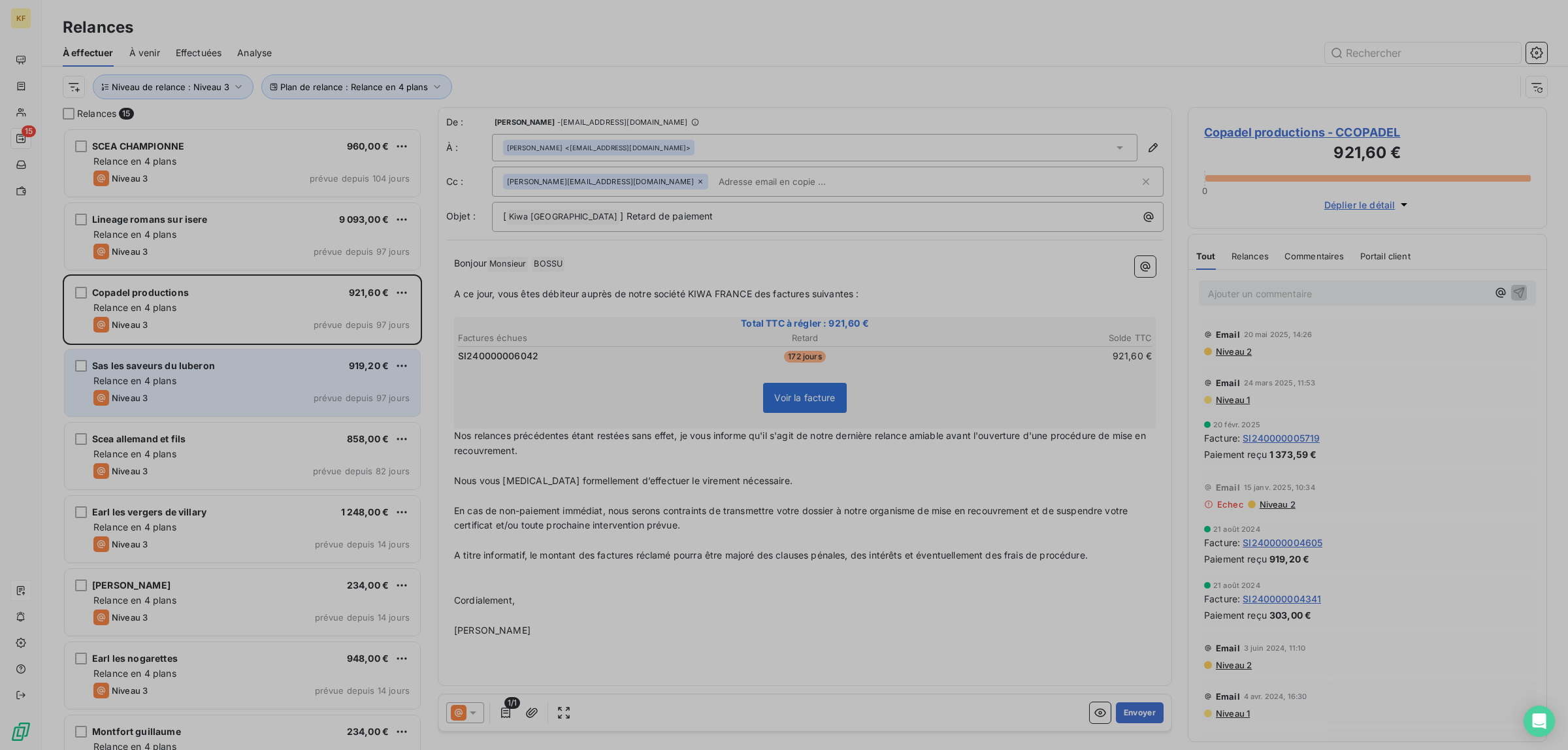
click at [213, 390] on div "Niveau 3 prévue depuis 97 jours" at bounding box center [251, 397] width 316 height 15
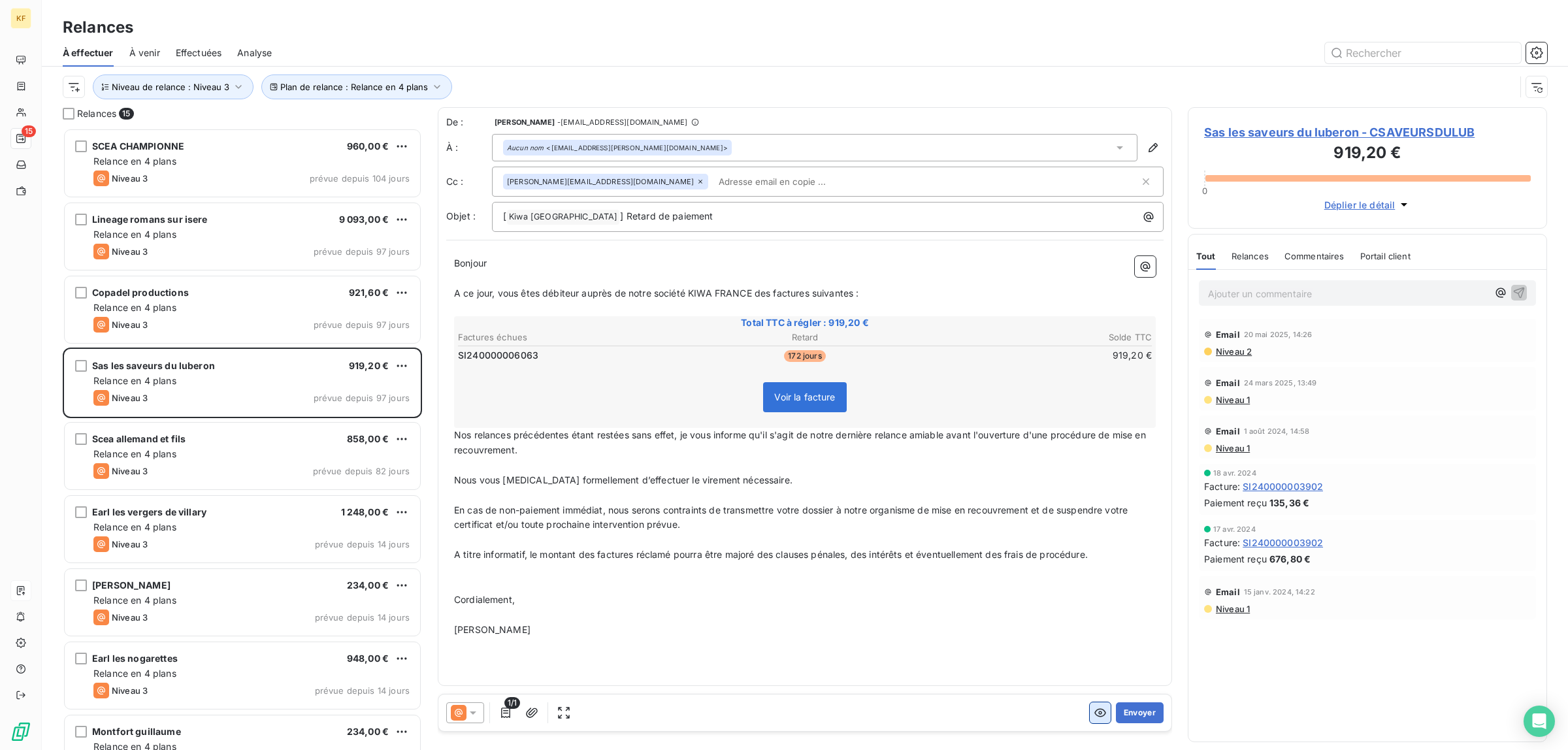
click at [1096, 713] on icon "button" at bounding box center [1100, 713] width 13 height 13
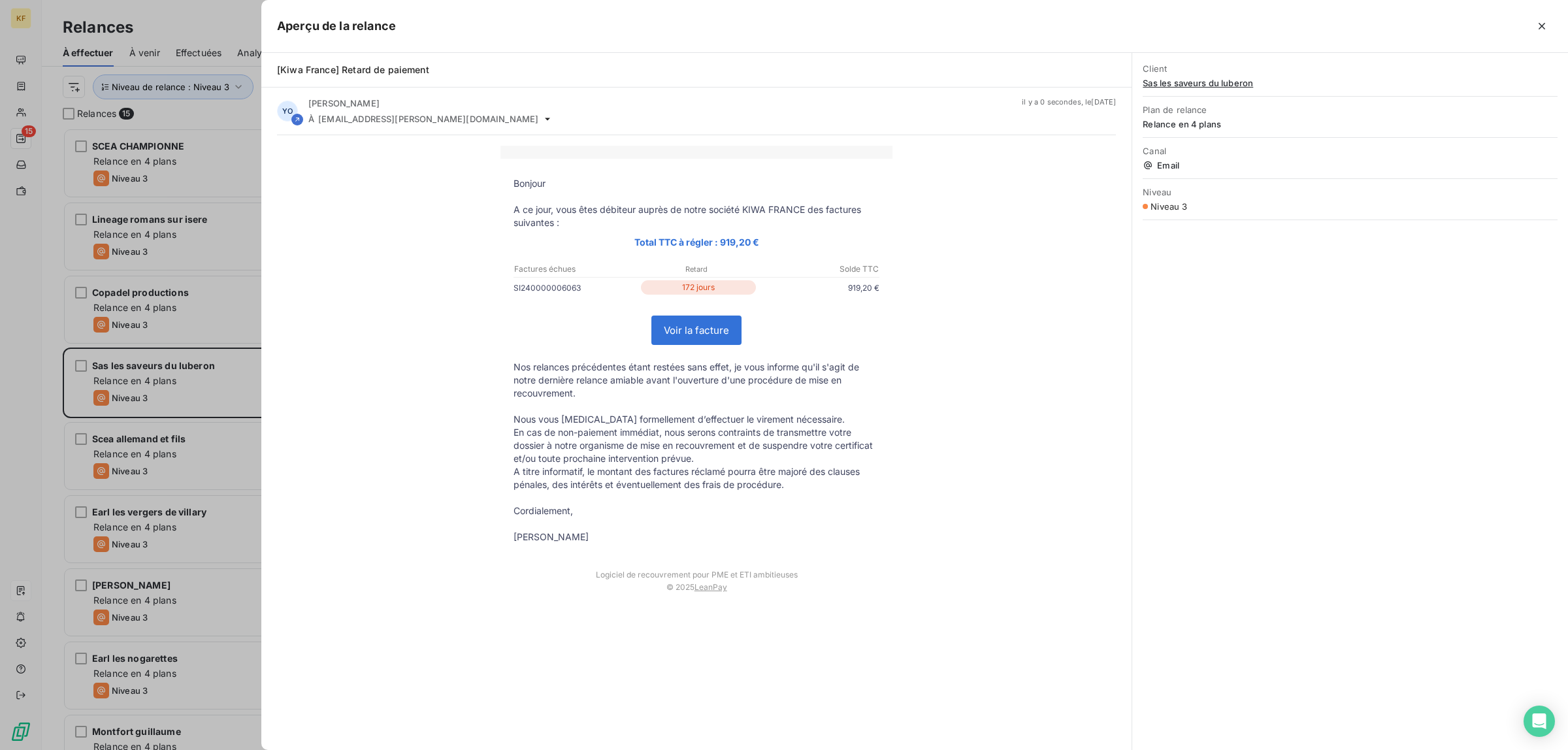
click at [716, 337] on link "Voir la facture" at bounding box center [696, 330] width 89 height 28
click at [177, 479] on div at bounding box center [784, 375] width 1568 height 750
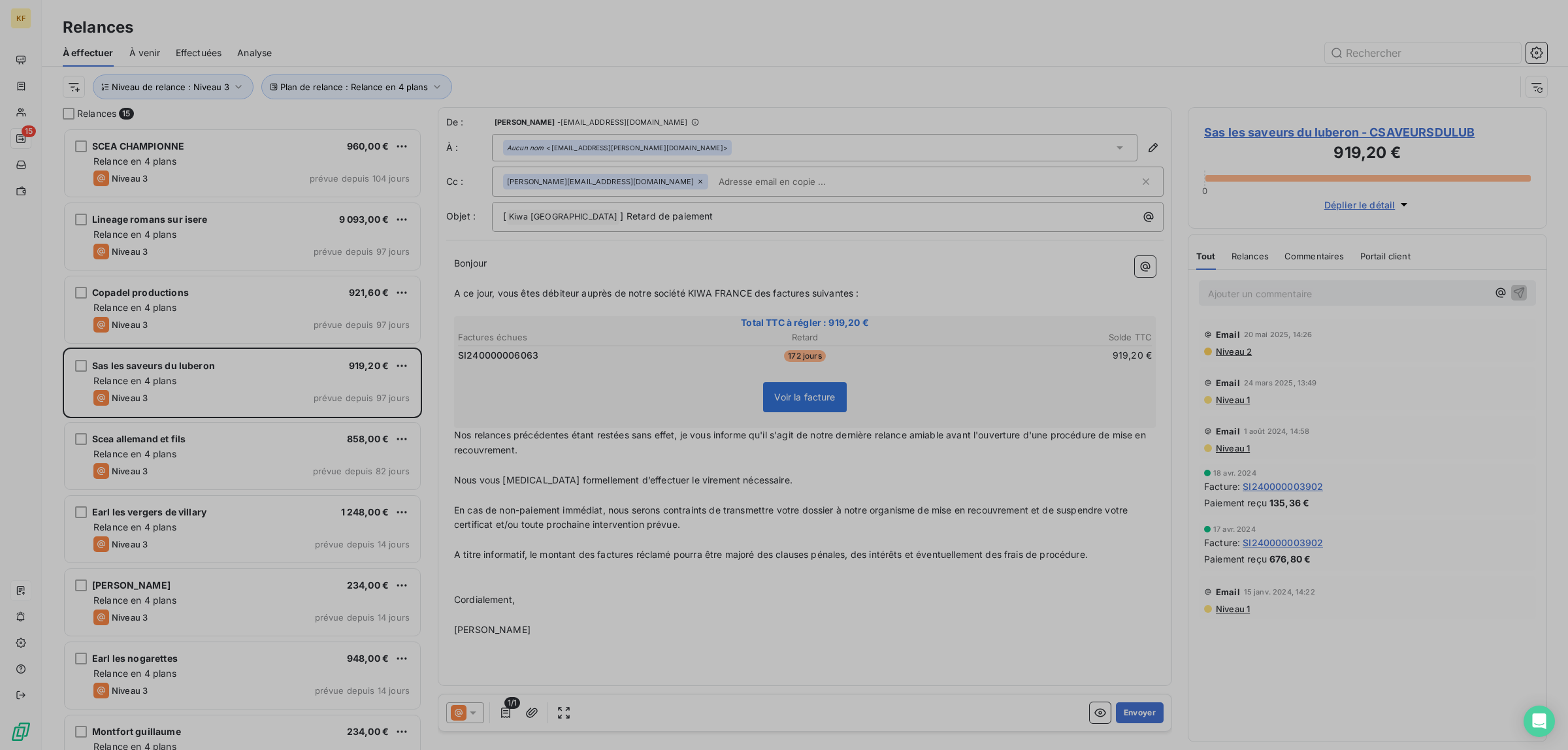
click at [201, 463] on div "Niveau 3 prévue depuis 82 jours" at bounding box center [251, 471] width 316 height 15
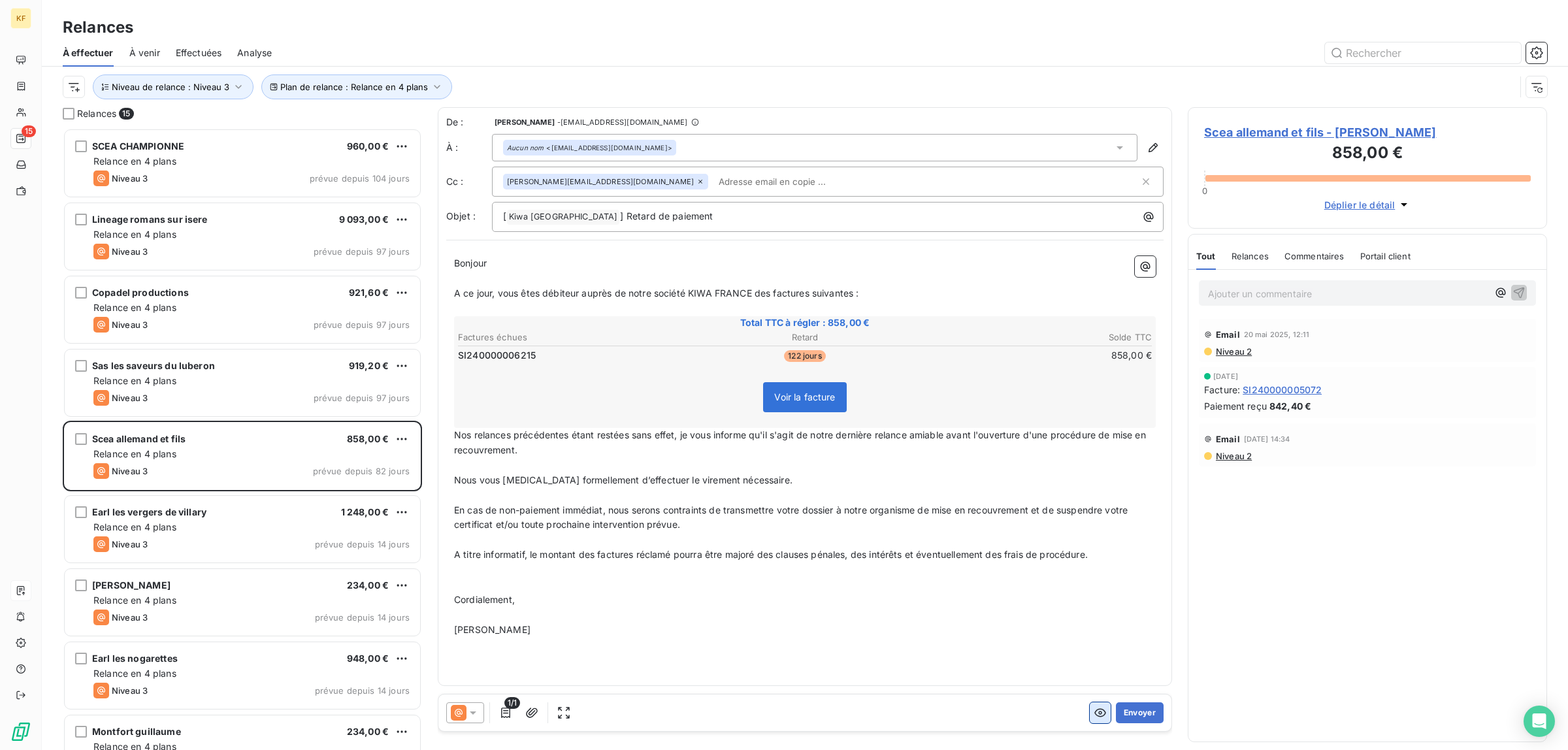
click at [1090, 713] on button "button" at bounding box center [1100, 712] width 21 height 21
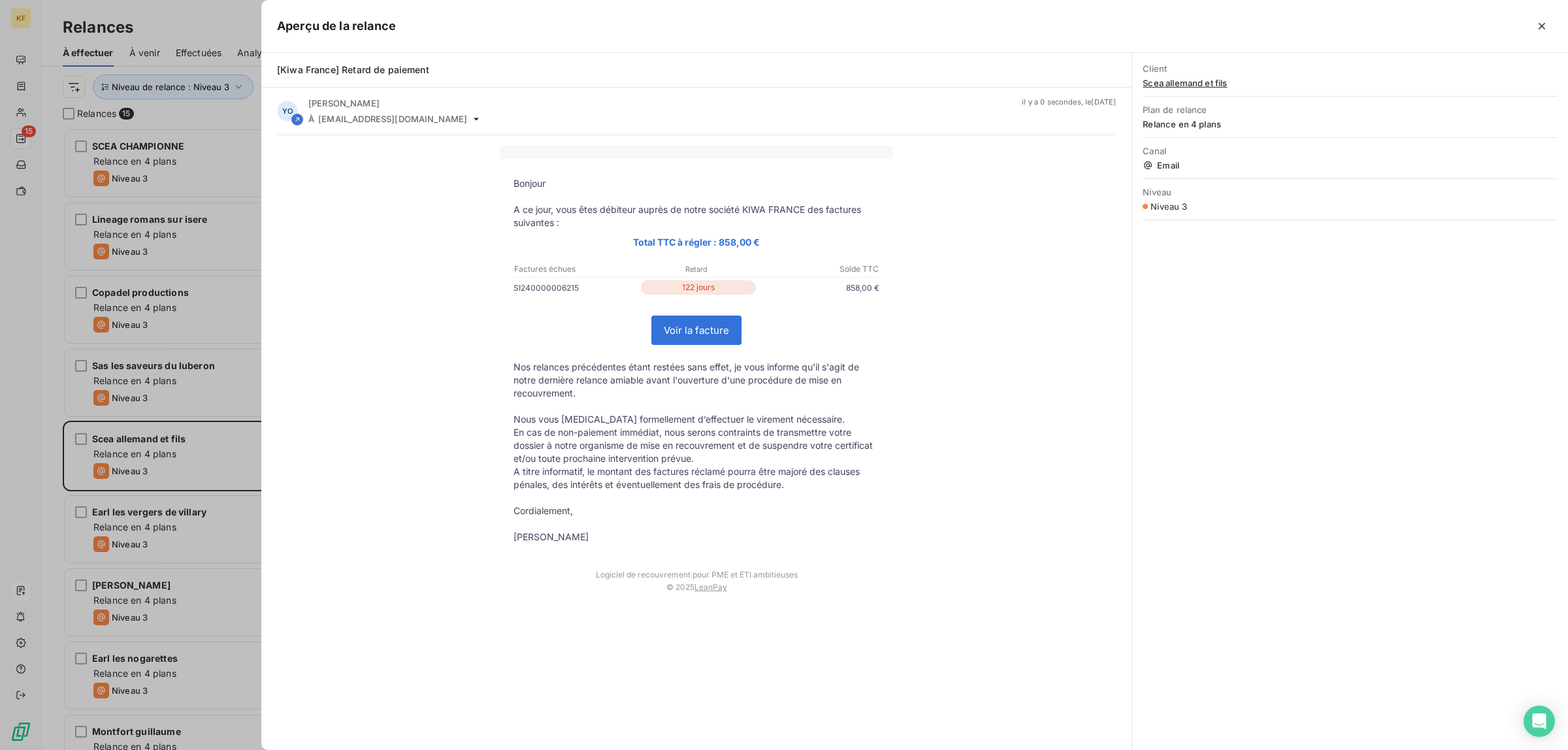
click at [708, 332] on link "Voir la facture" at bounding box center [696, 330] width 89 height 28
click at [178, 510] on div at bounding box center [784, 375] width 1568 height 750
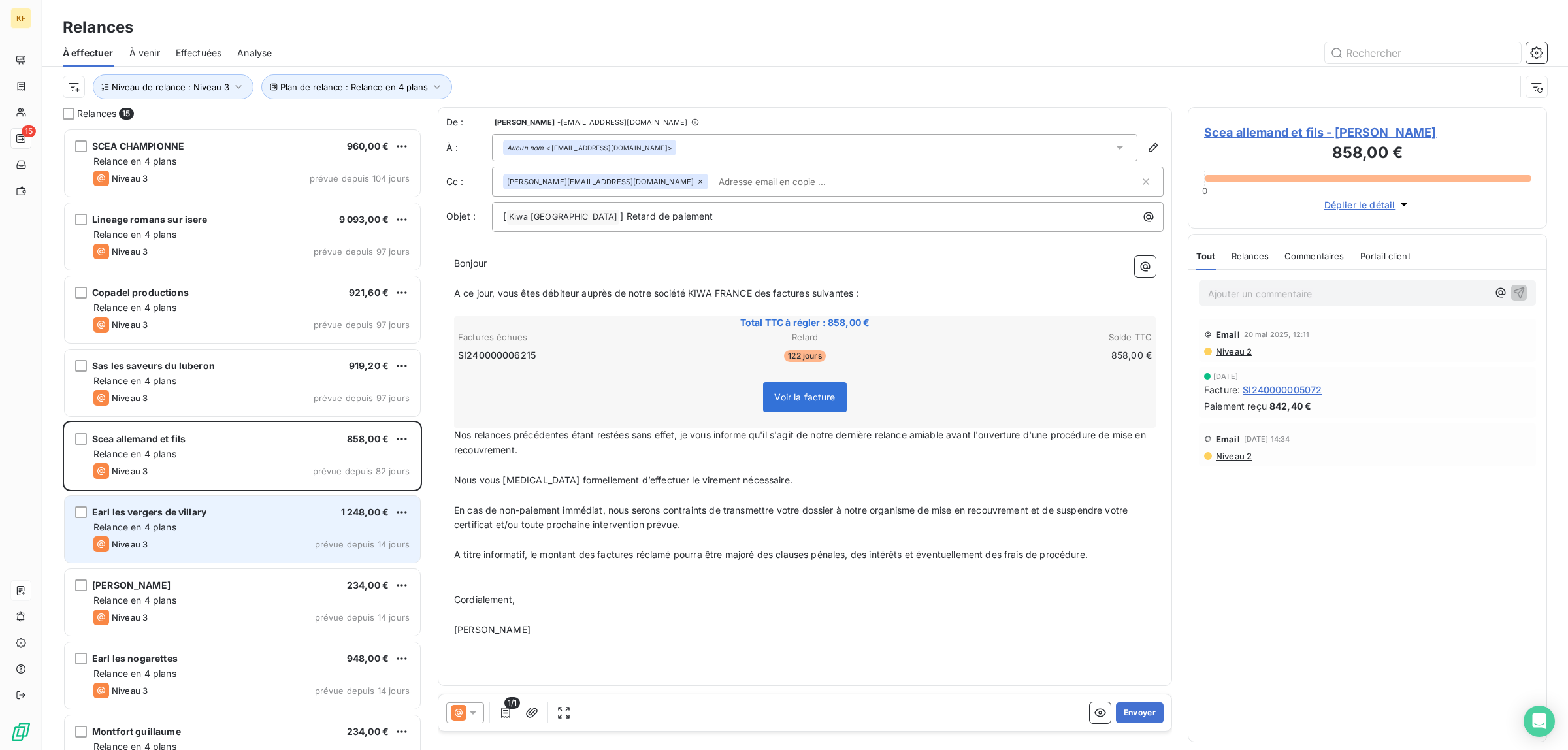
click at [230, 534] on div "Relance en 4 plans" at bounding box center [251, 527] width 316 height 13
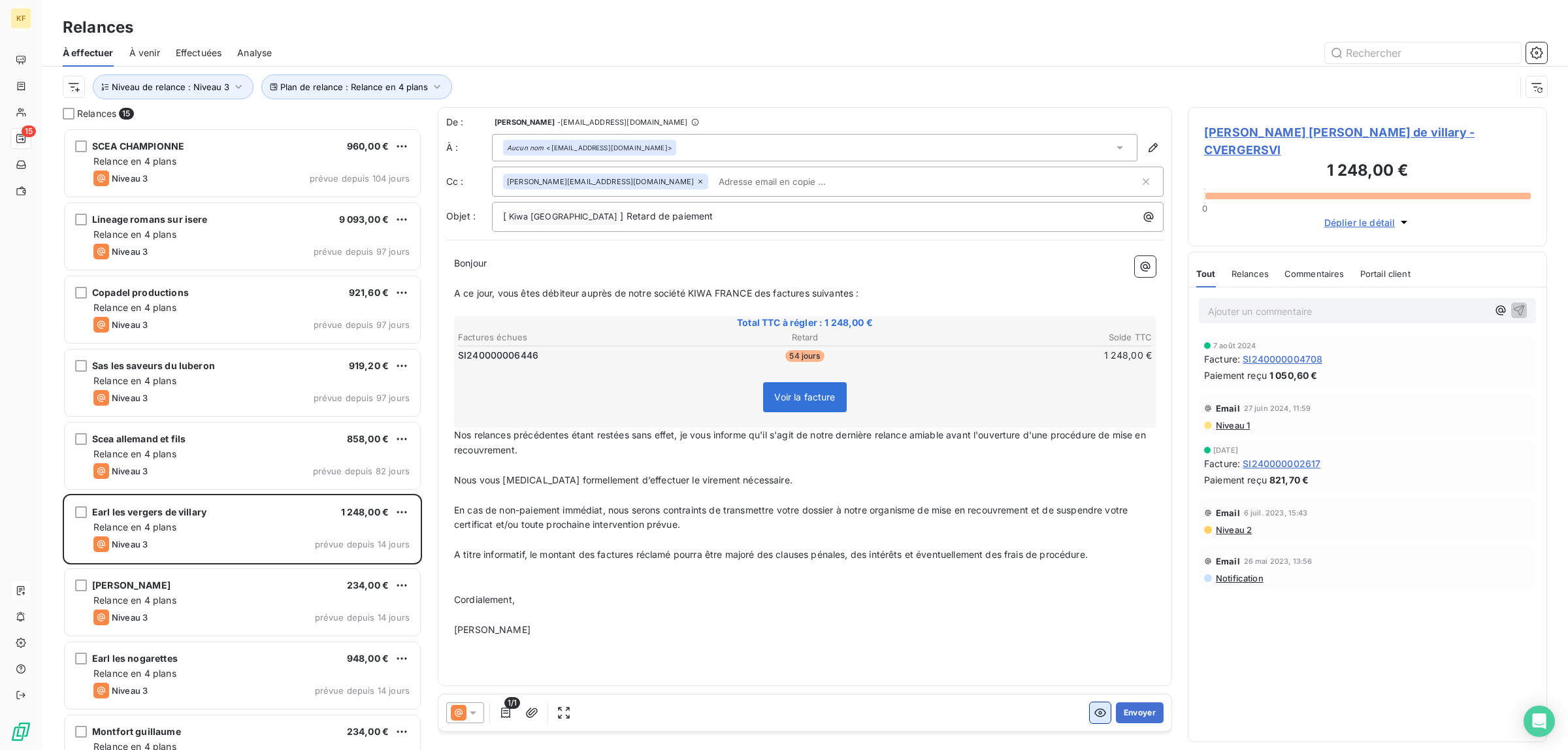
click at [1094, 713] on icon "button" at bounding box center [1100, 713] width 13 height 13
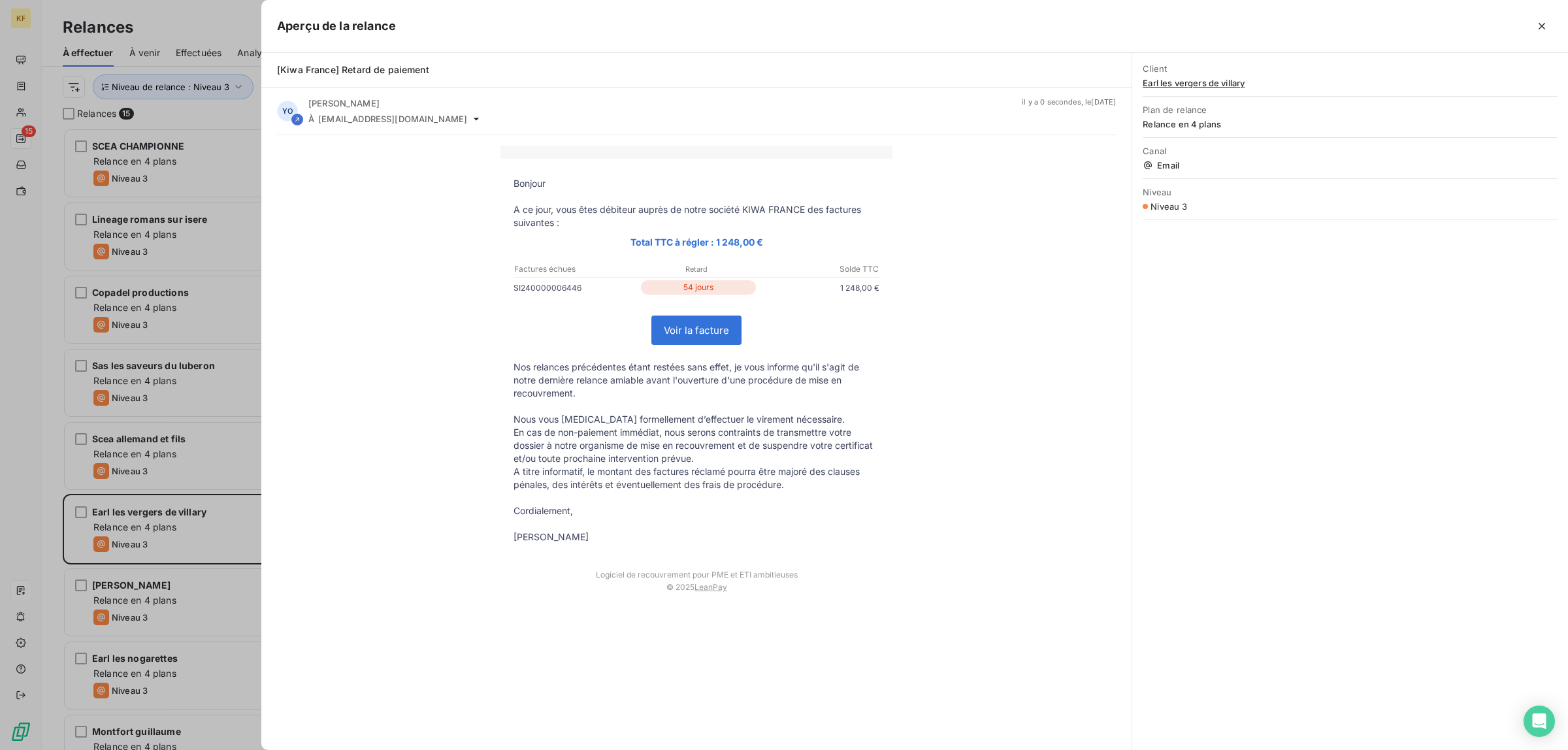
click at [718, 328] on link "Voir la facture" at bounding box center [696, 330] width 89 height 28
click at [154, 541] on div at bounding box center [784, 375] width 1568 height 750
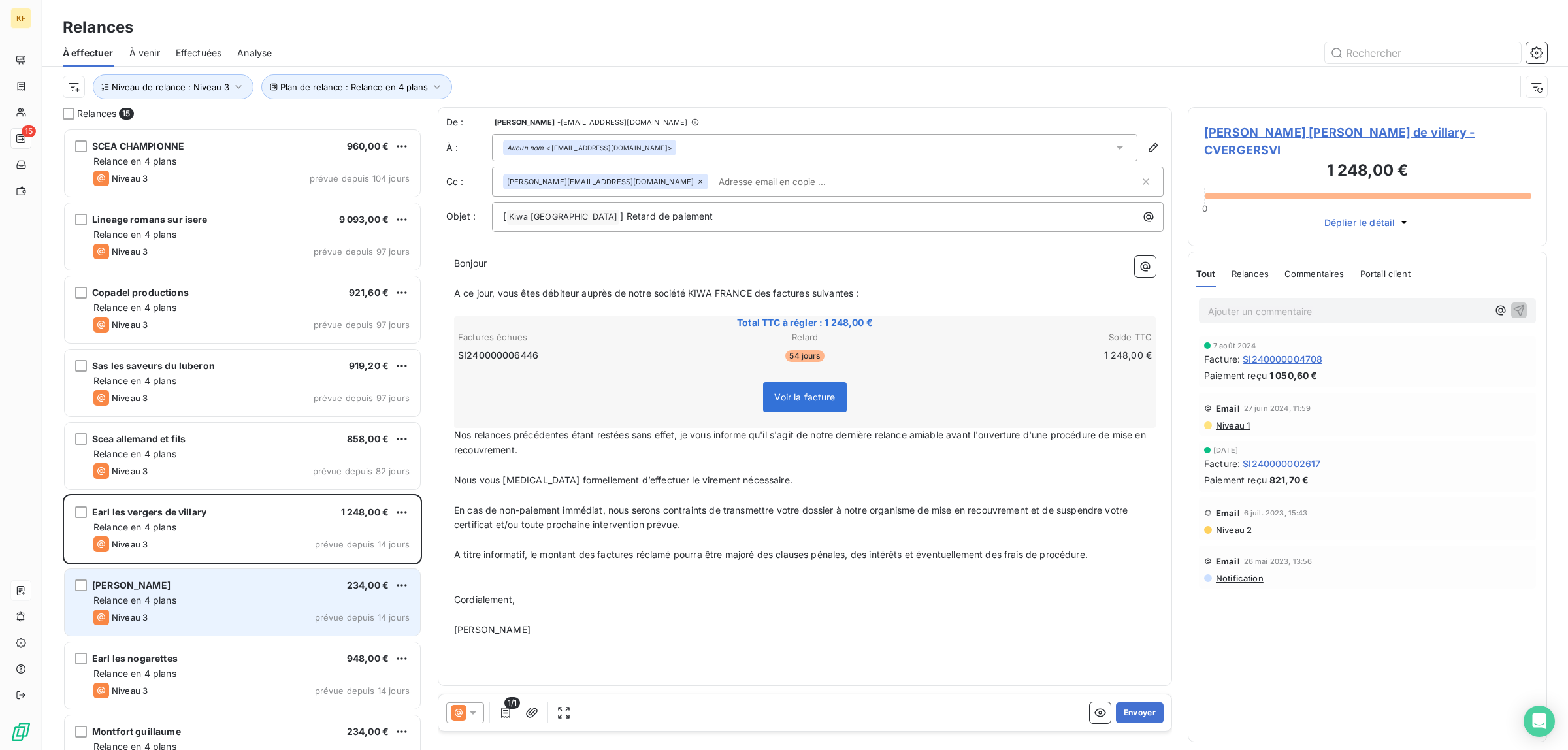
click at [198, 599] on div "Relance en 4 plans" at bounding box center [251, 600] width 316 height 13
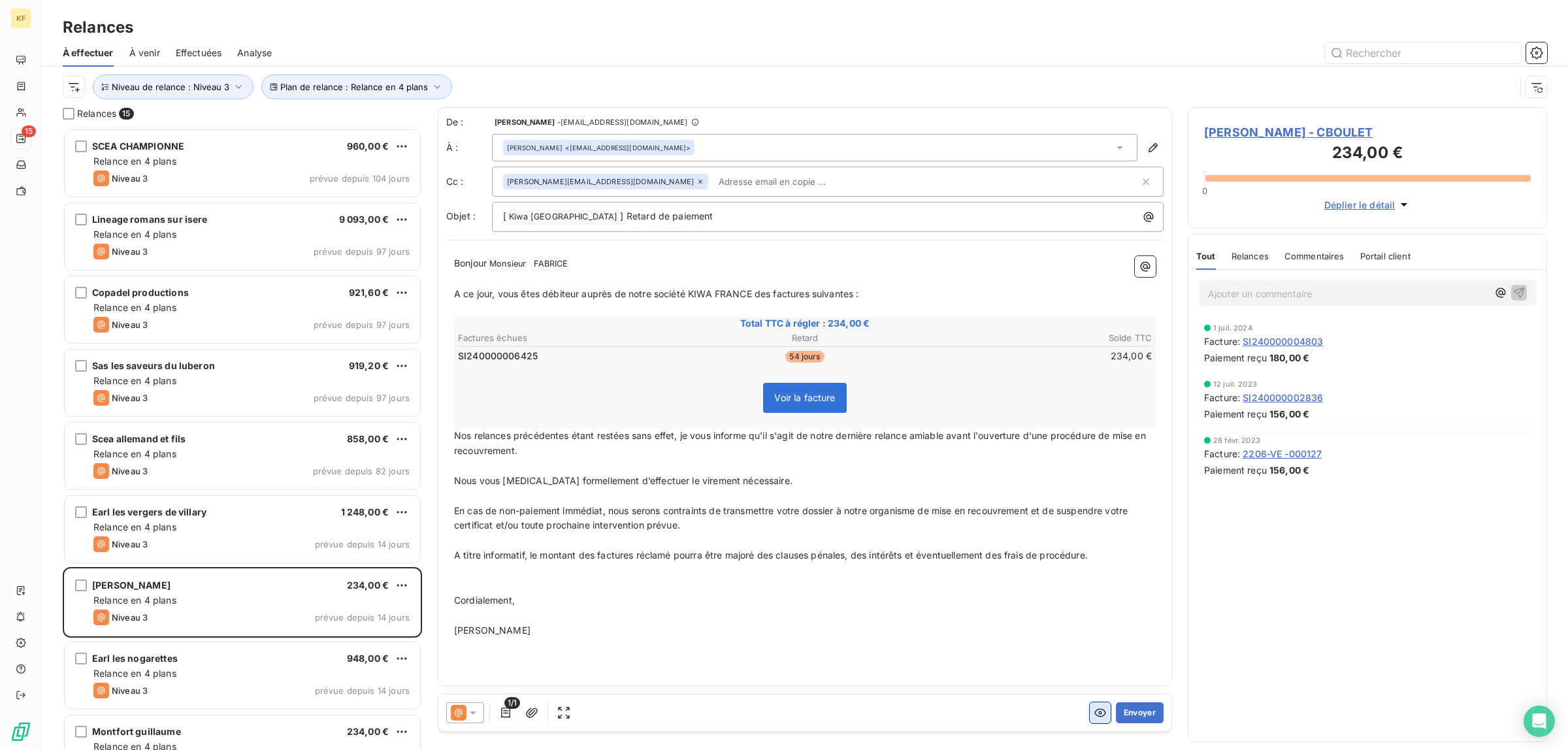
click at [1092, 711] on button "button" at bounding box center [1100, 712] width 21 height 21
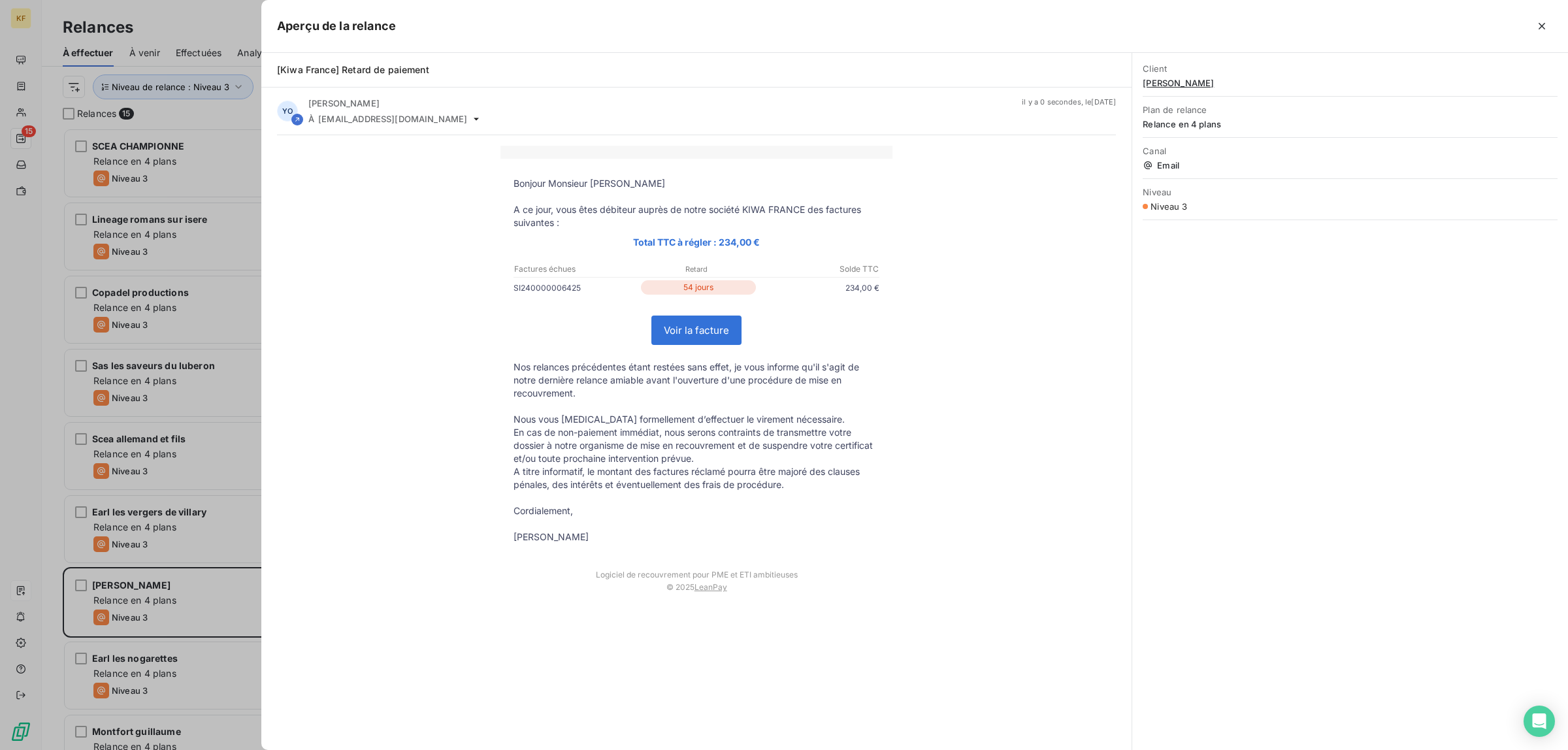
click at [710, 331] on link "Voir la facture" at bounding box center [696, 330] width 89 height 28
click at [190, 566] on div at bounding box center [784, 375] width 1568 height 750
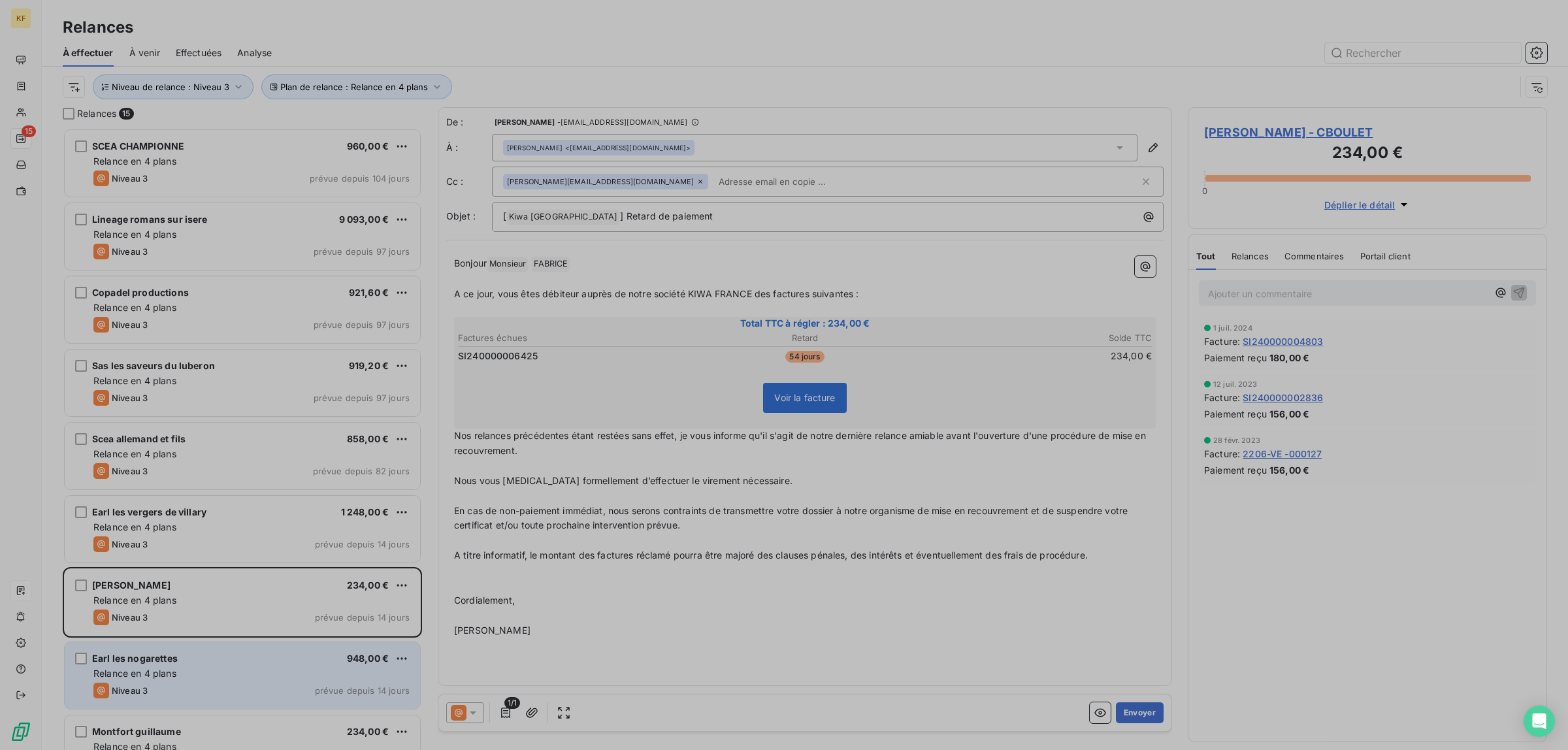
click at [190, 672] on div "Relance en 4 plans" at bounding box center [251, 674] width 316 height 13
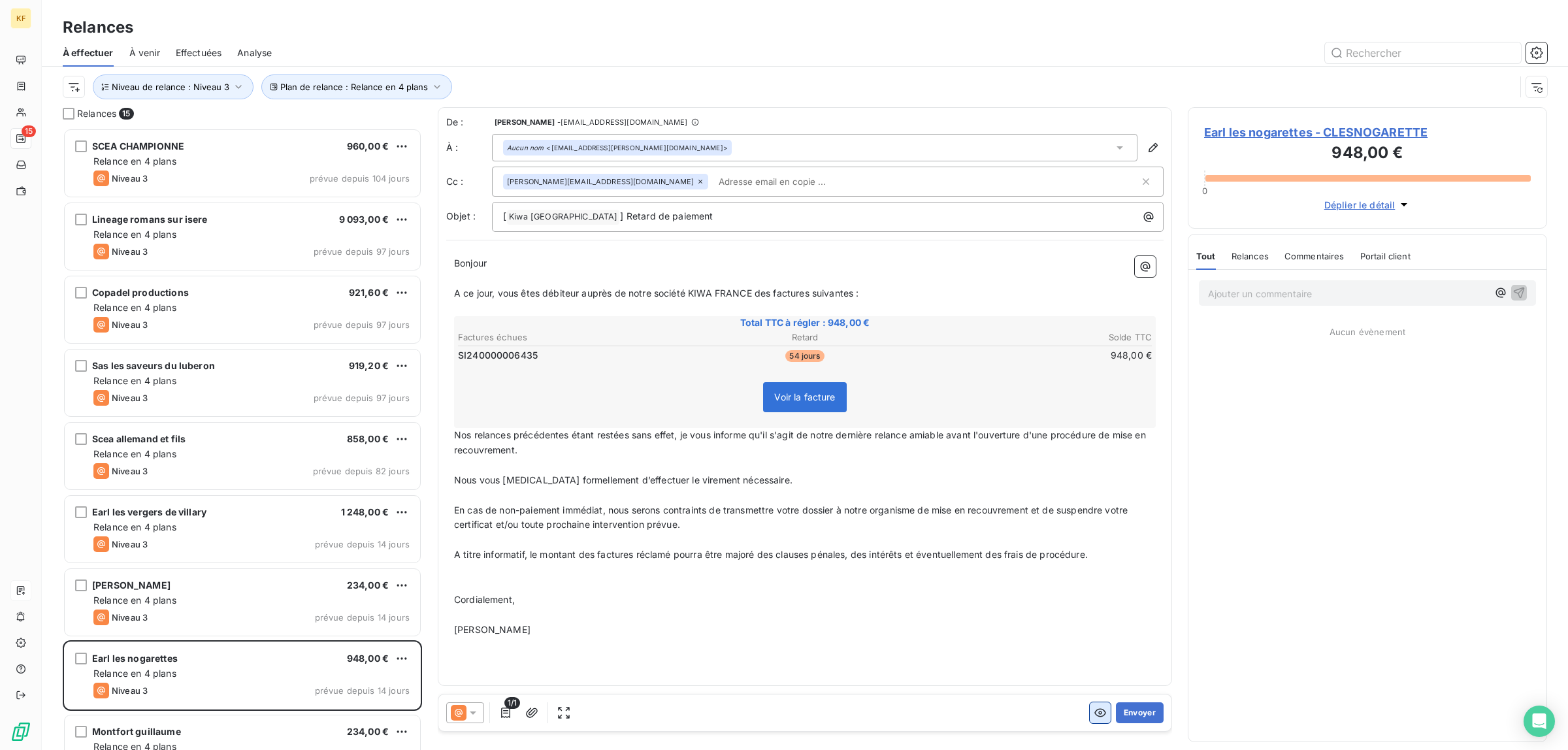
click at [1097, 714] on icon "button" at bounding box center [1100, 713] width 13 height 13
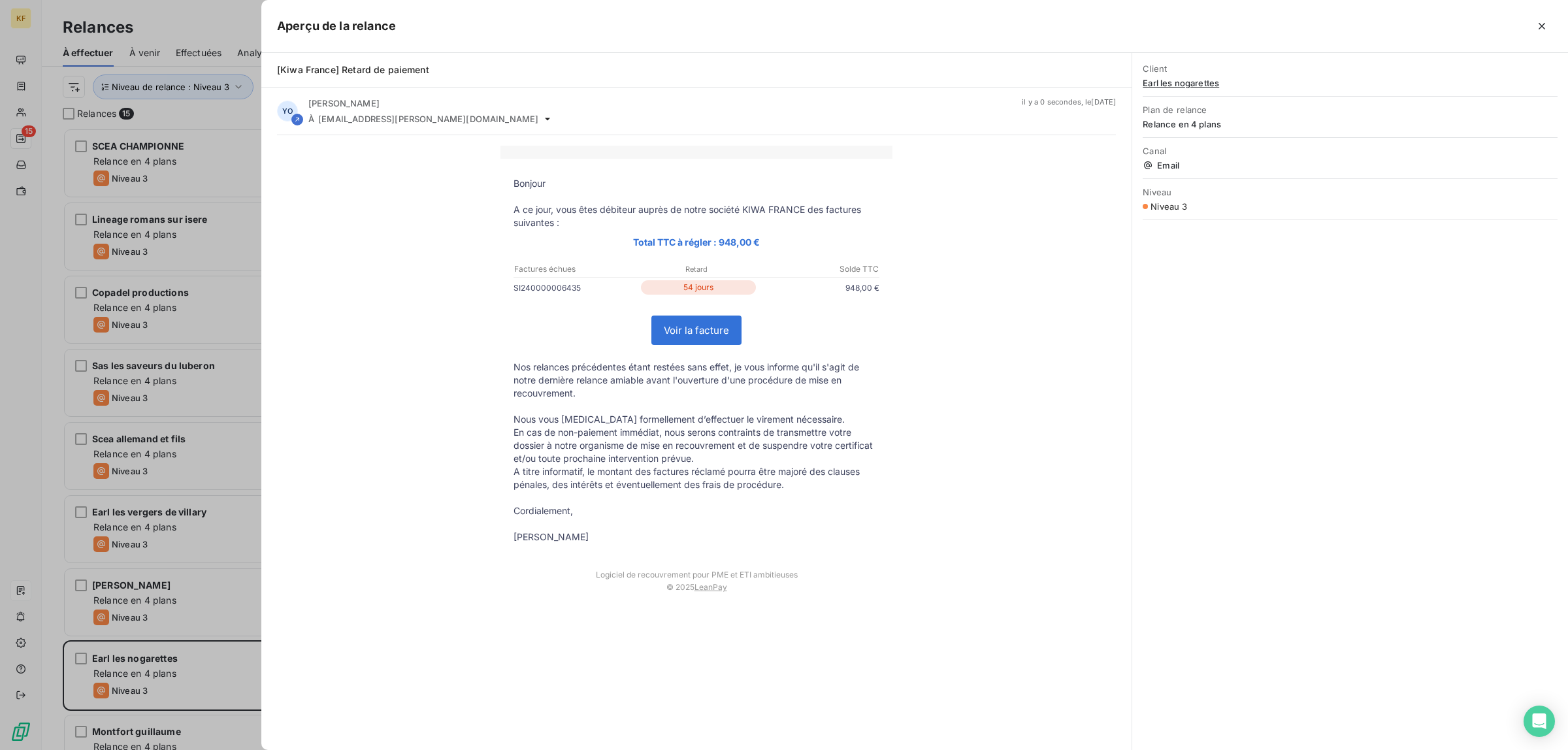
click at [713, 332] on link "Voir la facture" at bounding box center [696, 330] width 89 height 28
click at [102, 658] on div at bounding box center [784, 375] width 1568 height 750
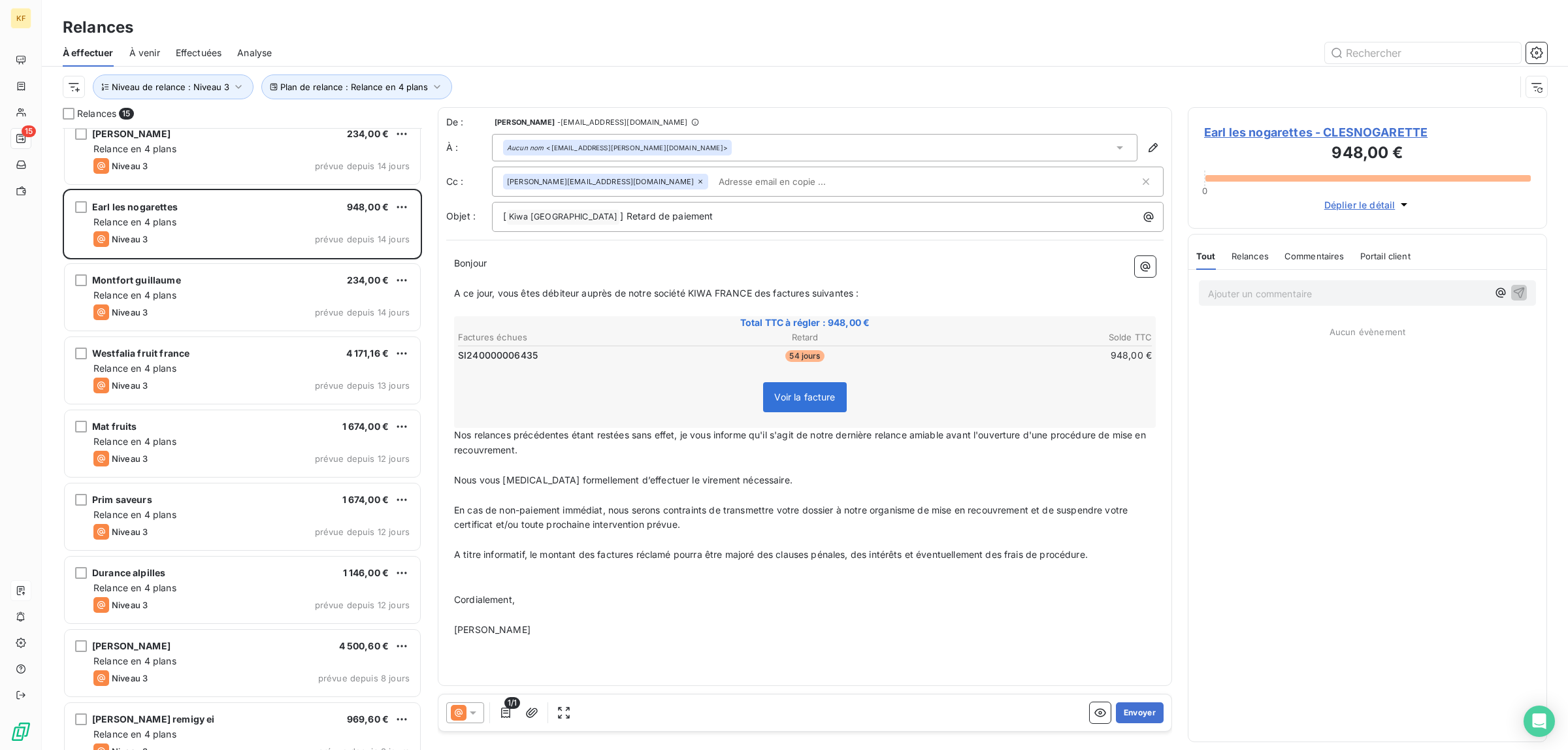
scroll to position [476, 0]
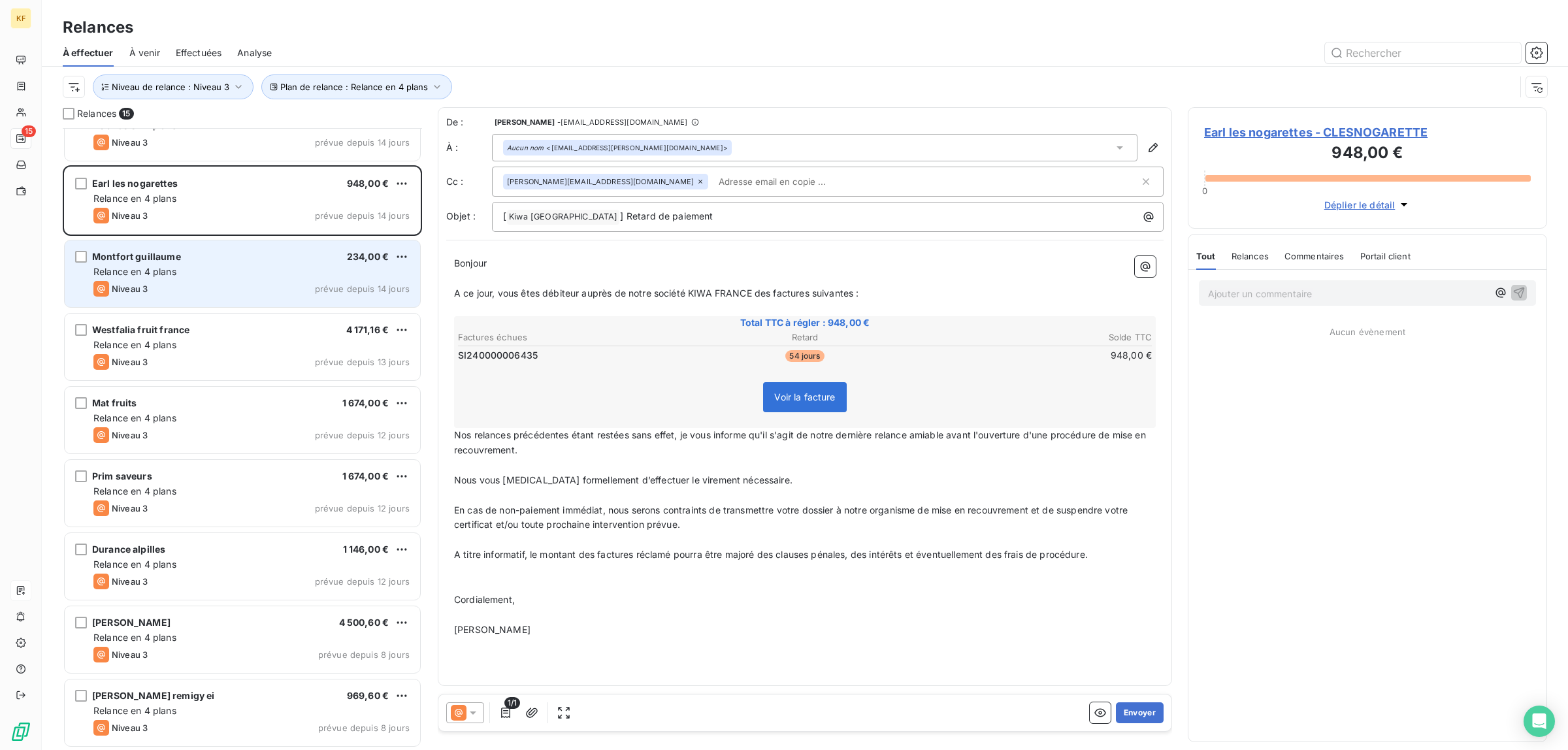
click at [253, 255] on div "Montfort guillaume 234,00 €" at bounding box center [251, 256] width 316 height 12
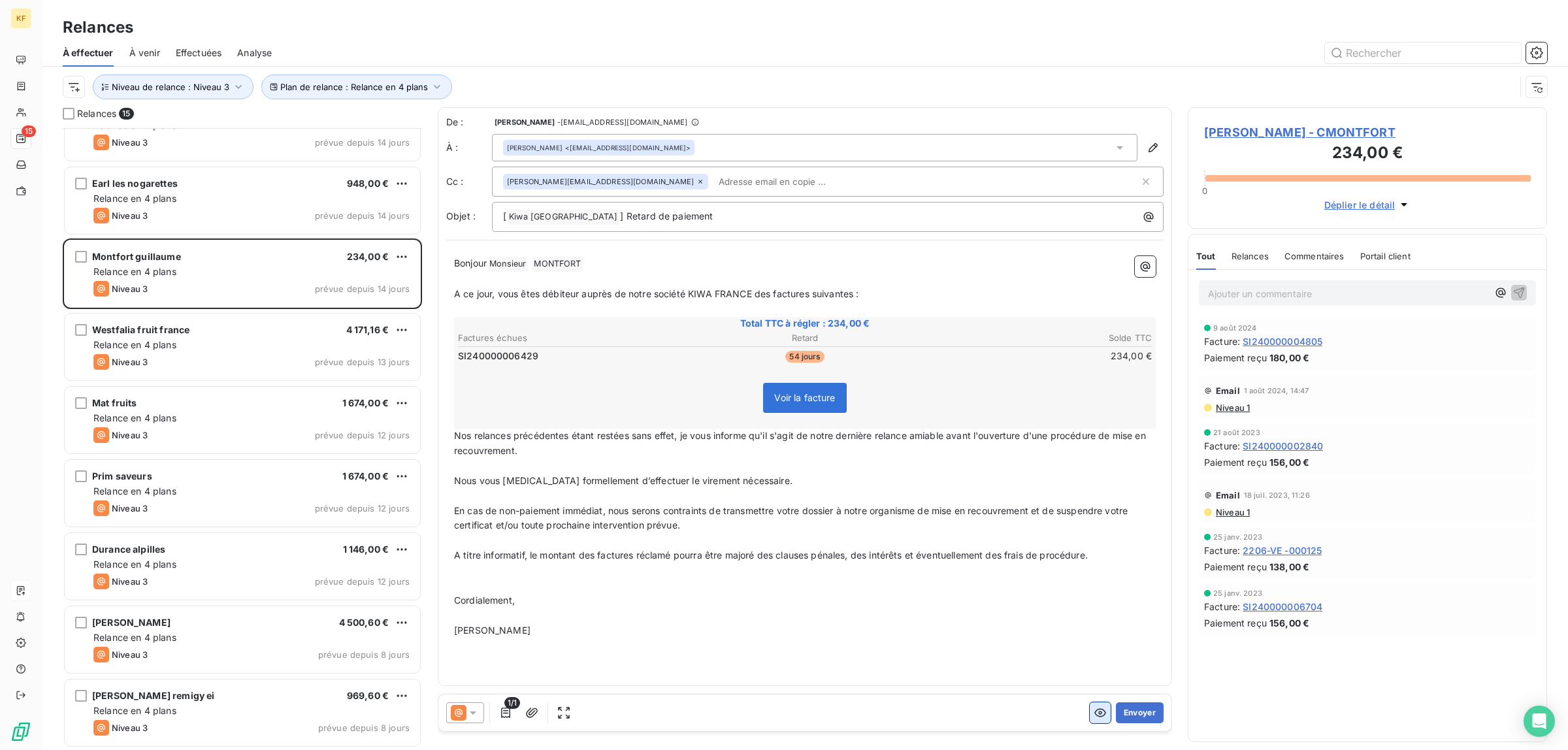
click at [1097, 710] on icon "button" at bounding box center [1100, 712] width 12 height 8
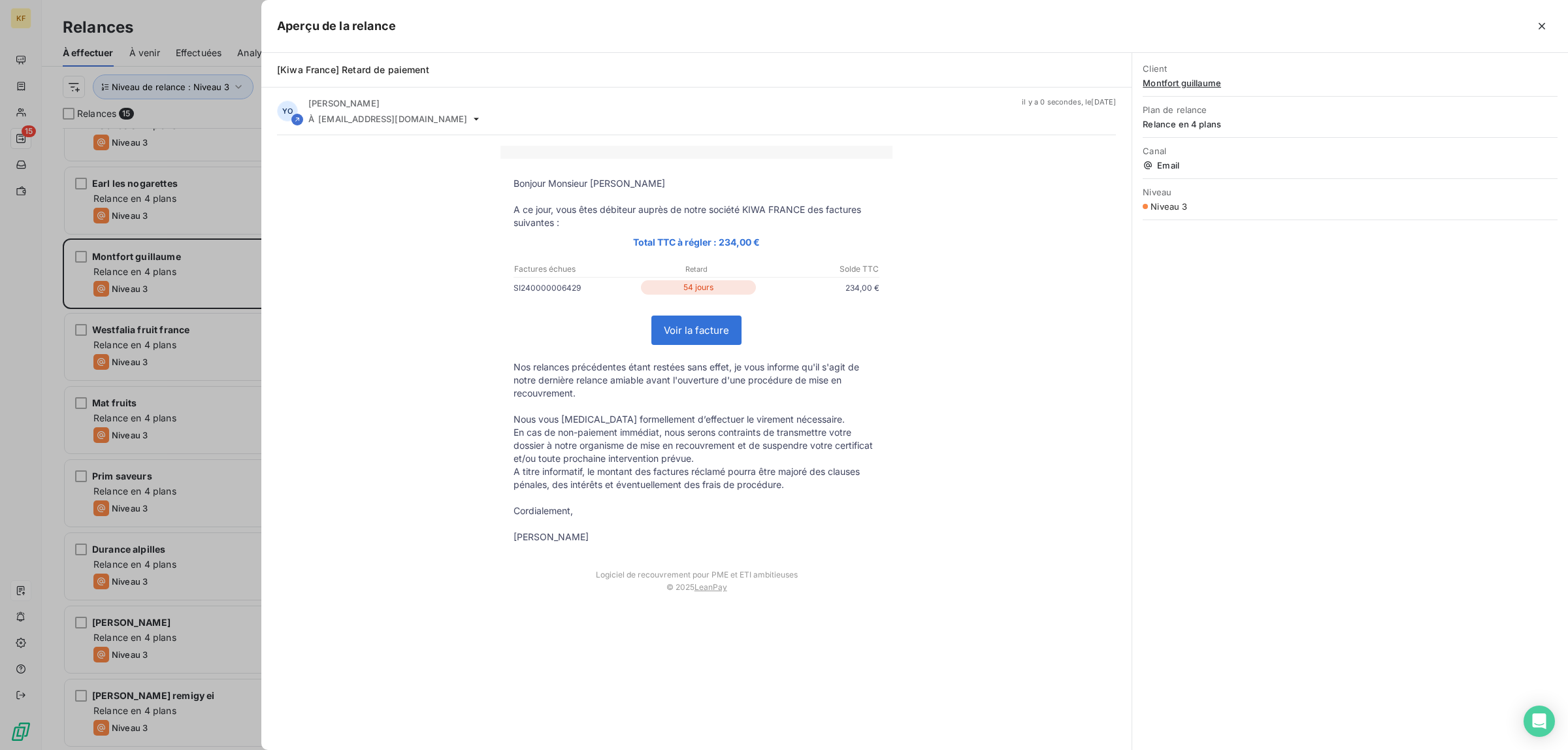
click at [709, 323] on link "Voir la facture" at bounding box center [696, 330] width 89 height 28
click at [162, 460] on div at bounding box center [784, 375] width 1568 height 750
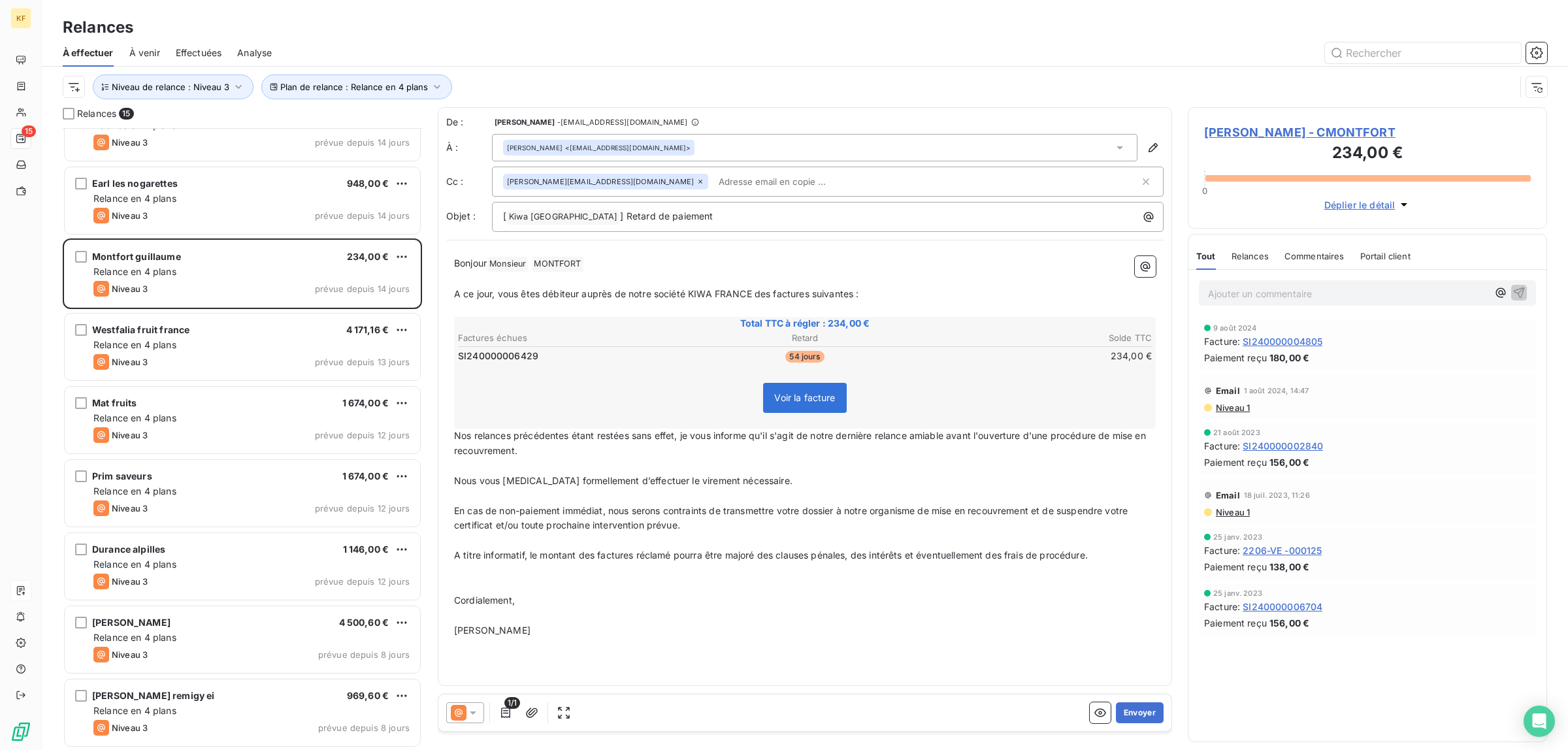
click at [195, 330] on div "Westfalia fruit france 4 171,16 €" at bounding box center [251, 330] width 316 height 12
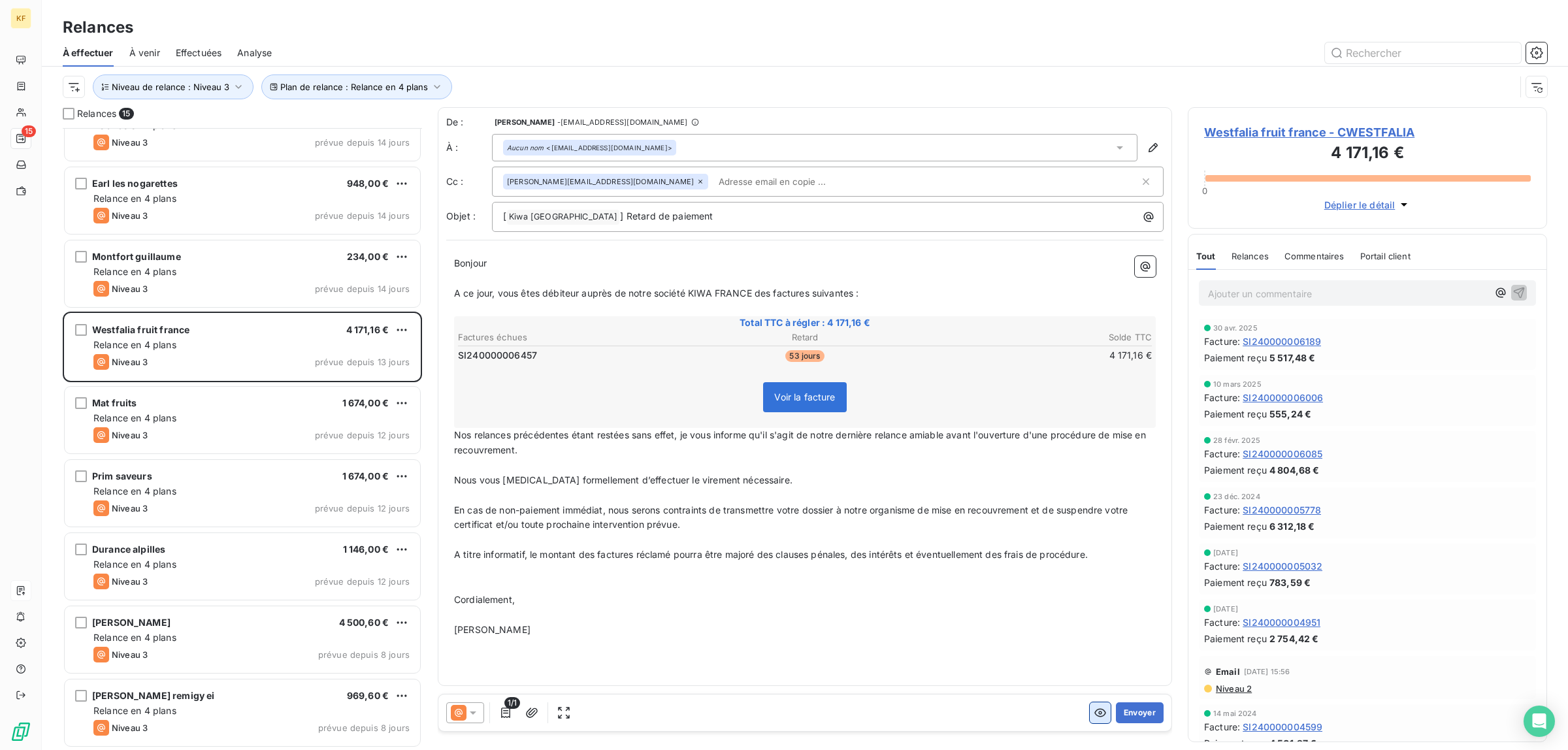
click at [1102, 713] on icon "button" at bounding box center [1100, 713] width 13 height 13
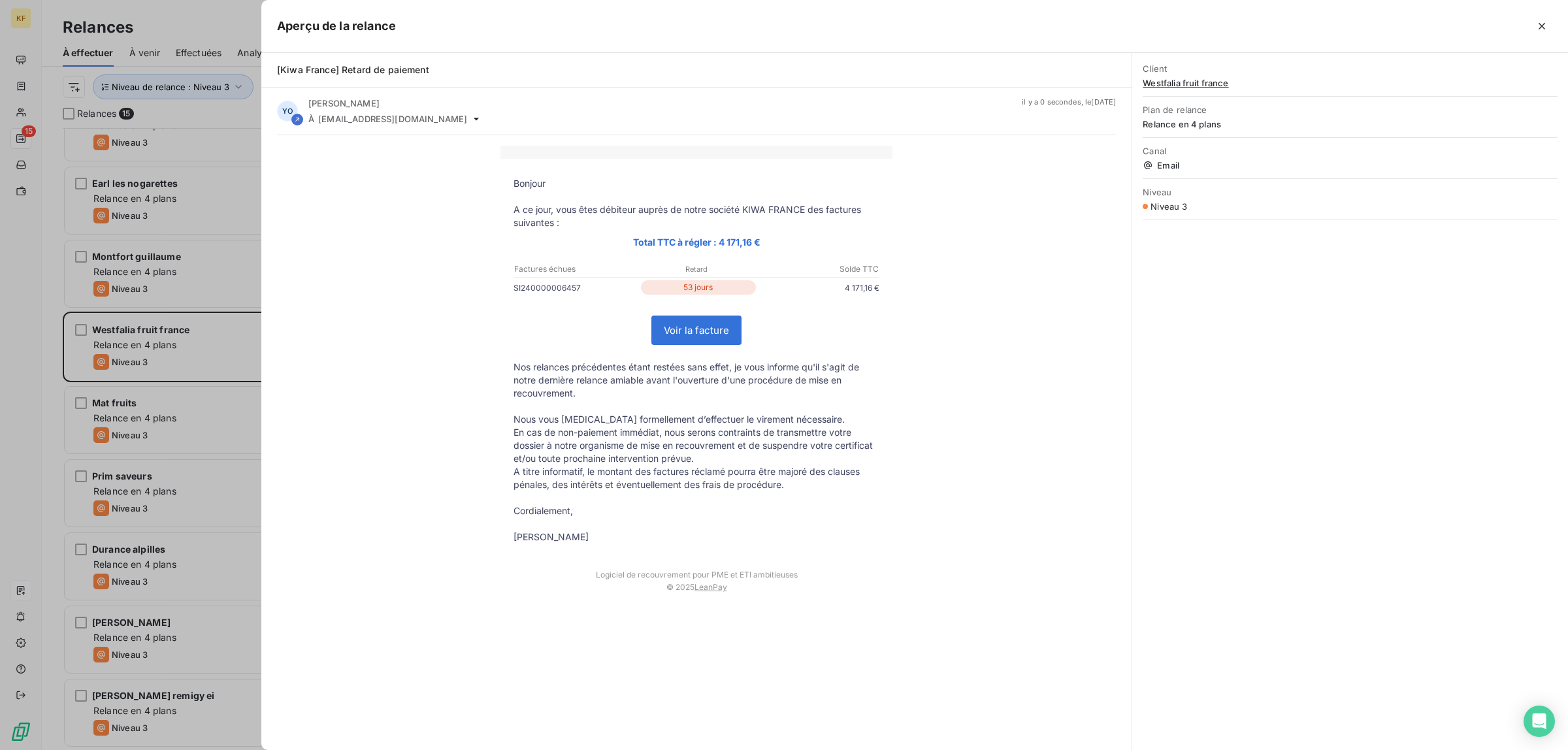
click at [704, 325] on link "Voir la facture" at bounding box center [696, 330] width 89 height 28
click at [266, 452] on div "Bonjour A ce jour, vous êtes débiteur auprès de notre société KIWA FRANCE des f…" at bounding box center [696, 375] width 870 height 481
click at [201, 423] on div at bounding box center [784, 375] width 1568 height 750
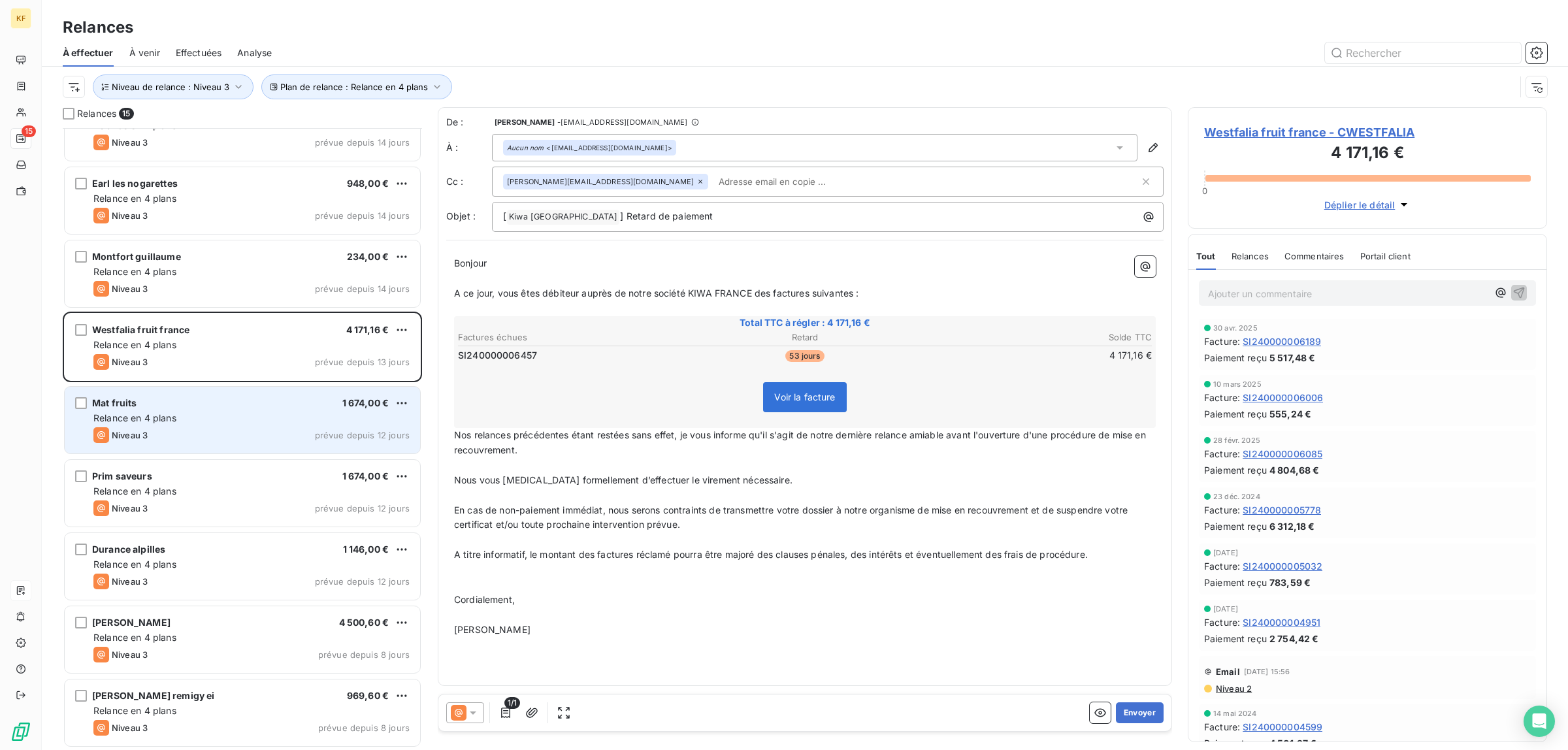
click at [237, 428] on div "Niveau 3 prévue depuis 12 jours" at bounding box center [251, 435] width 316 height 15
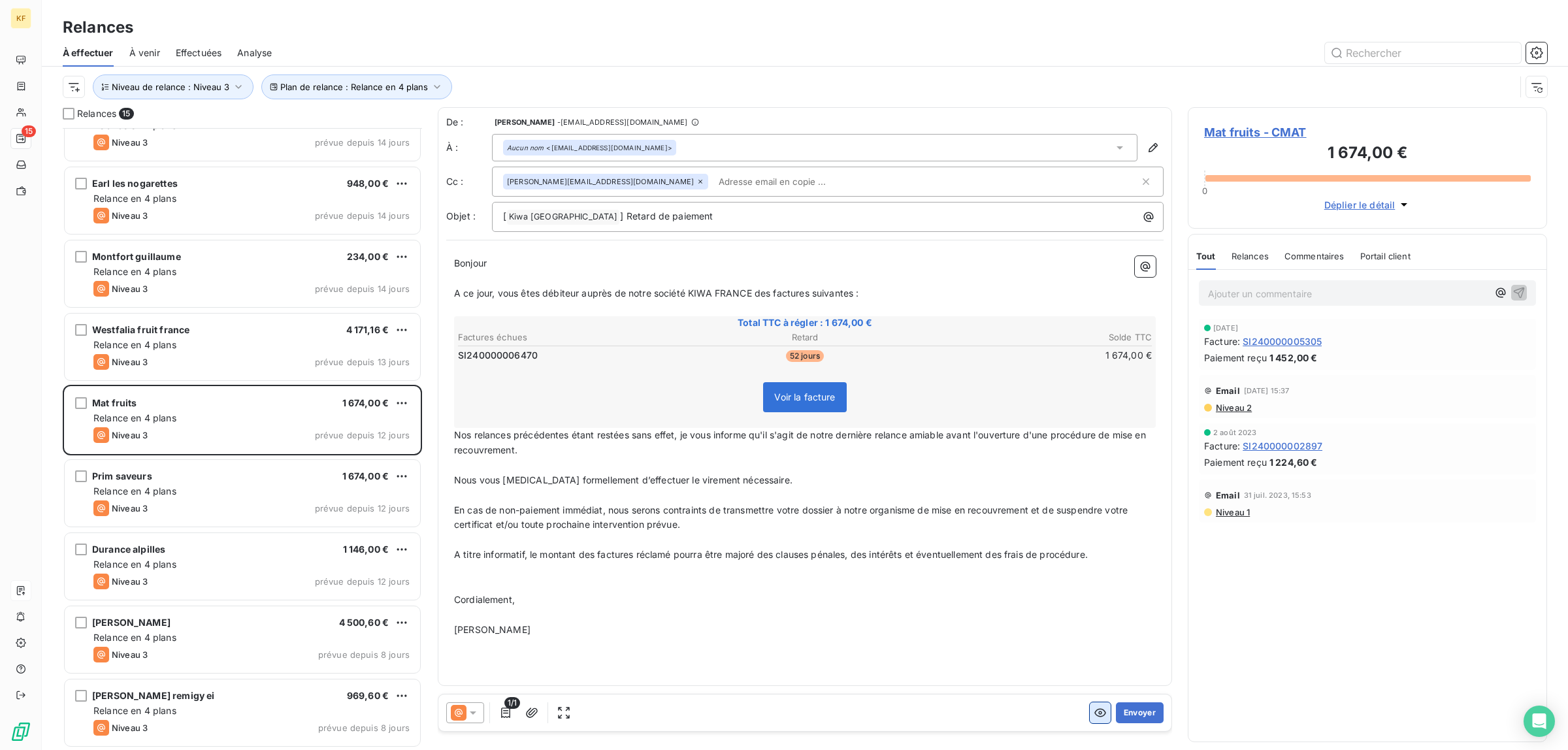
click at [1099, 710] on icon "button" at bounding box center [1100, 712] width 12 height 8
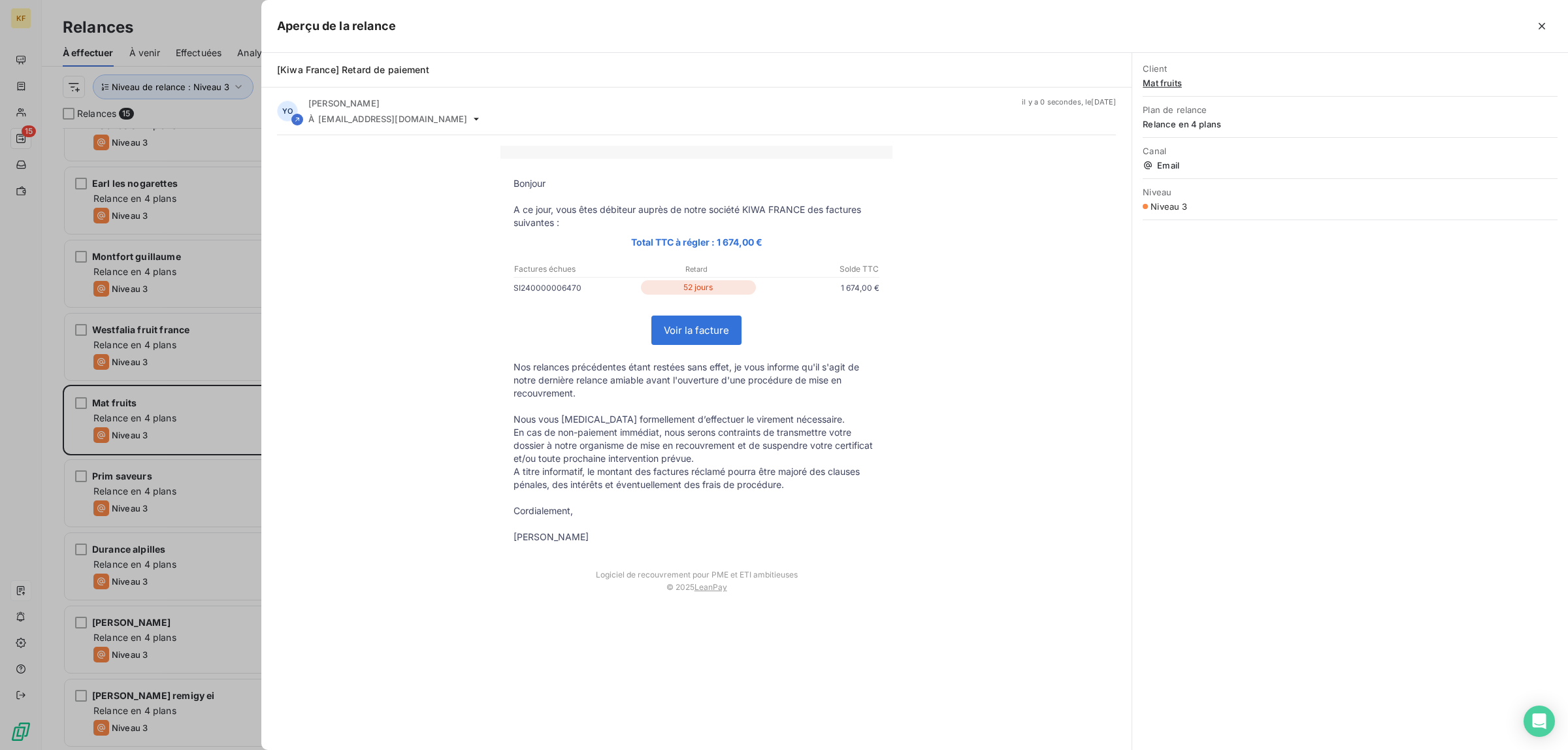
click at [709, 337] on link "Voir la facture" at bounding box center [696, 330] width 89 height 28
click at [121, 574] on div at bounding box center [784, 375] width 1568 height 750
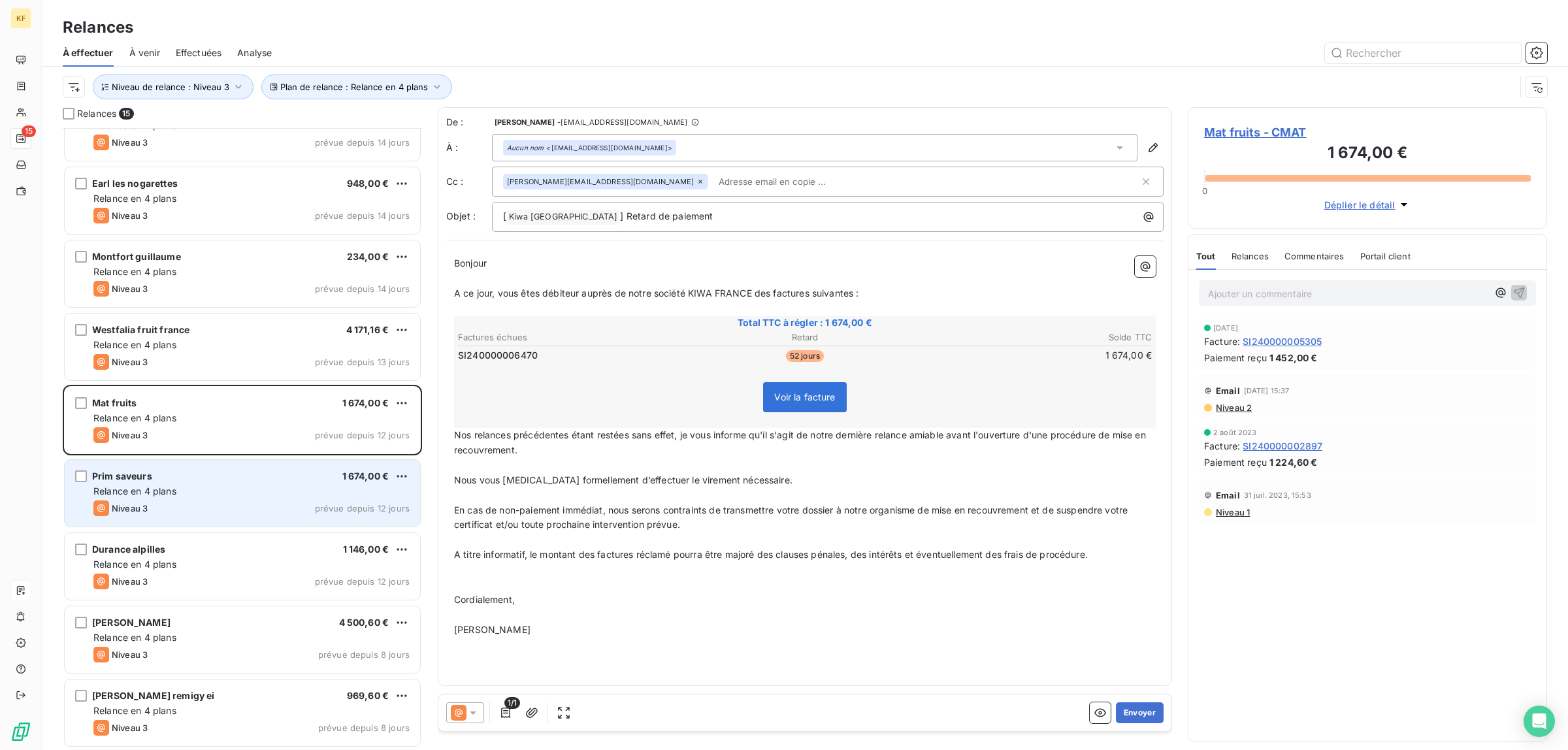
click at [155, 517] on div "Prim saveurs 1 674,00 € Relance en 4 plans Niveau 3 prévue depuis 12 jours" at bounding box center [242, 493] width 356 height 66
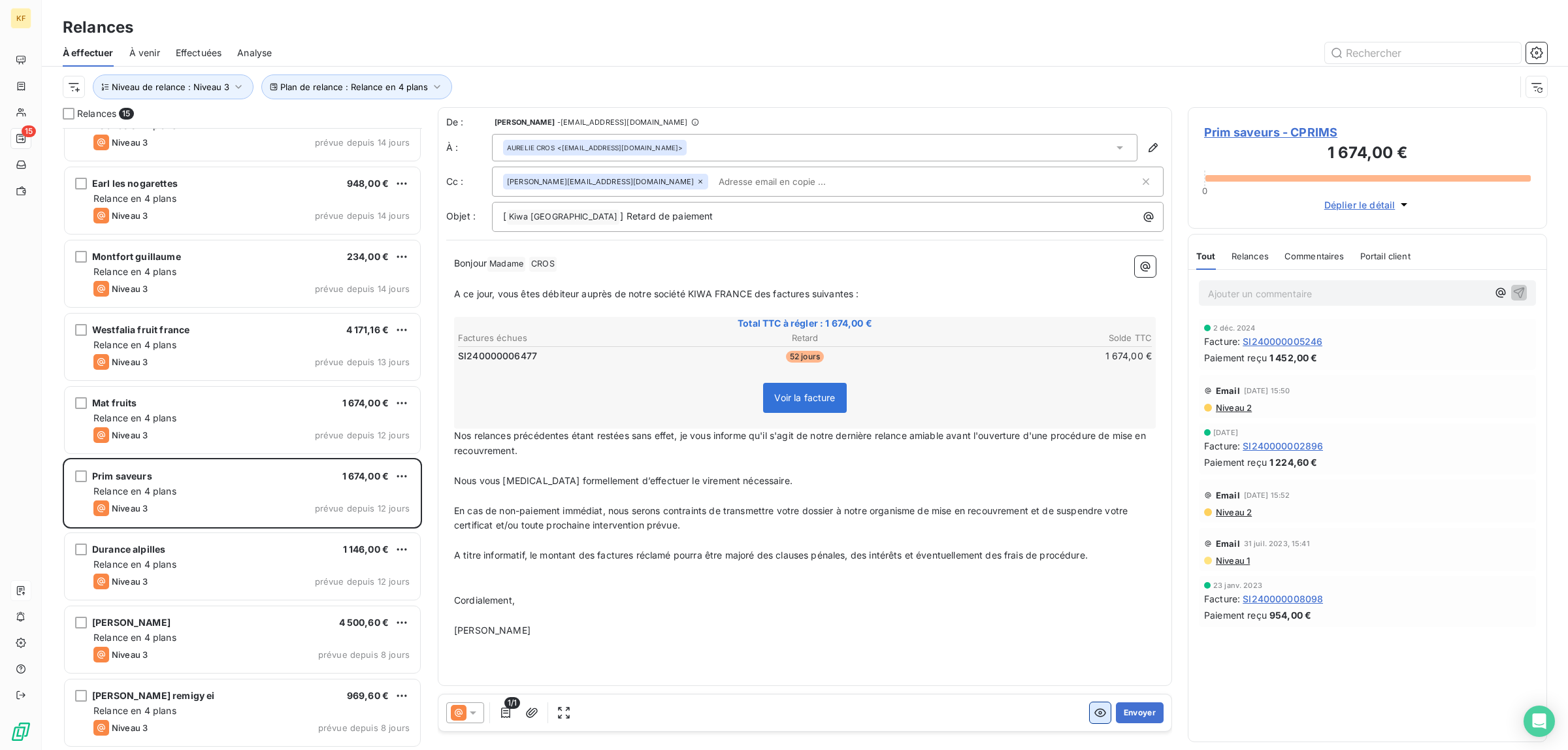
click at [1096, 716] on icon "button" at bounding box center [1100, 712] width 12 height 8
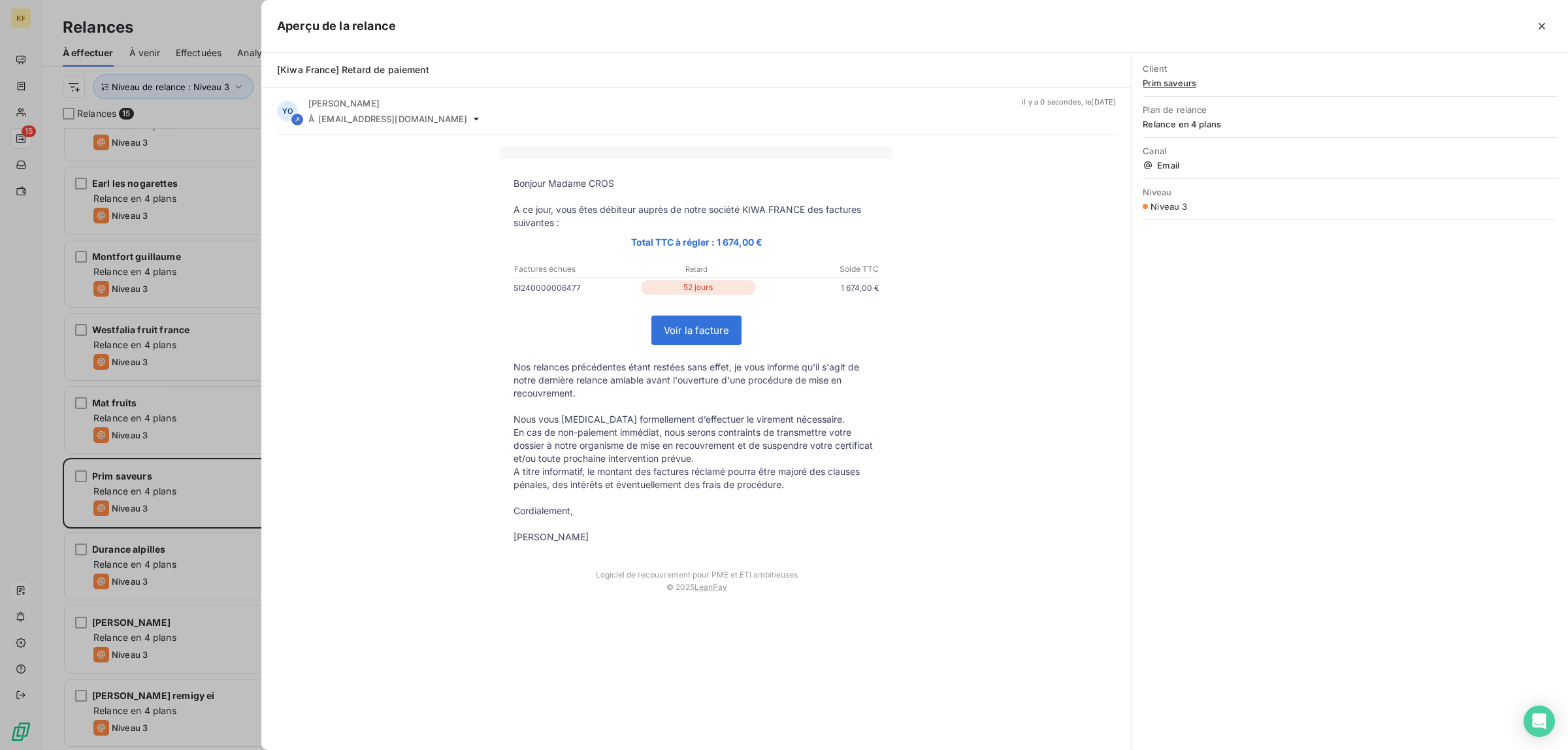
click at [704, 337] on link "Voir la facture" at bounding box center [696, 330] width 89 height 28
click at [190, 591] on div at bounding box center [784, 375] width 1568 height 750
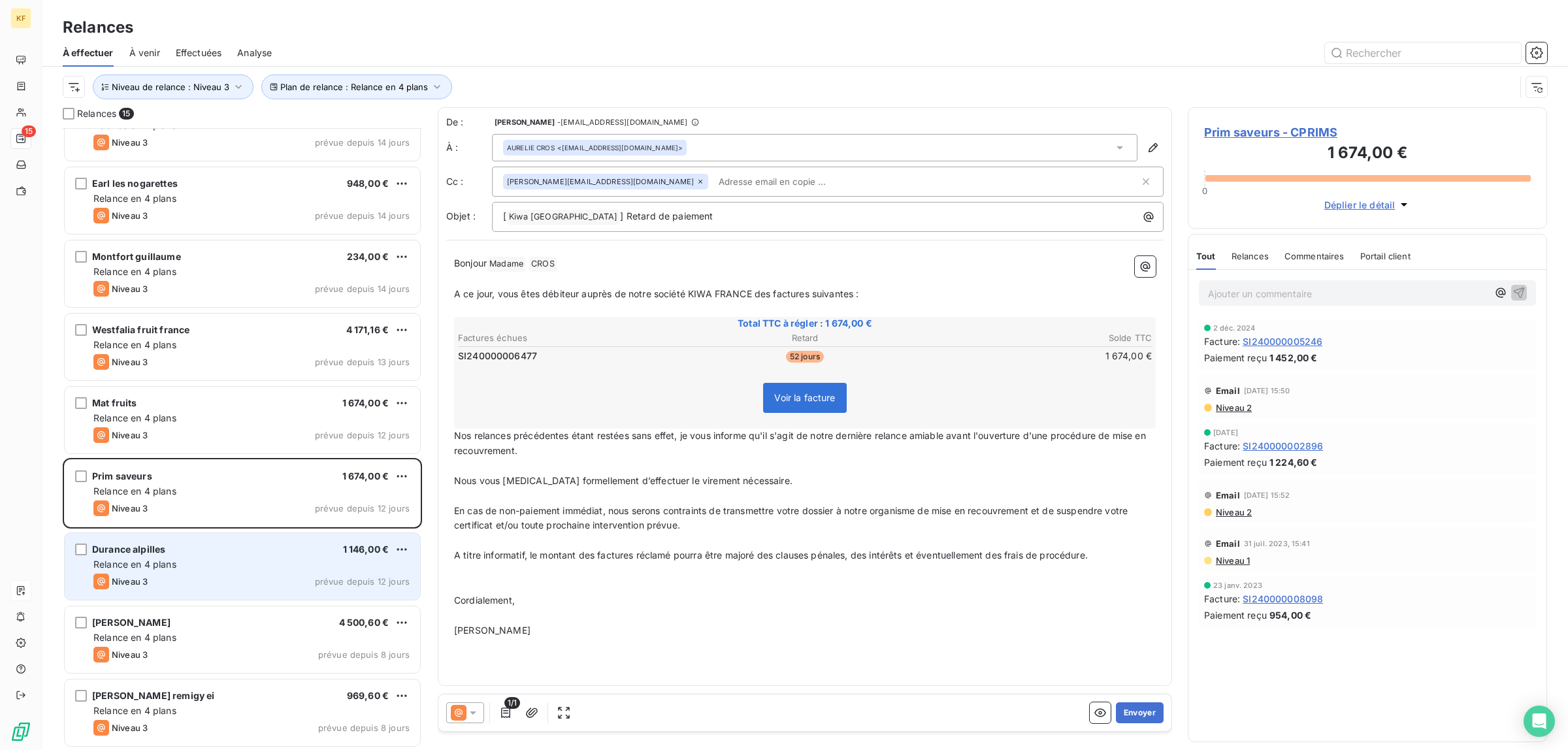
click at [197, 570] on div "Relance en 4 plans" at bounding box center [251, 564] width 316 height 13
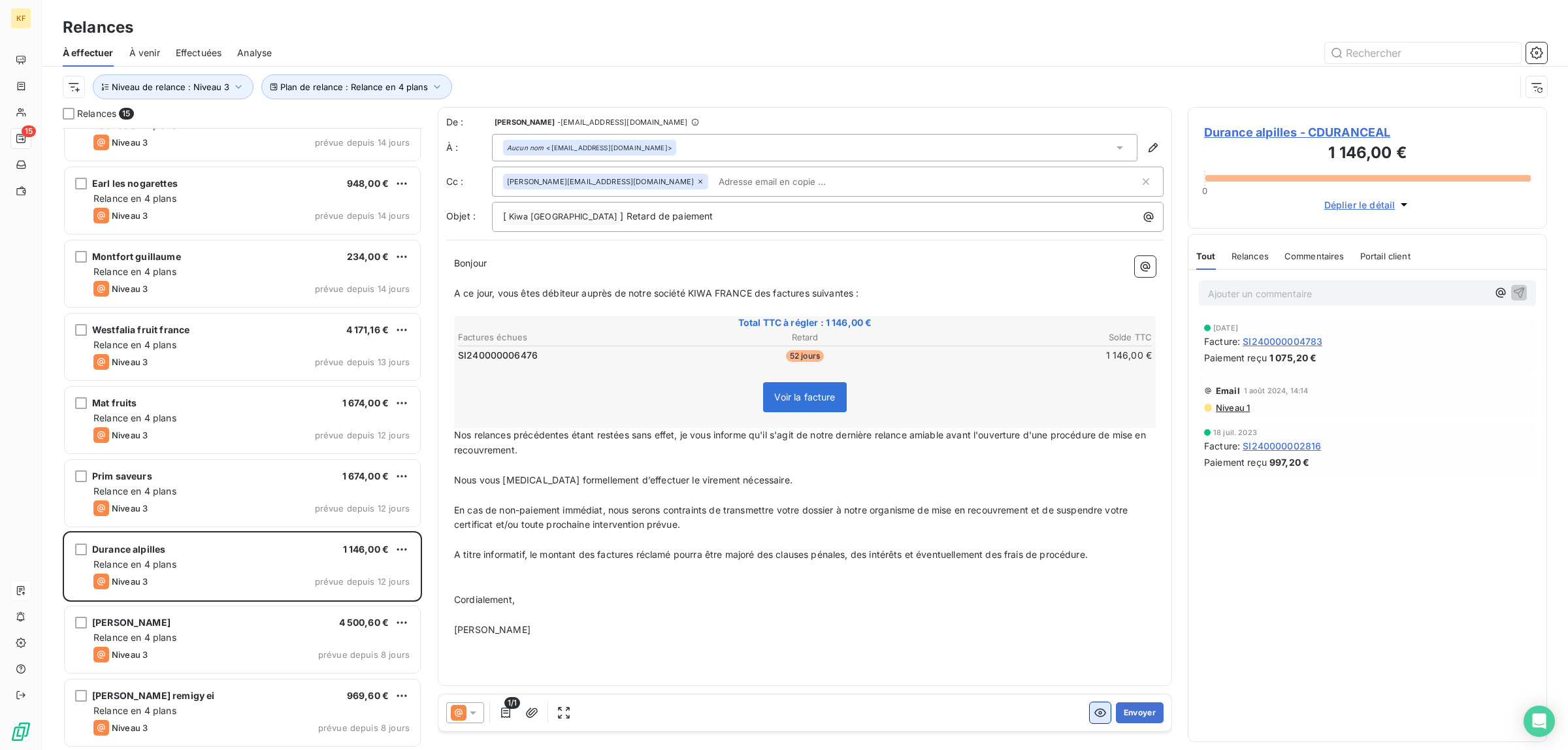
click at [1090, 713] on button "button" at bounding box center [1100, 712] width 21 height 21
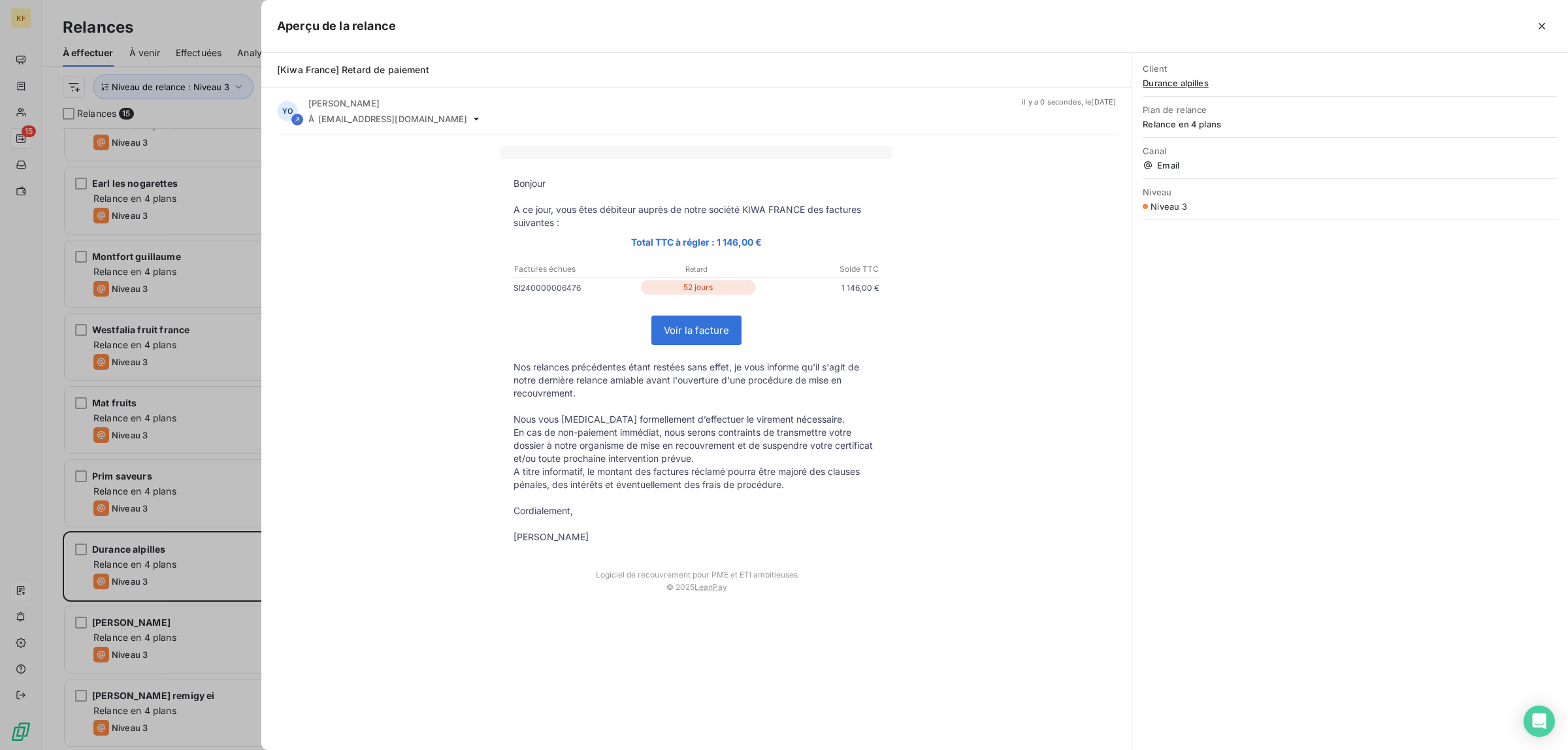
click at [203, 562] on div at bounding box center [784, 375] width 1568 height 750
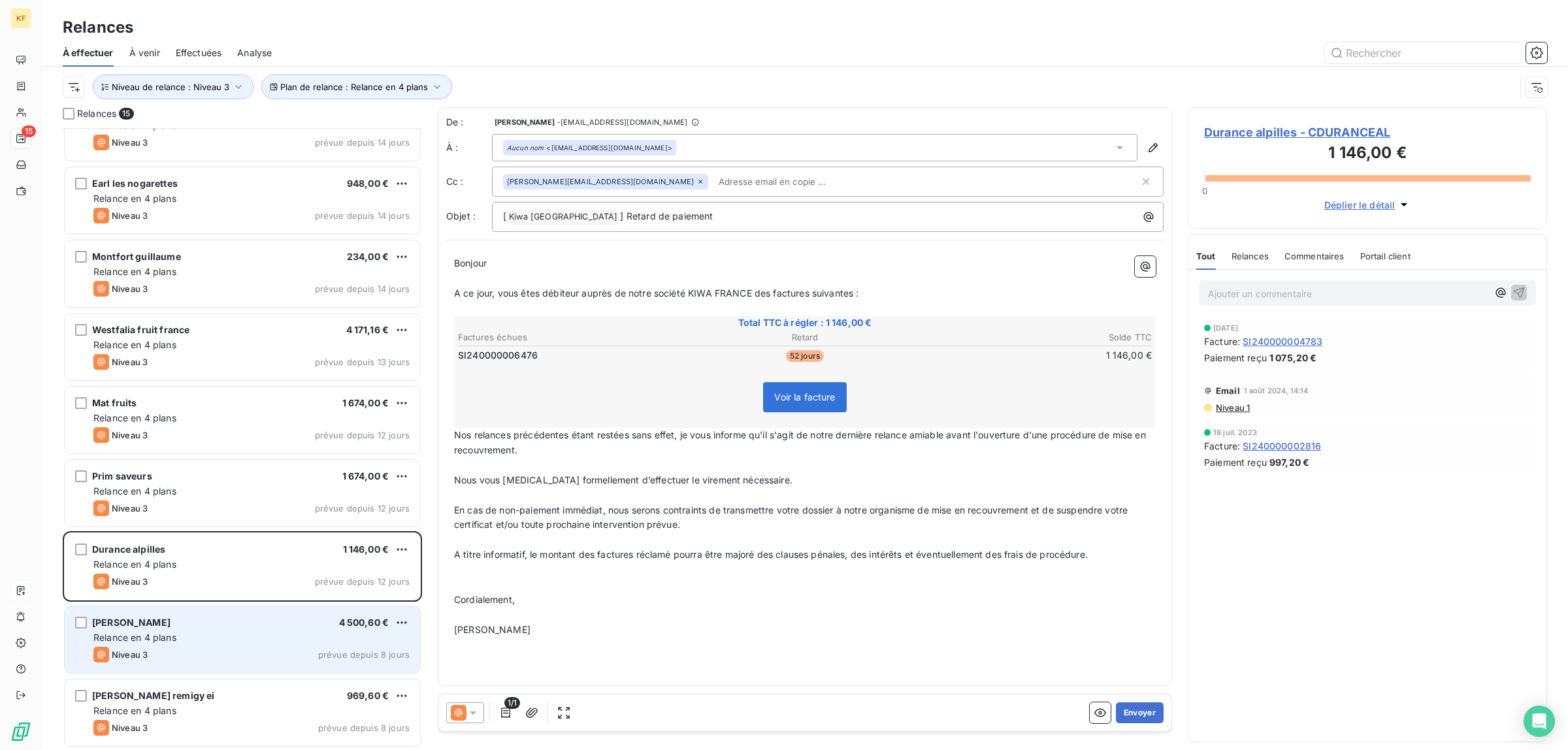
click at [217, 636] on div "Relance en 4 plans" at bounding box center [251, 638] width 316 height 13
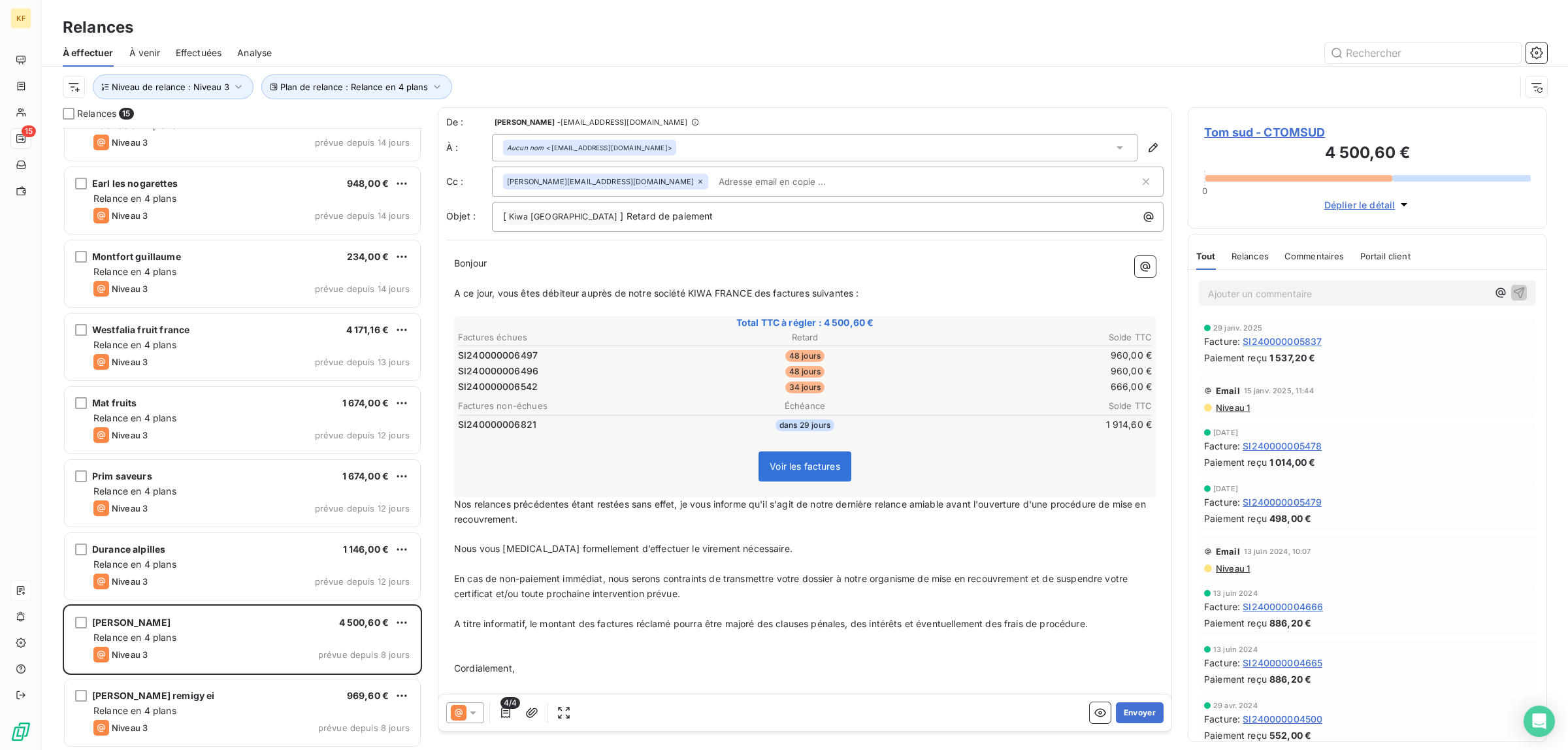
click at [800, 464] on span "Voir les factures" at bounding box center [805, 466] width 71 height 11
click at [1090, 704] on button "button" at bounding box center [1100, 712] width 21 height 21
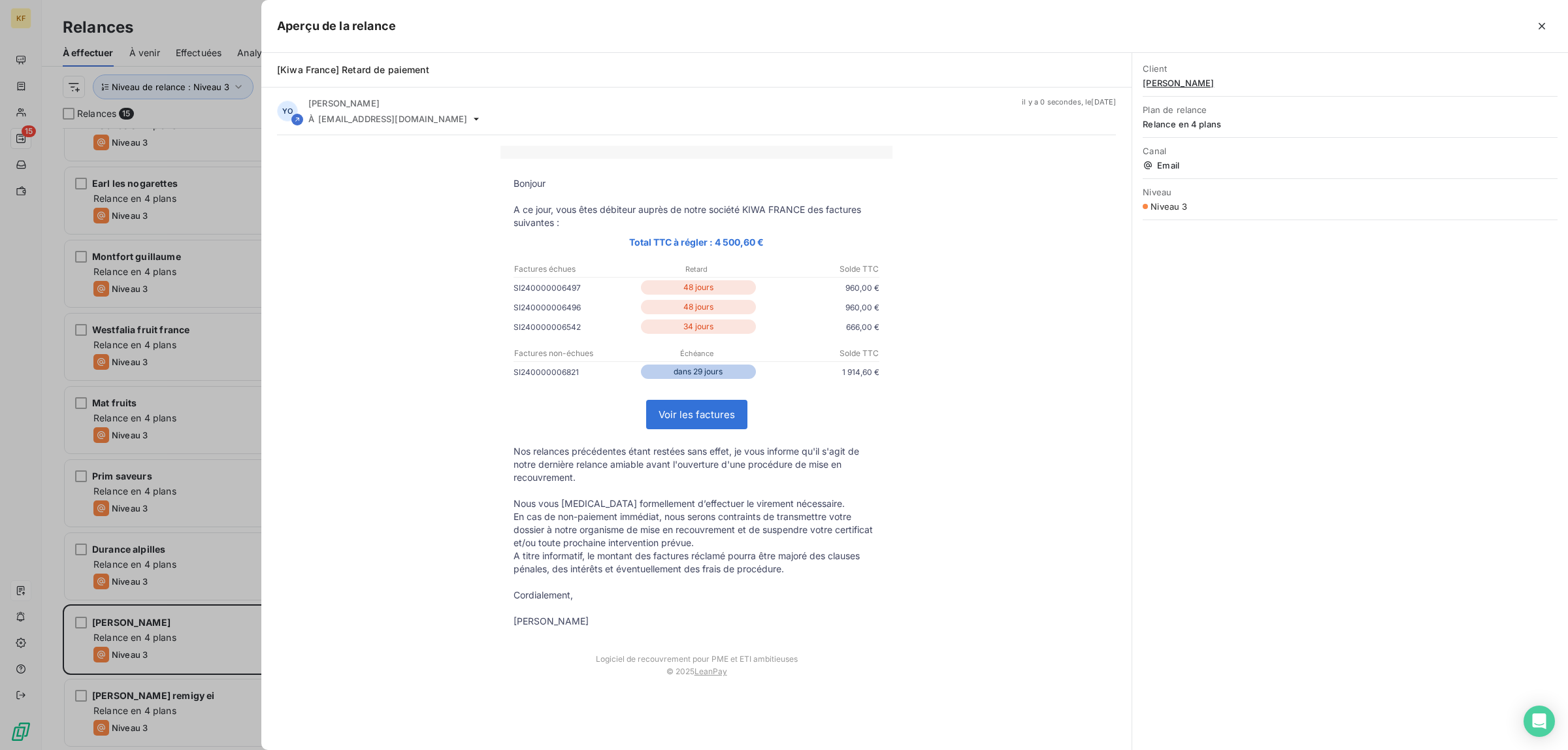
click at [693, 412] on link "Voir les factures" at bounding box center [696, 414] width 100 height 28
click at [225, 324] on div at bounding box center [784, 375] width 1568 height 750
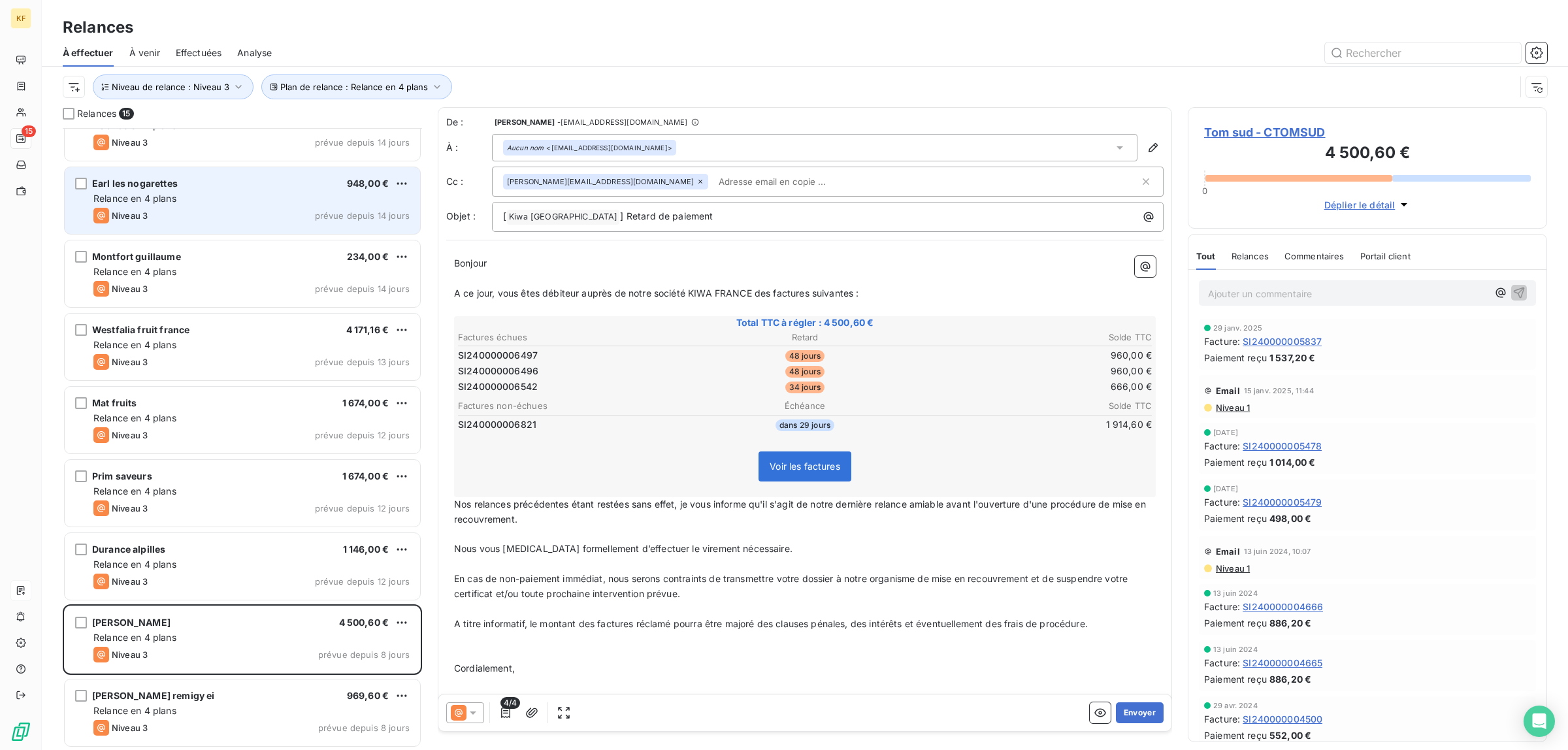
click at [190, 204] on div "Relance en 4 plans" at bounding box center [251, 199] width 316 height 13
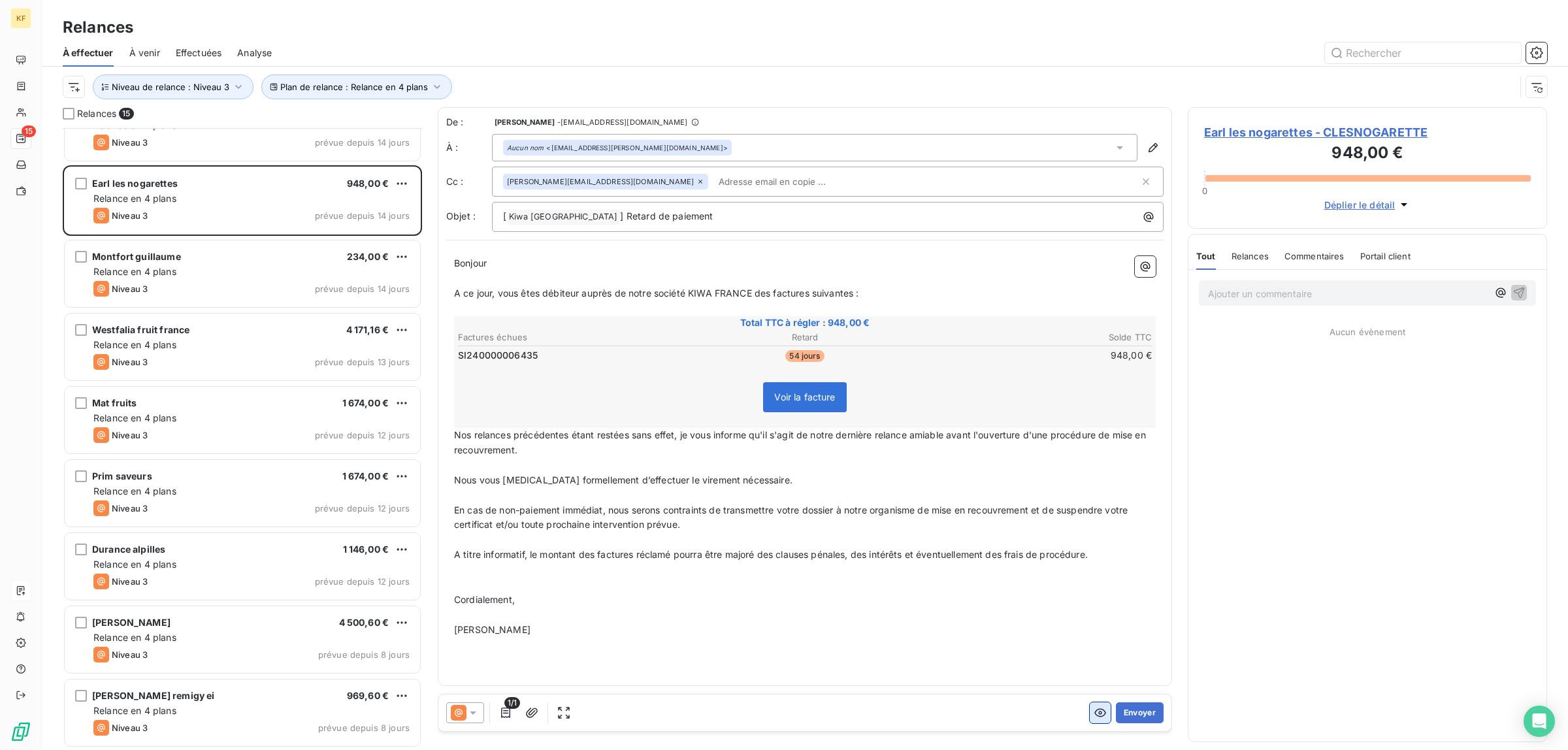
click at [1106, 718] on icon "button" at bounding box center [1100, 713] width 13 height 13
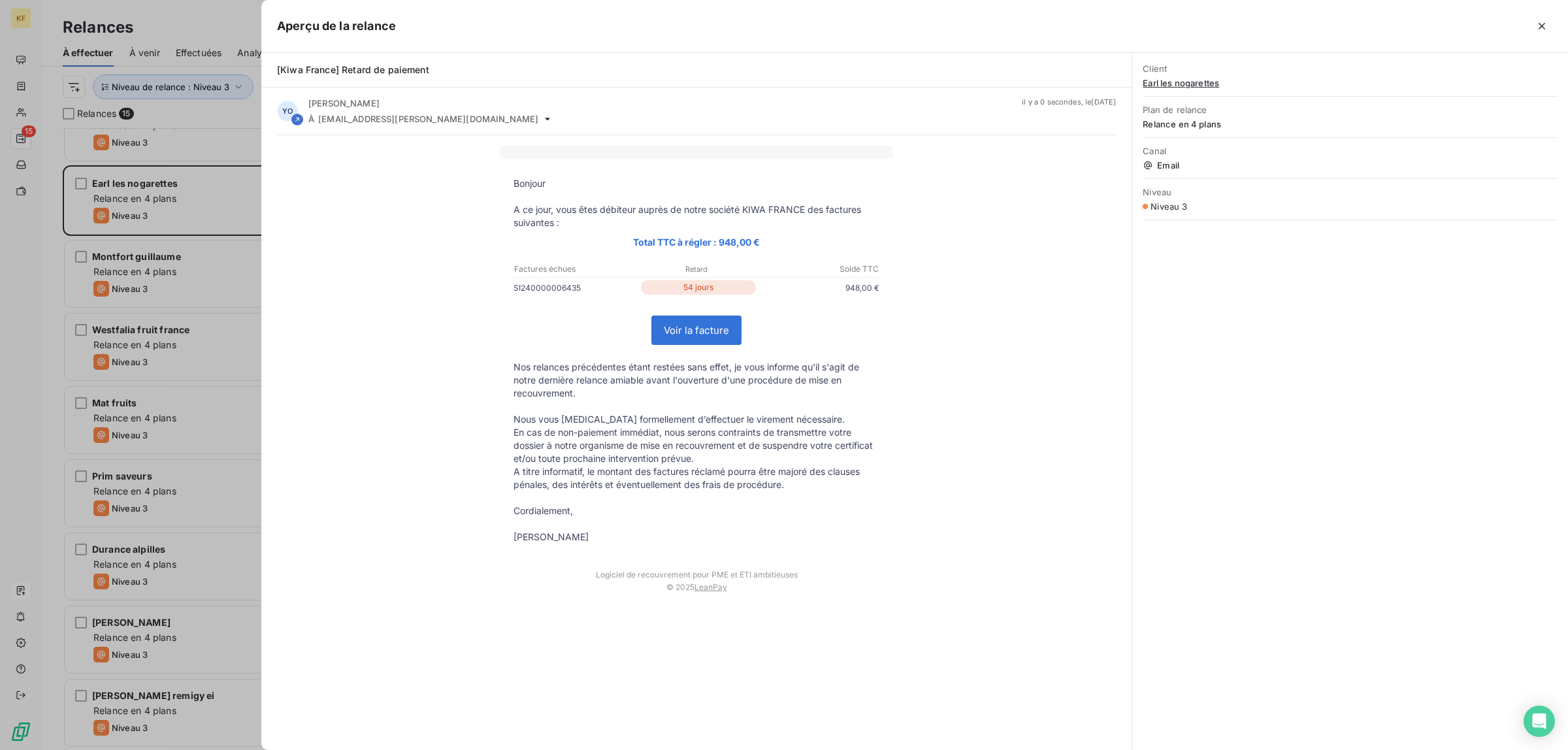
click at [683, 331] on link "Voir la facture" at bounding box center [696, 330] width 89 height 28
click at [124, 569] on div at bounding box center [784, 375] width 1568 height 750
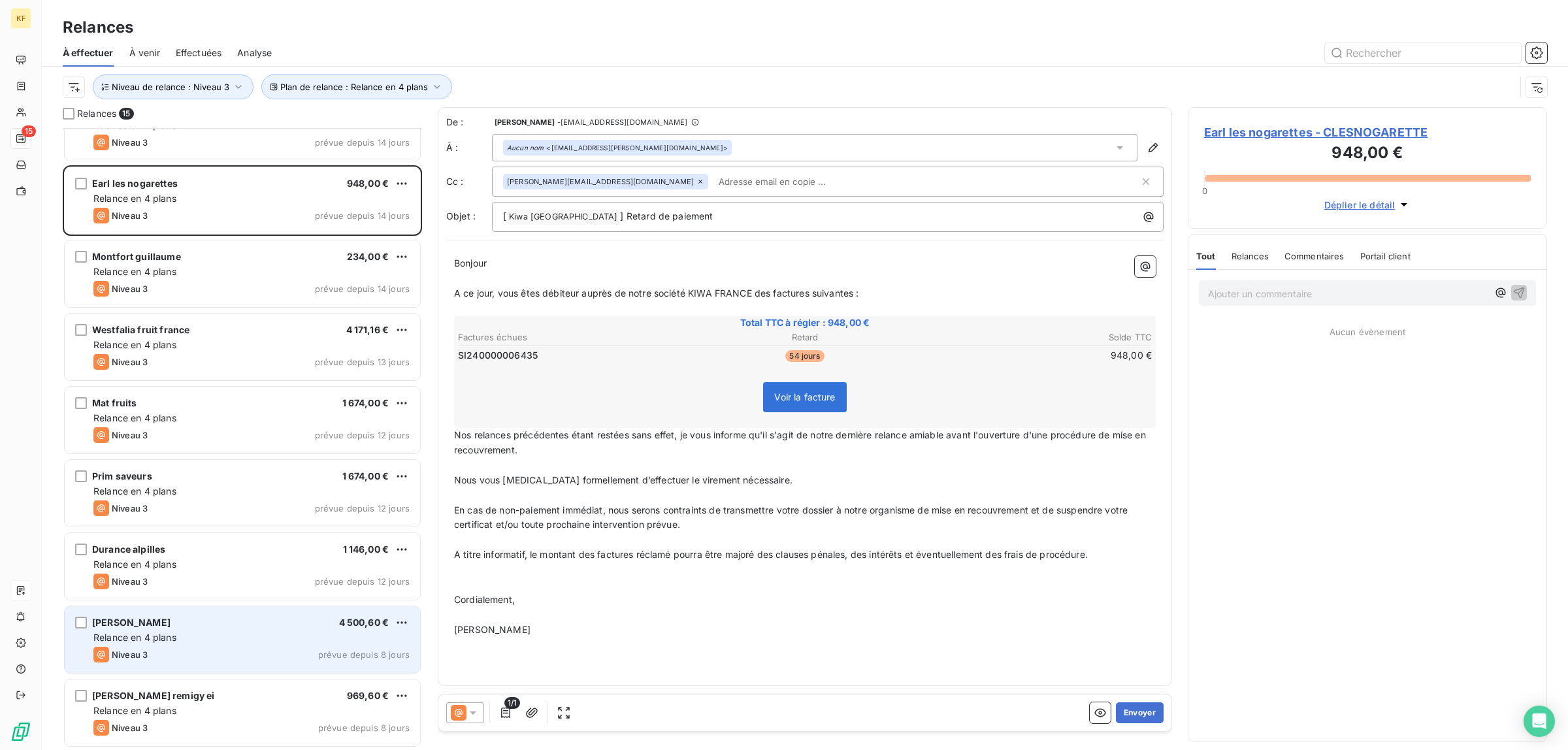
click at [187, 636] on div "Relance en 4 plans" at bounding box center [251, 638] width 316 height 13
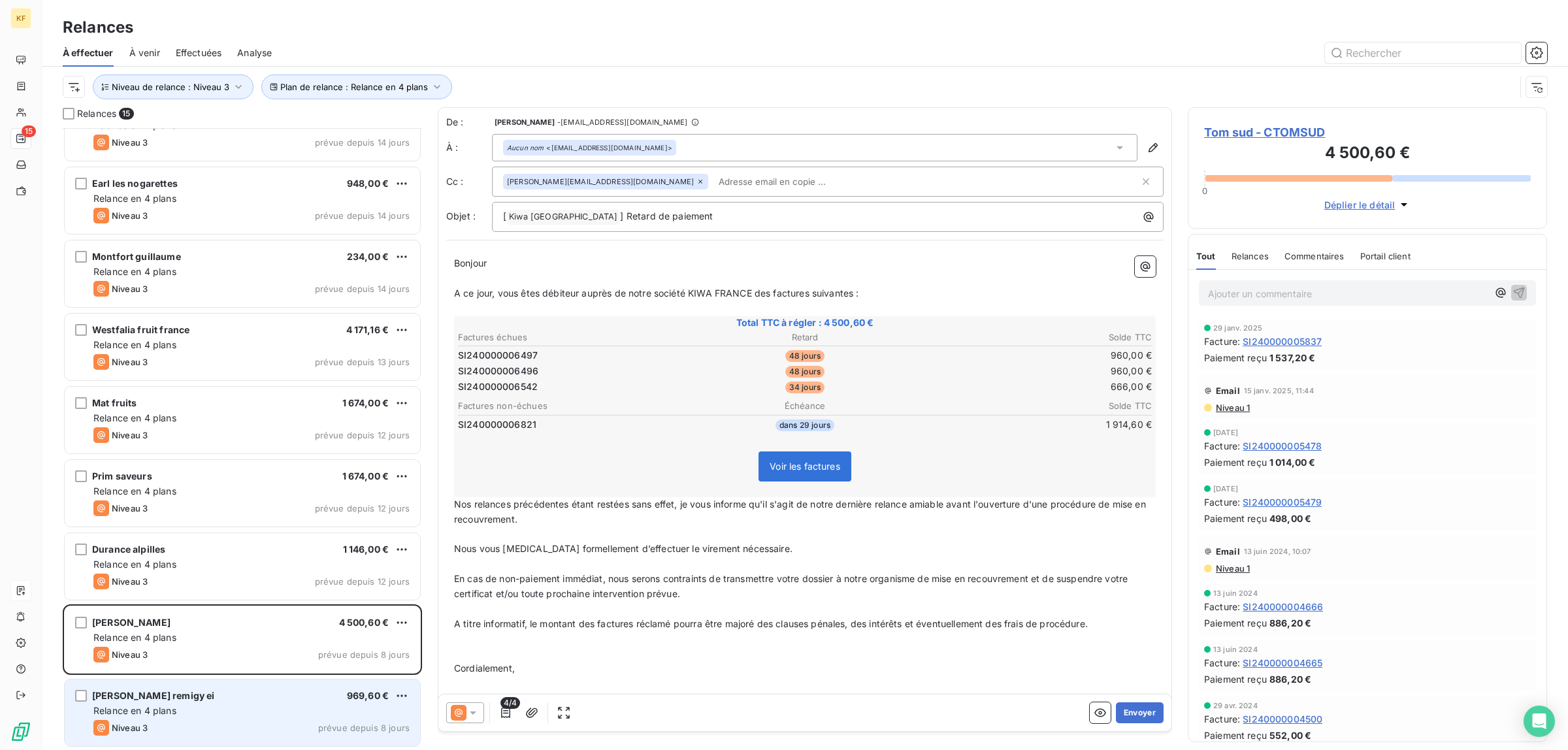
click at [267, 702] on div "Auriane remigy ei 969,60 € Relance en 4 plans Niveau 3 prévue depuis 8 jours" at bounding box center [242, 713] width 356 height 66
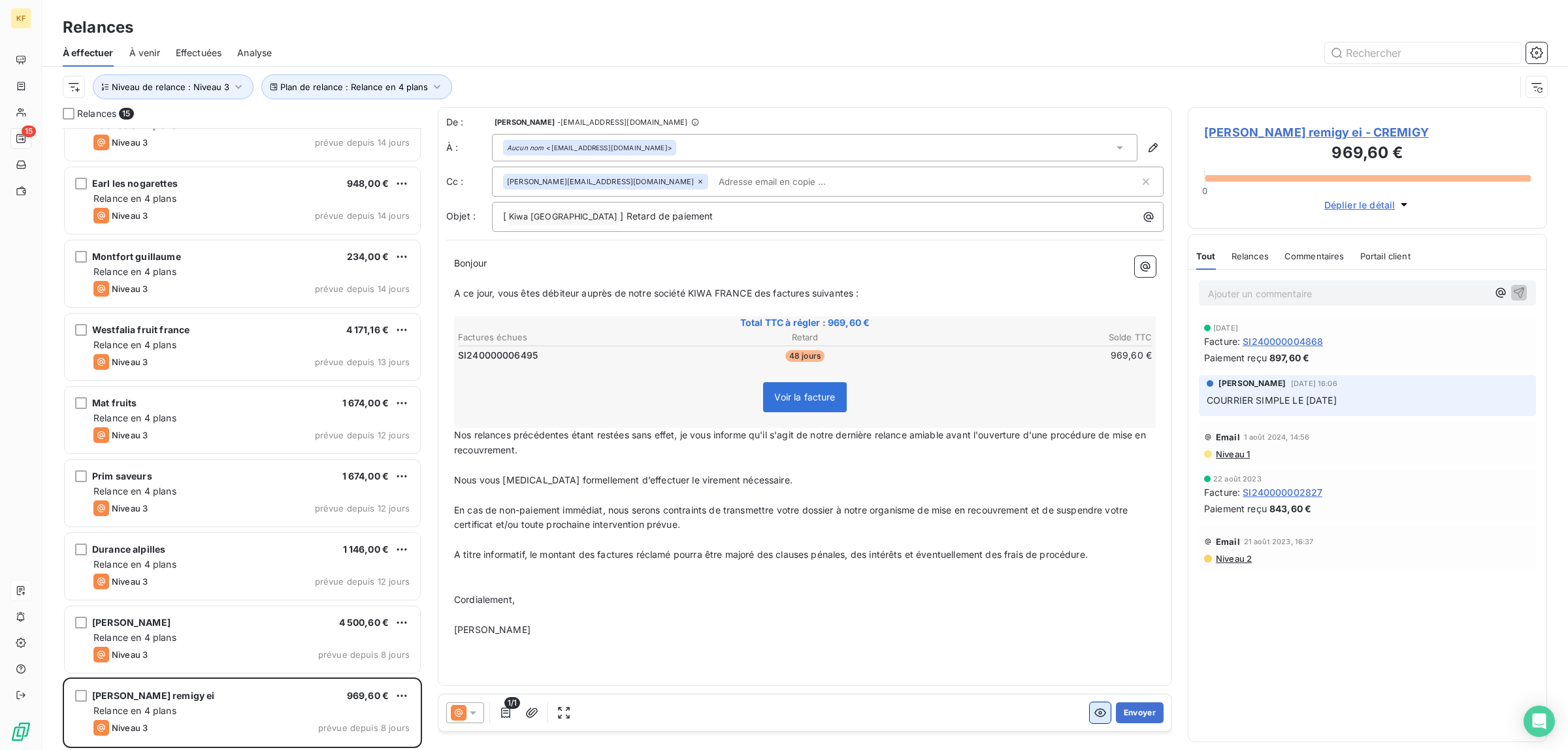
click at [1094, 713] on icon "button" at bounding box center [1100, 713] width 13 height 13
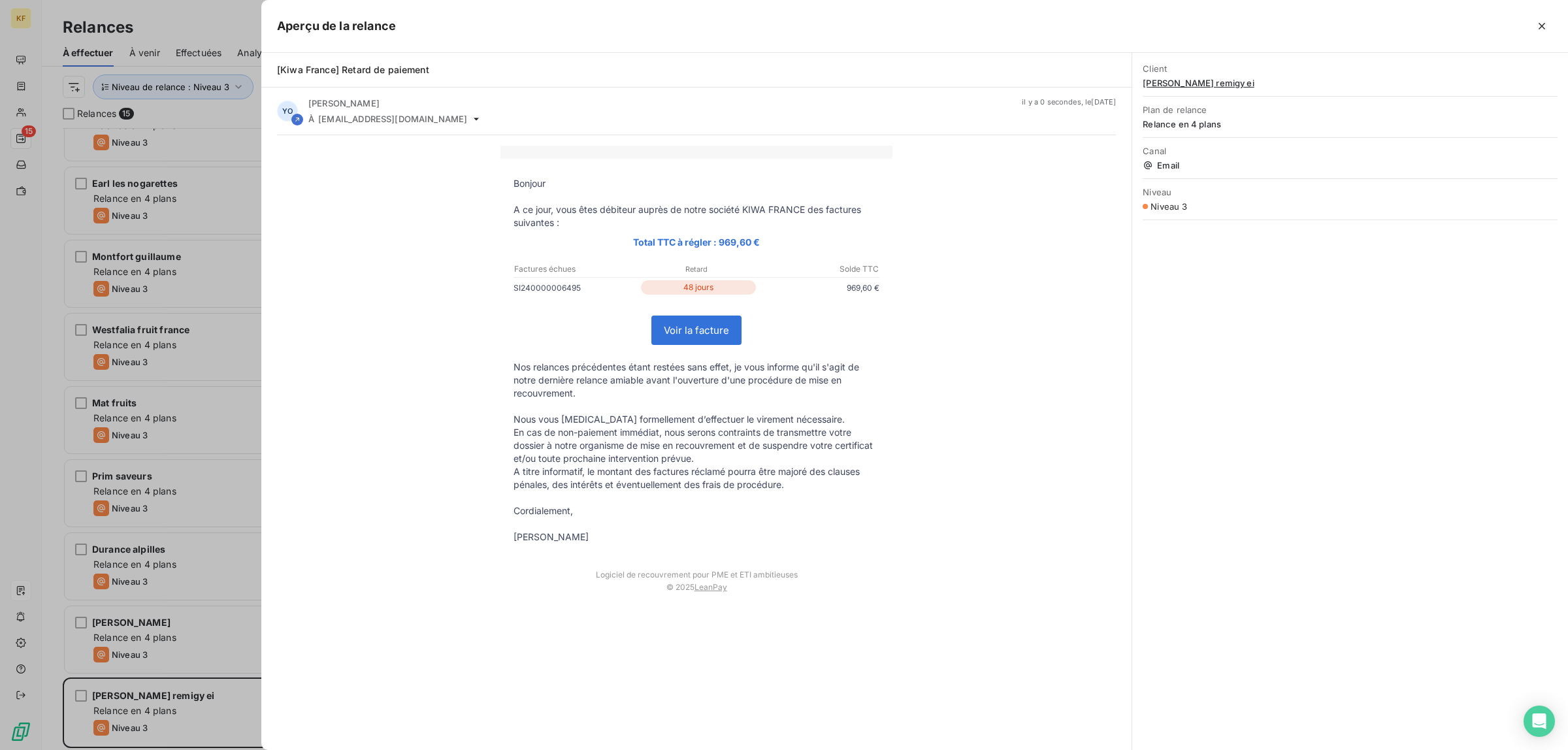
click at [697, 335] on link "Voir la facture" at bounding box center [696, 330] width 89 height 28
click at [205, 419] on div at bounding box center [784, 375] width 1568 height 750
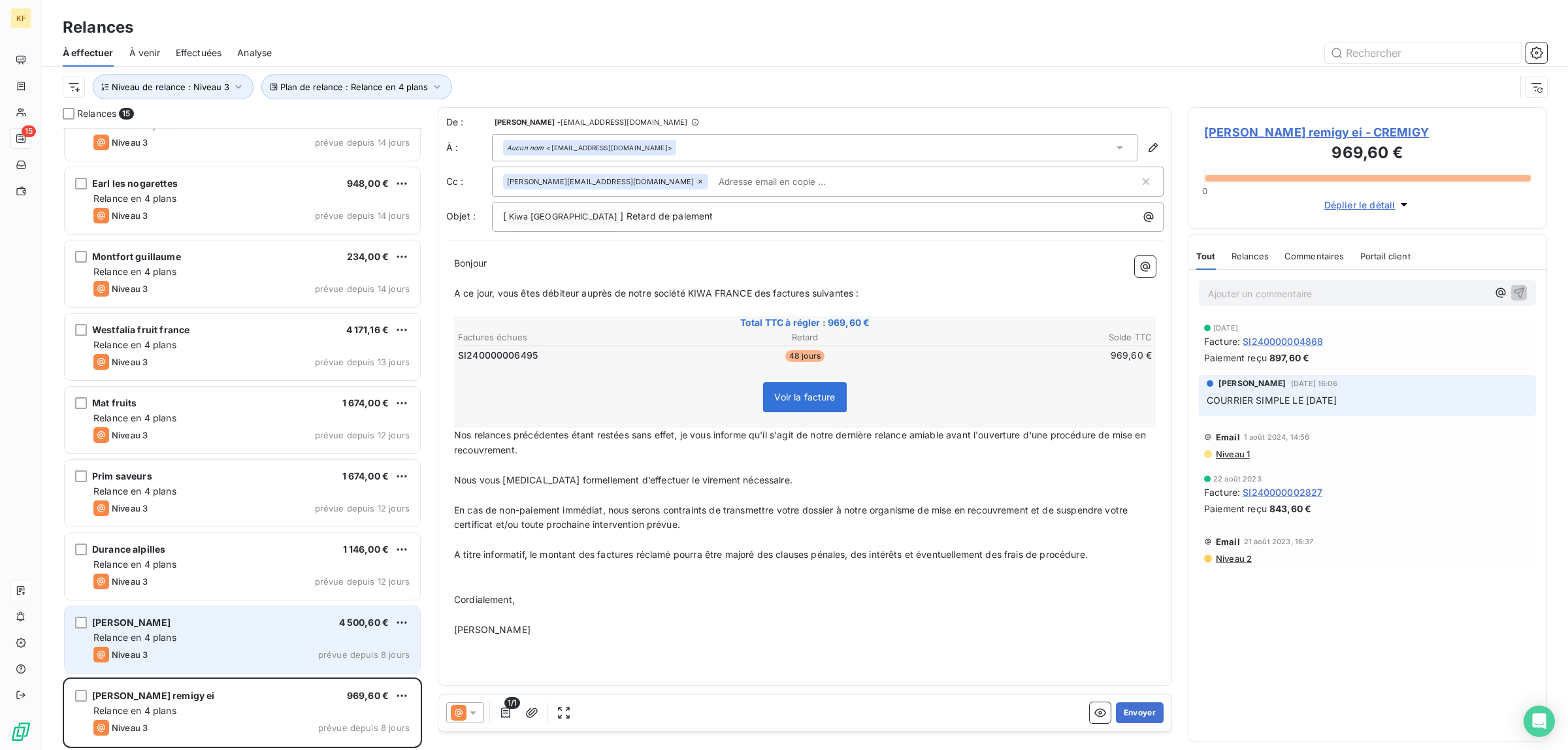
click at [236, 650] on div "Niveau 3 prévue depuis 8 jours" at bounding box center [251, 654] width 316 height 15
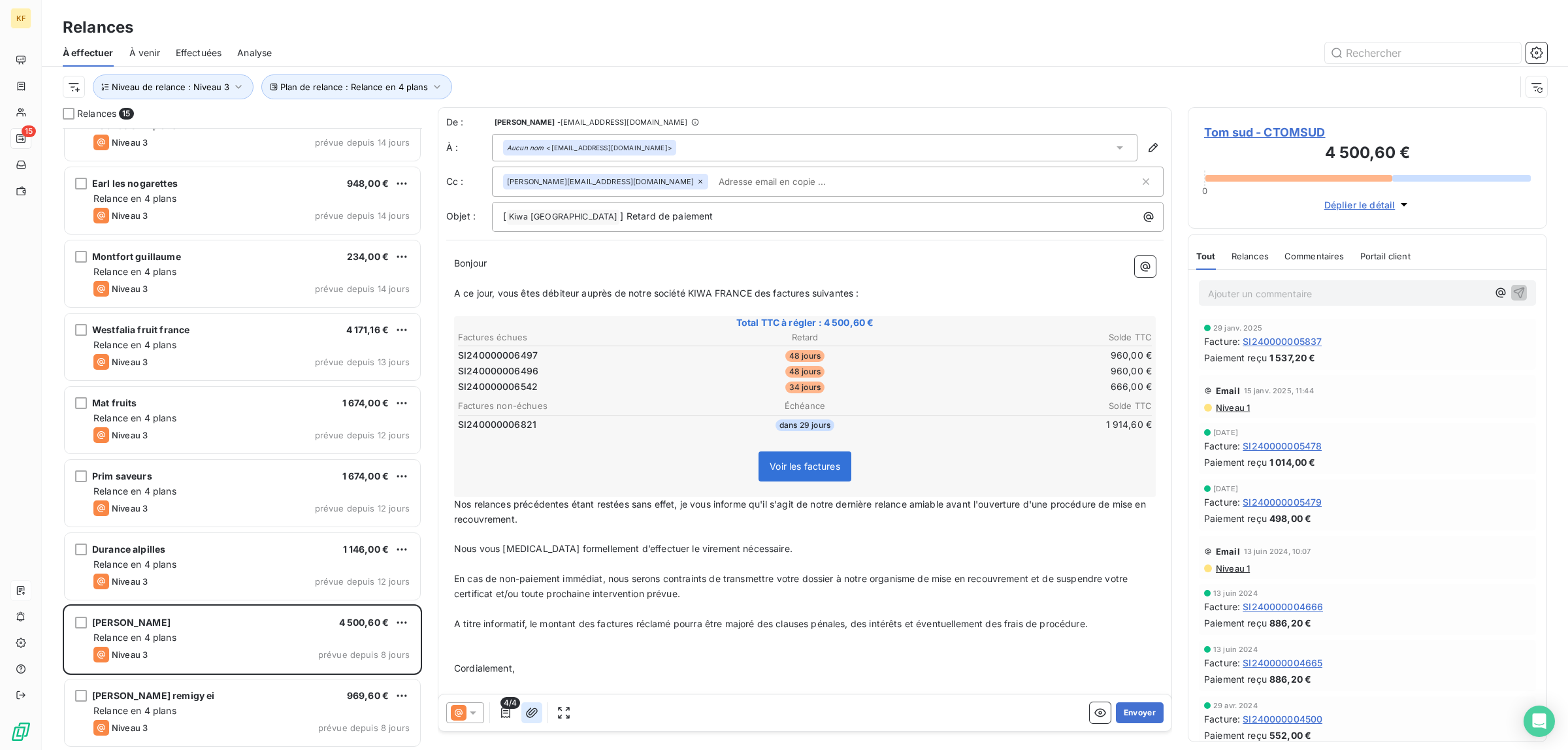
click at [533, 714] on icon "button" at bounding box center [532, 713] width 13 height 13
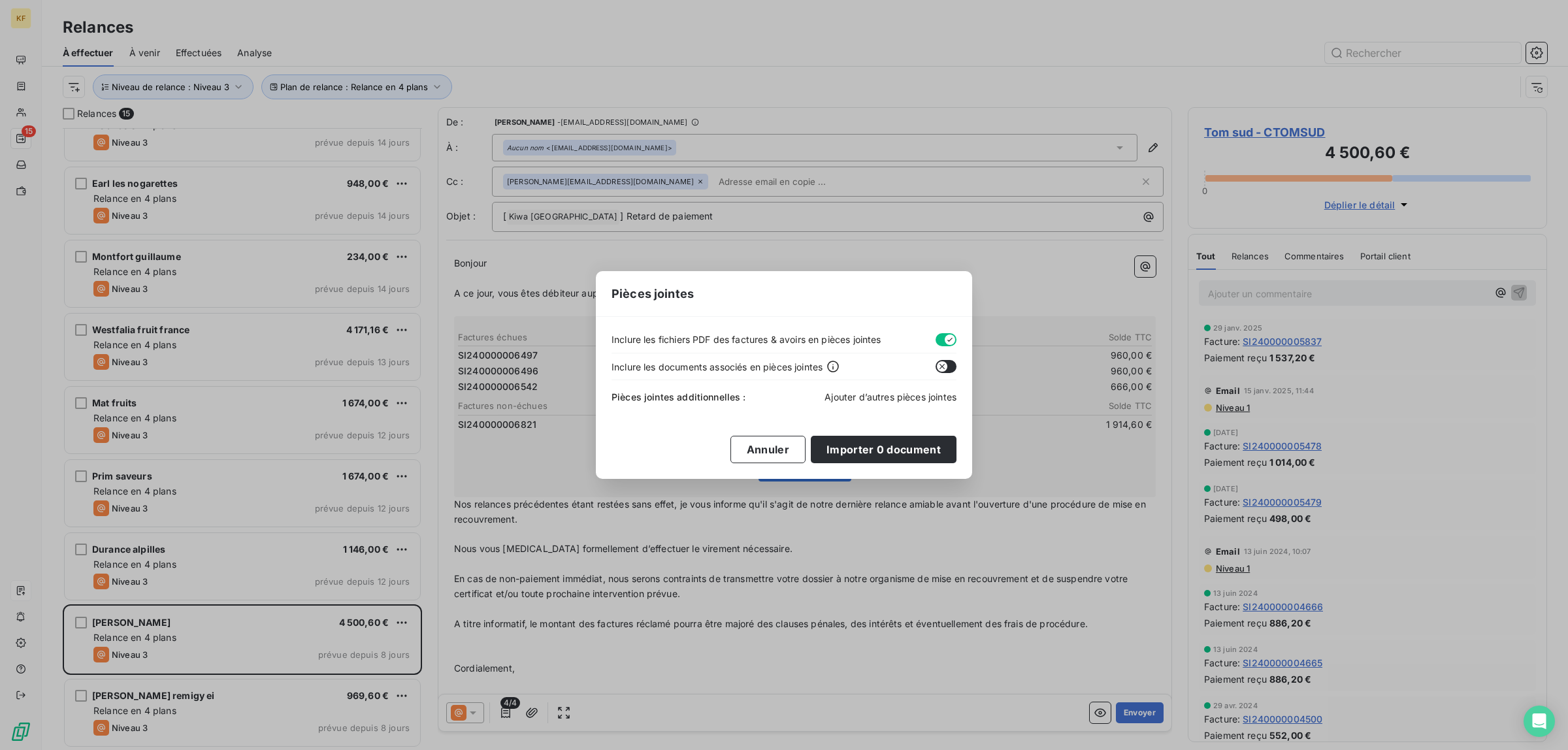
click at [907, 395] on span "Ajouter d’autres pièces jointes" at bounding box center [890, 397] width 132 height 11
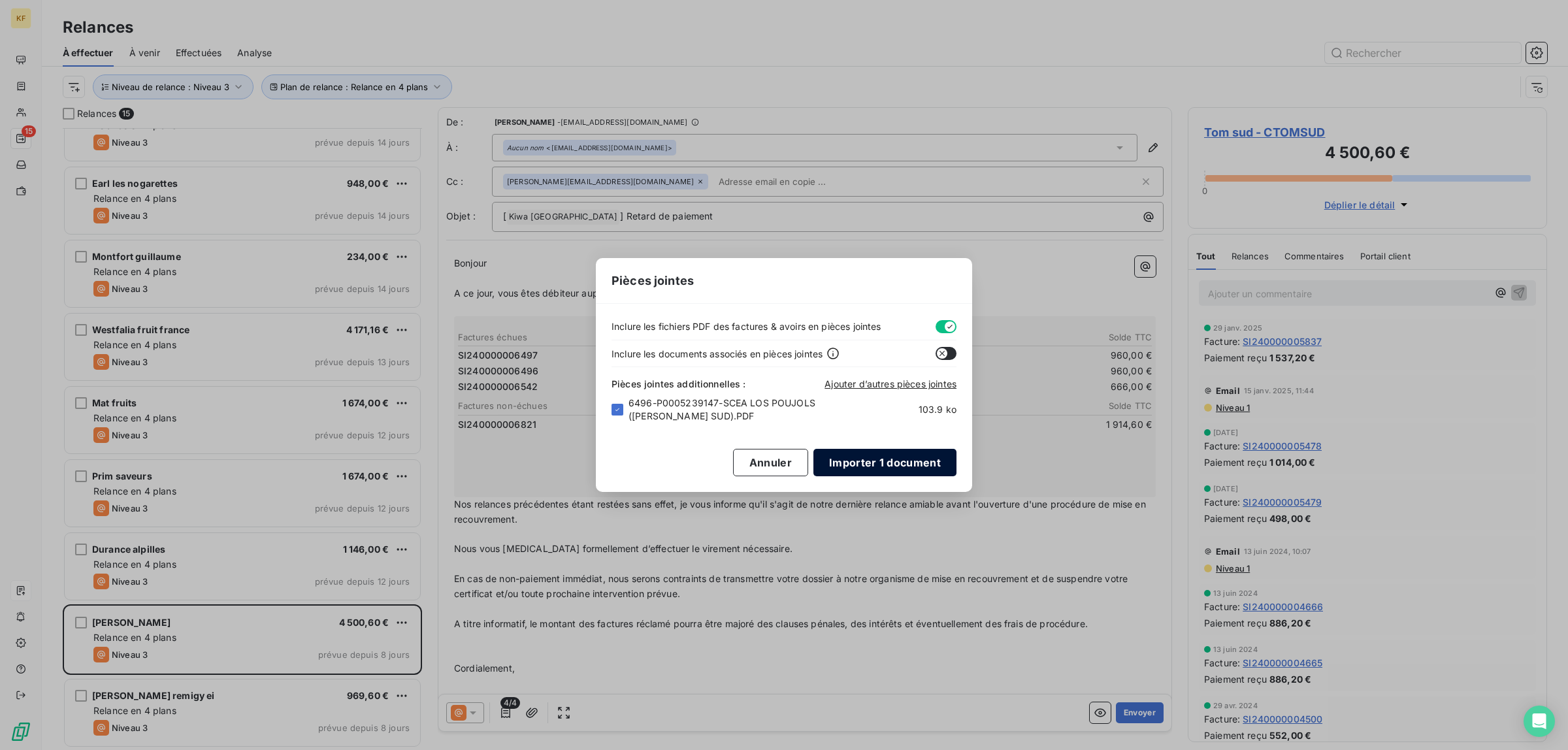
click at [919, 471] on button "Importer 1 document" at bounding box center [885, 463] width 143 height 28
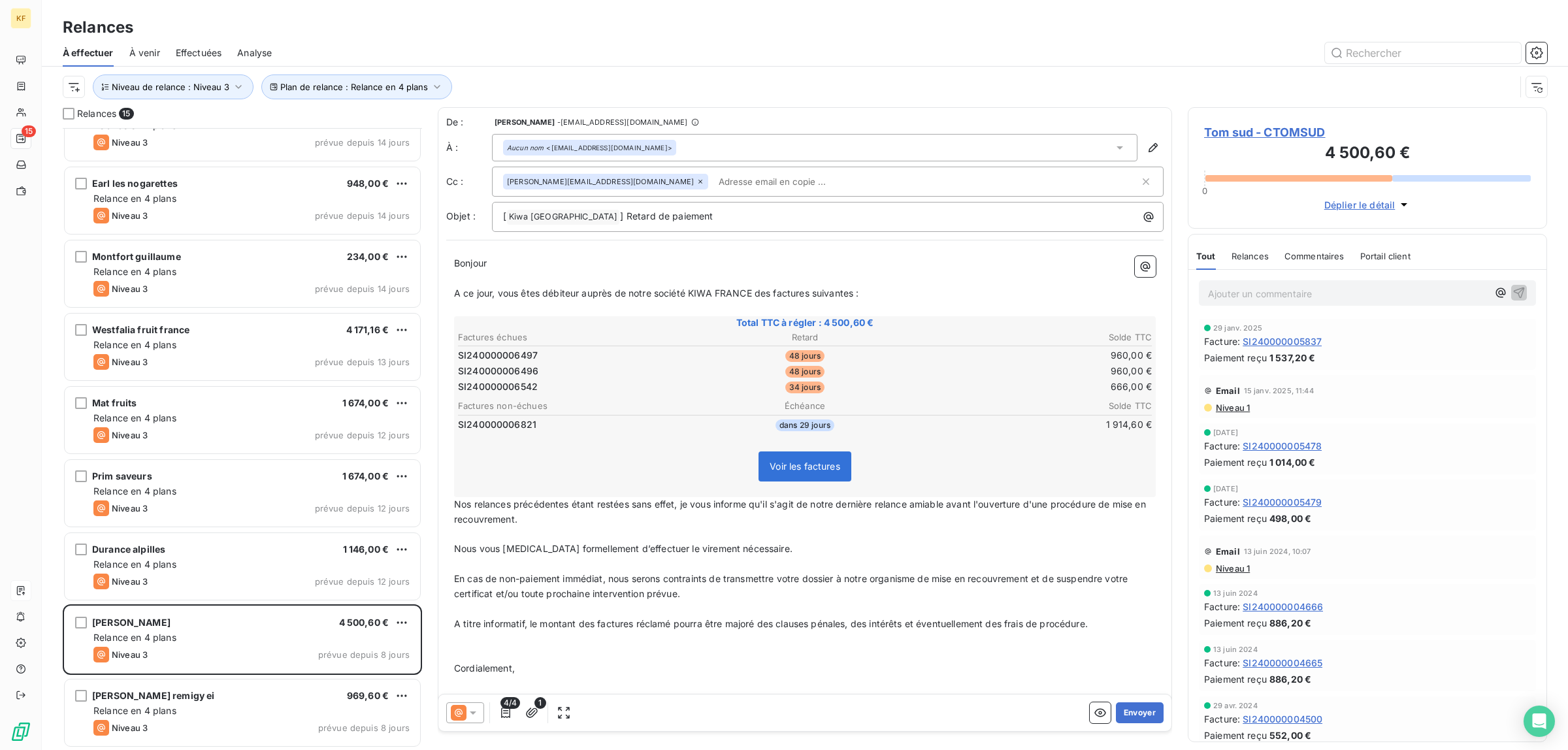
scroll to position [313, 0]
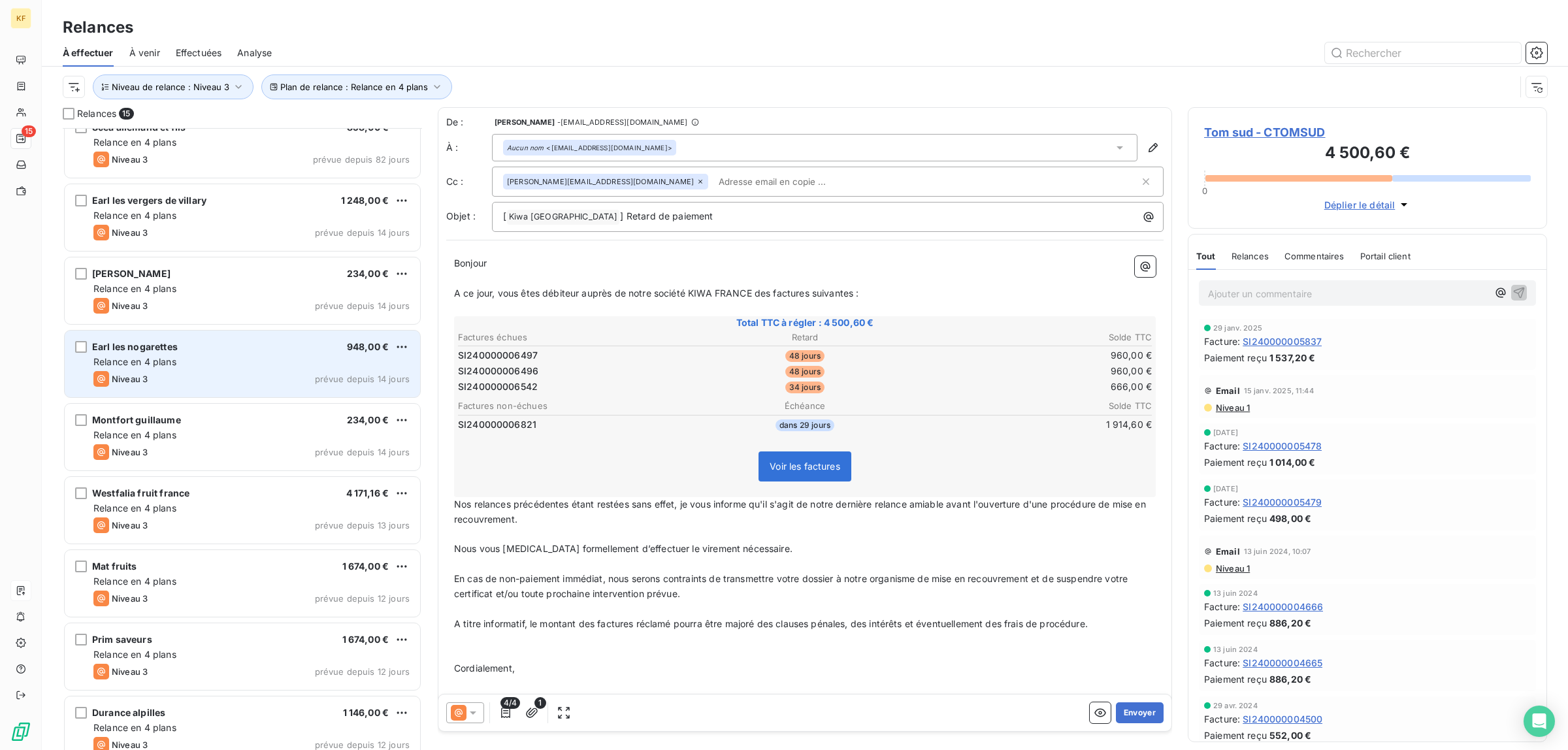
click at [220, 350] on div "Earl les nogarettes 948,00 €" at bounding box center [251, 347] width 316 height 12
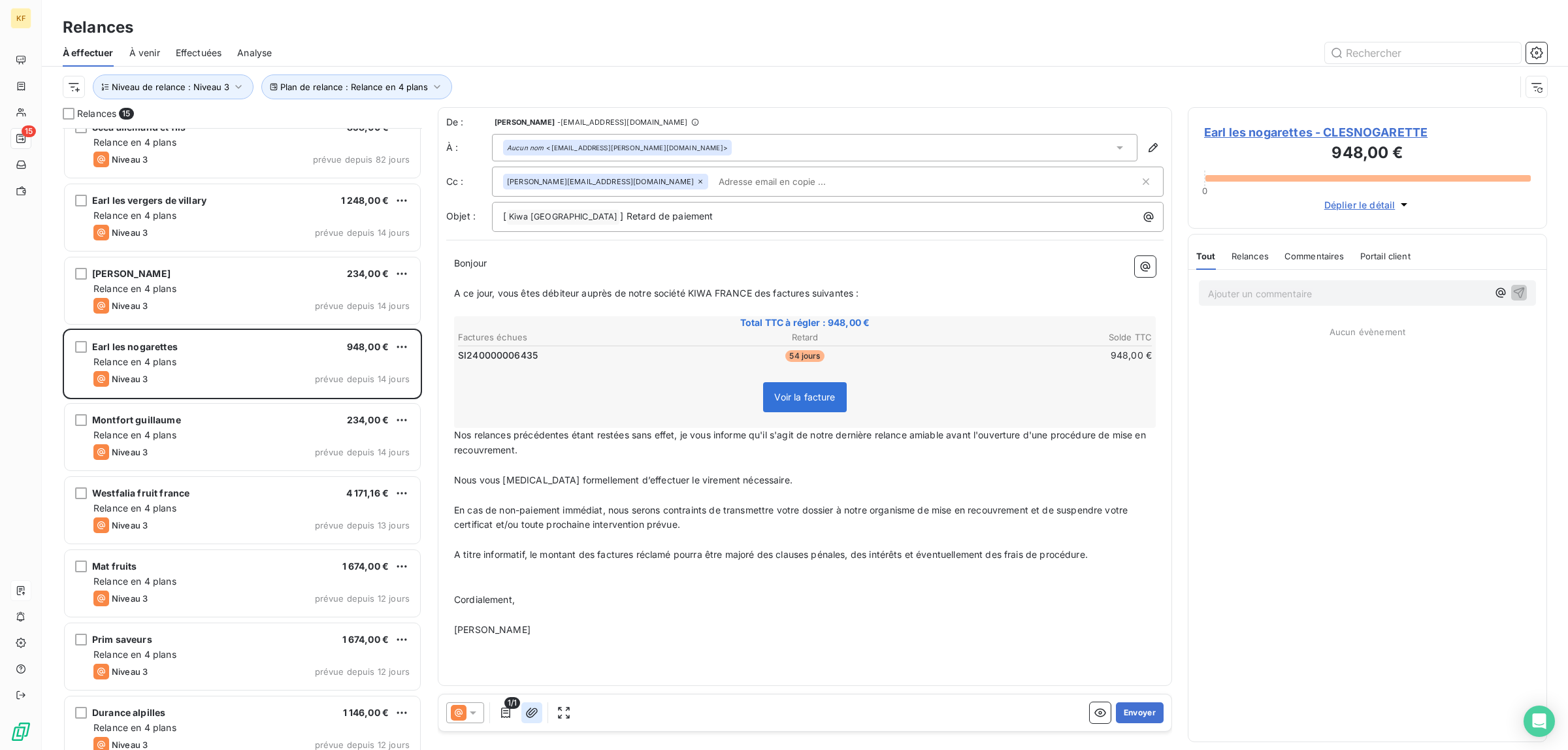
click at [528, 719] on icon "button" at bounding box center [532, 713] width 13 height 13
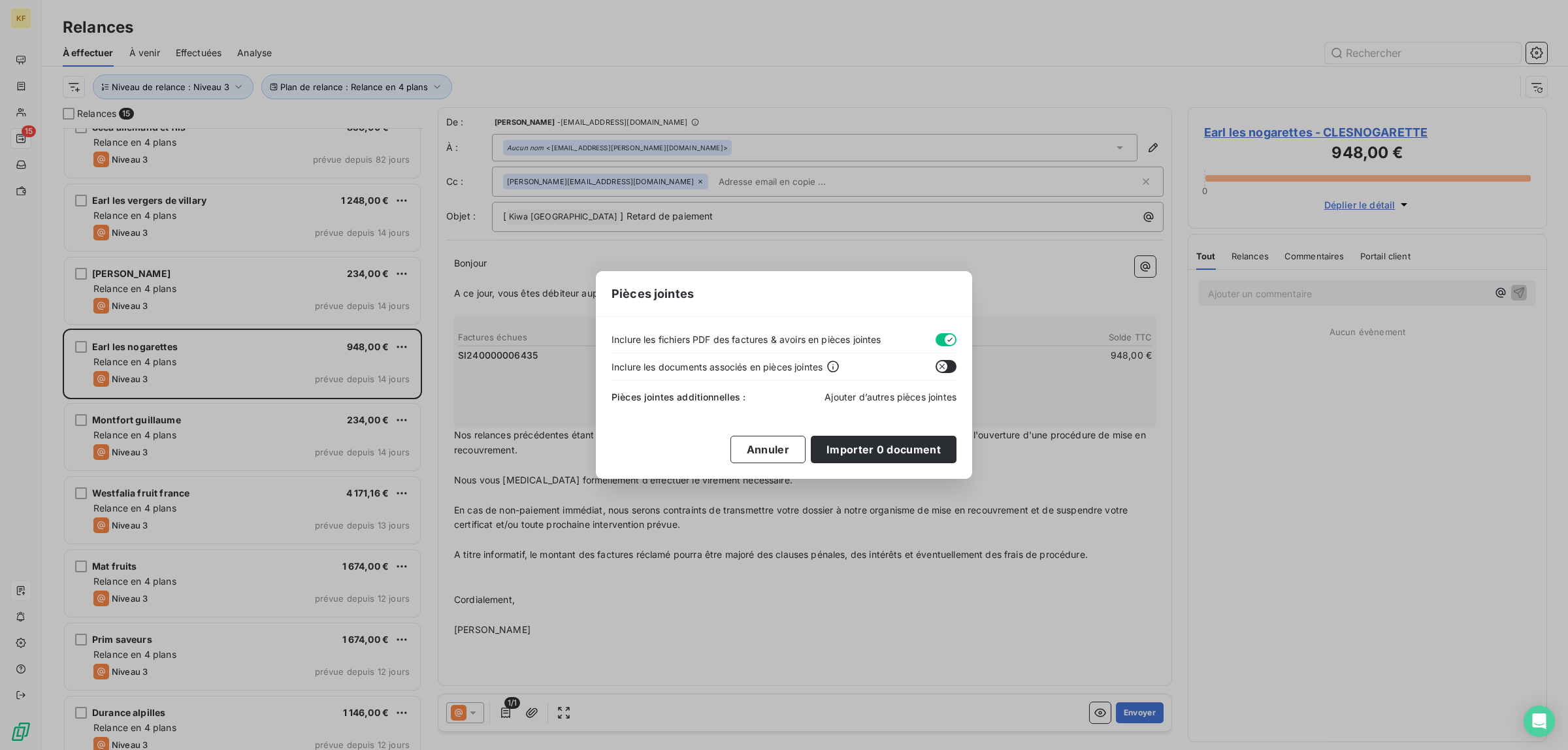
drag, startPoint x: 916, startPoint y: 381, endPoint x: 915, endPoint y: 400, distance: 19.0
click at [916, 384] on div "Pièces jointes additionnelles : Ajouter d’autres pièces jointes" at bounding box center [784, 394] width 345 height 29
click at [915, 397] on span "Ajouter d’autres pièces jointes" at bounding box center [890, 397] width 132 height 11
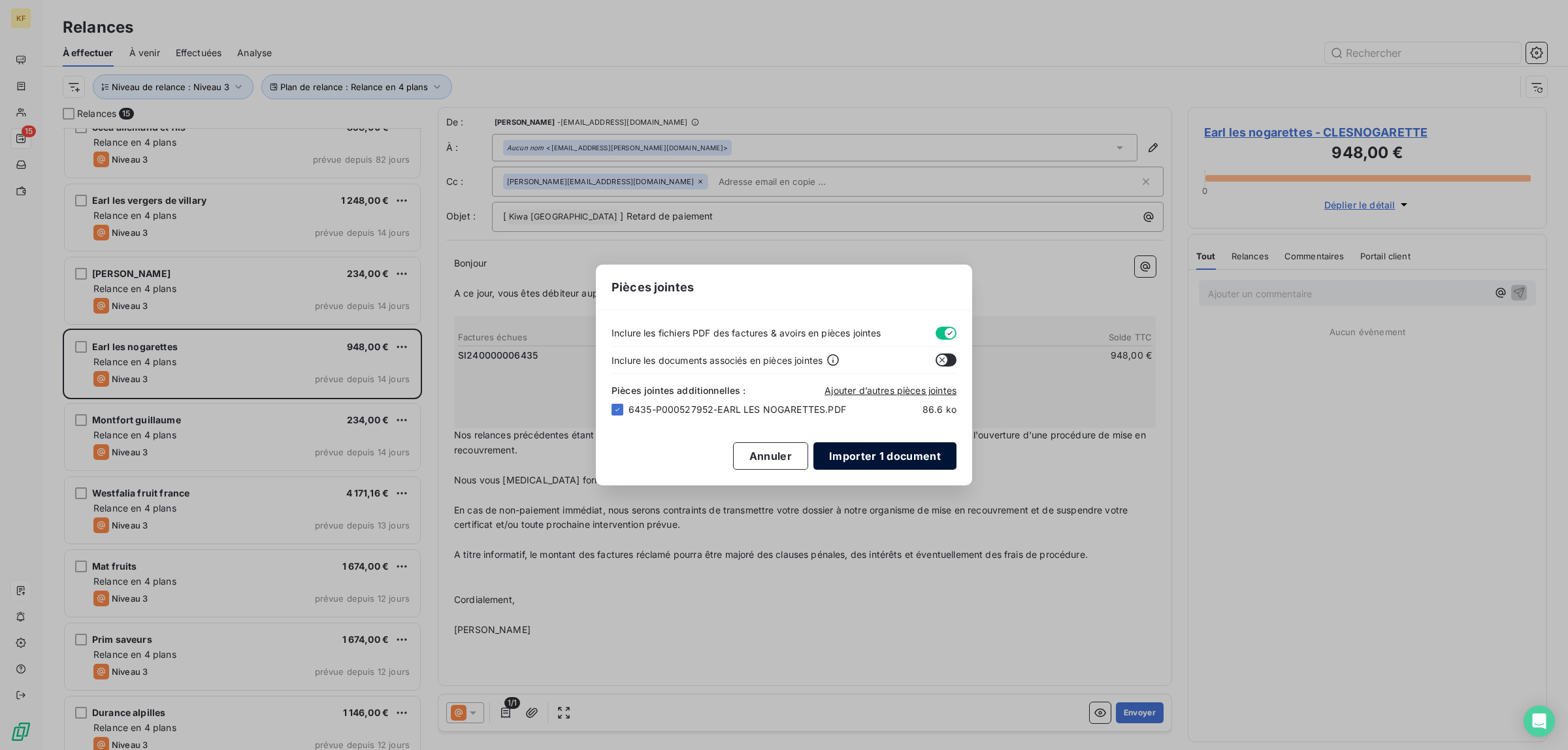
click at [921, 460] on button "Importer 1 document" at bounding box center [885, 456] width 143 height 28
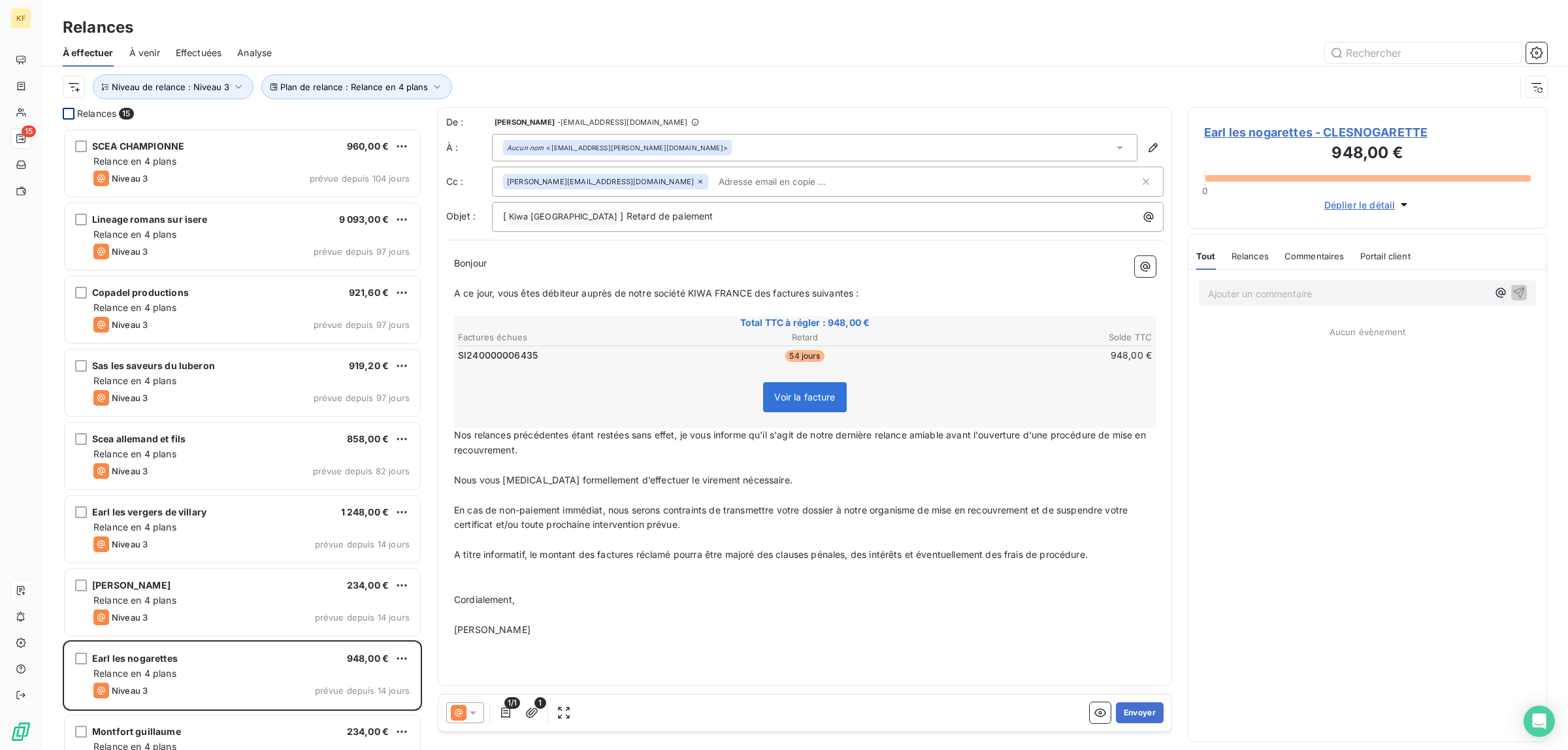
click at [66, 118] on div at bounding box center [68, 113] width 12 height 12
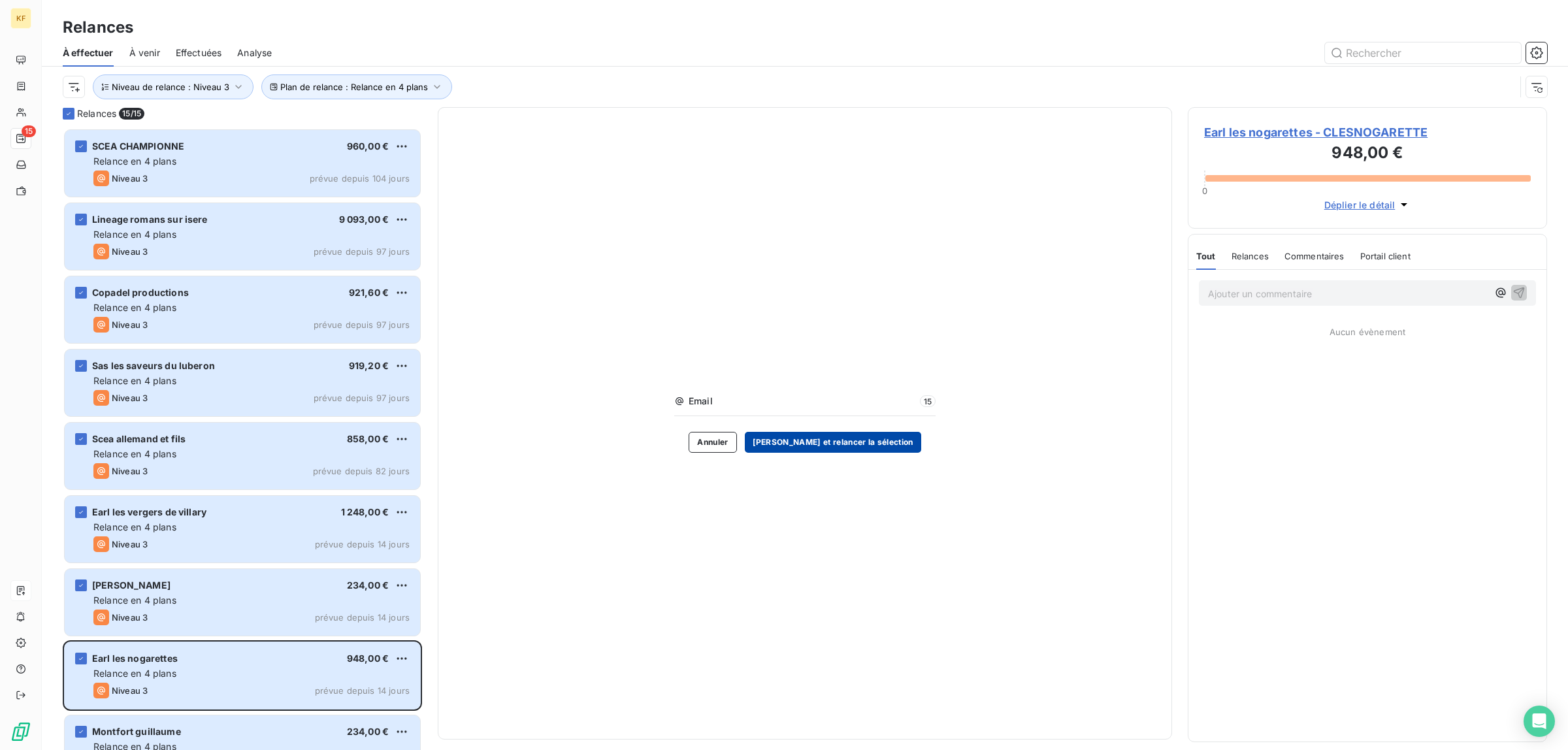
click at [836, 445] on button "Valider et relancer la sélection" at bounding box center [832, 442] width 176 height 21
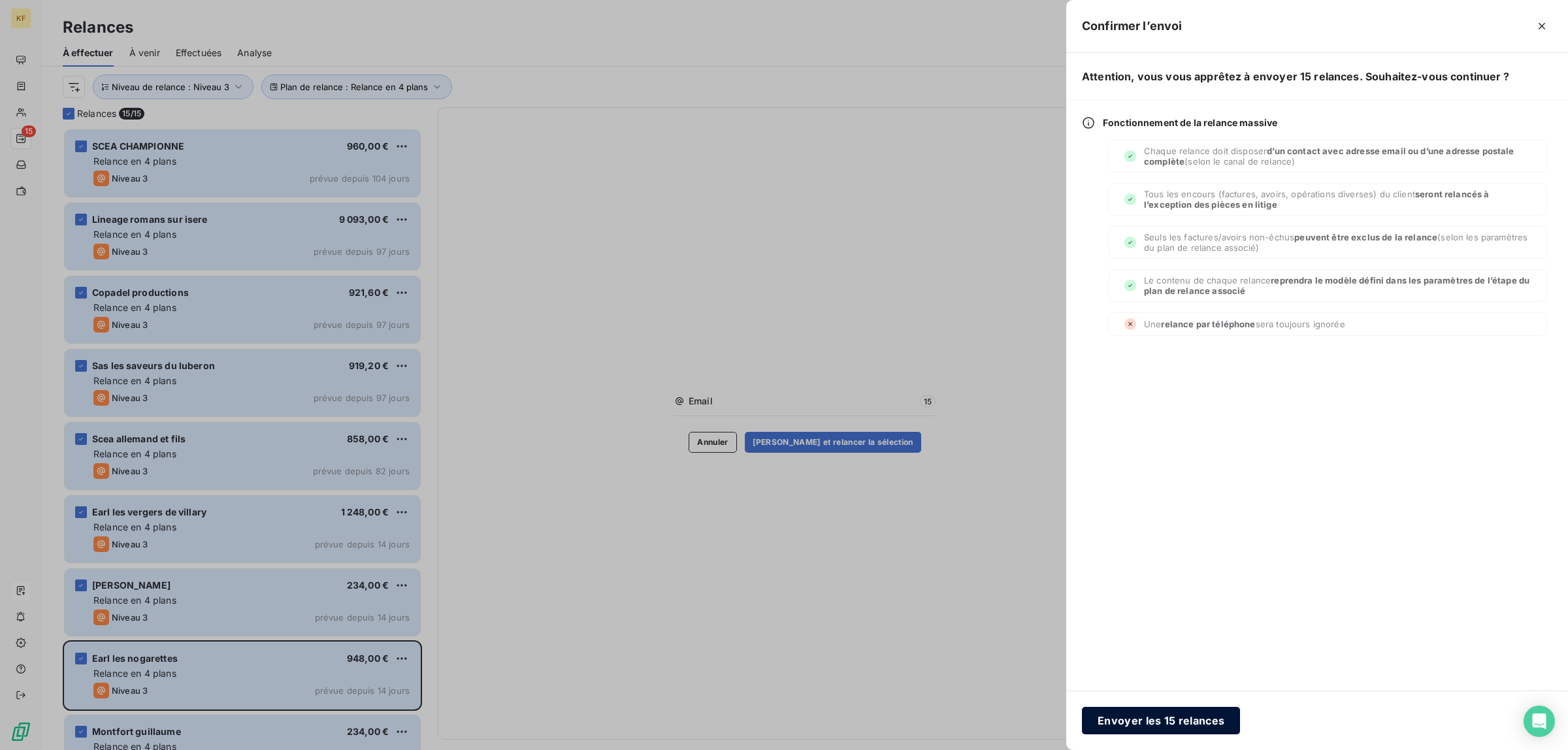
click at [1196, 721] on button "Envoyer les 15 relances" at bounding box center [1161, 720] width 158 height 28
